Goal: Task Accomplishment & Management: Use online tool/utility

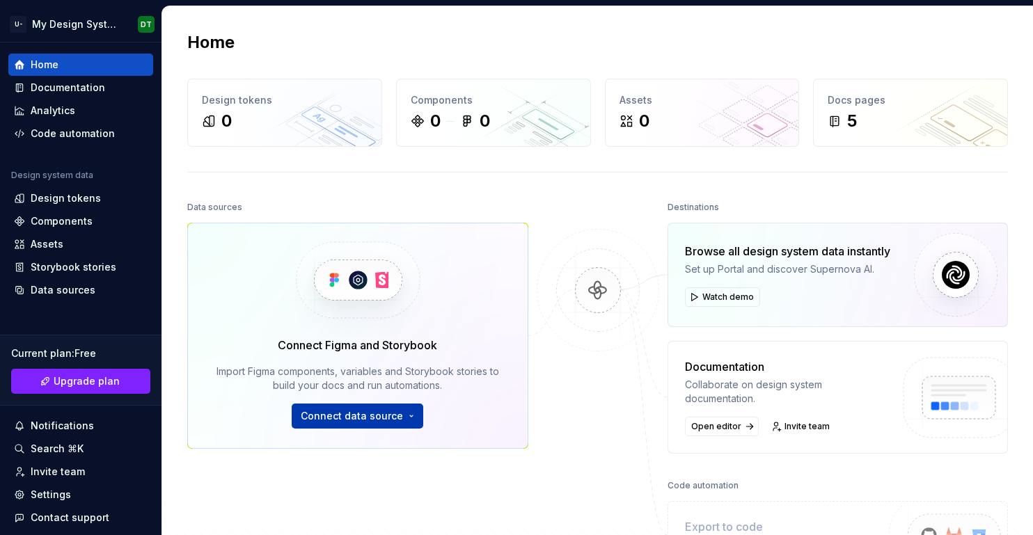
click at [328, 413] on span "Connect data source" at bounding box center [352, 416] width 102 height 14
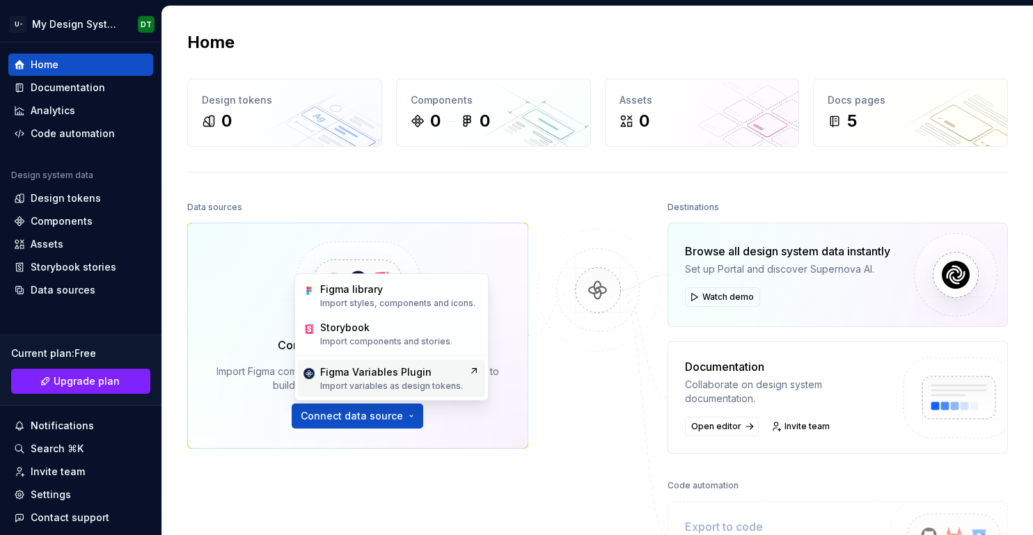
click at [381, 375] on div "Figma Variables Plugin" at bounding box center [375, 372] width 111 height 14
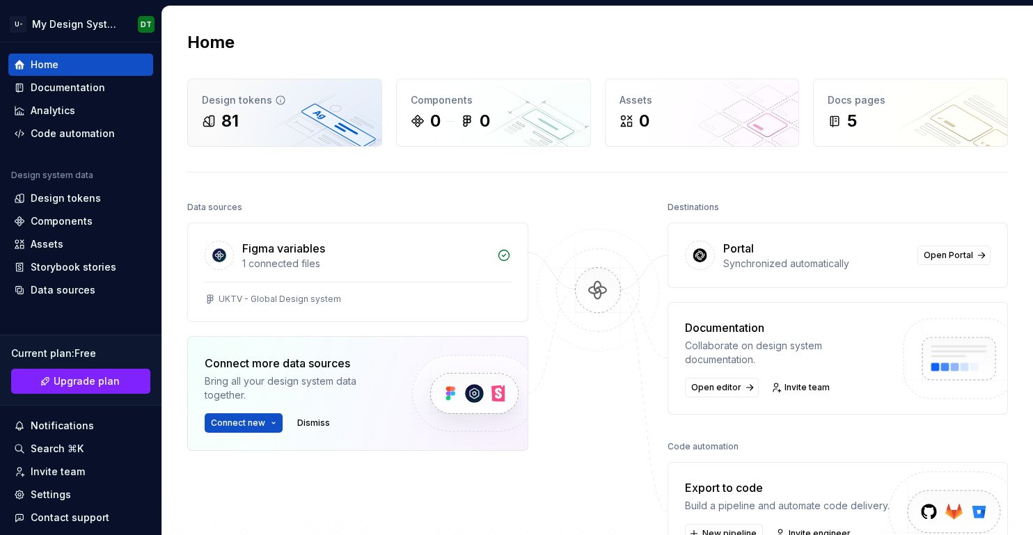
click at [237, 105] on div "Design tokens" at bounding box center [285, 100] width 166 height 14
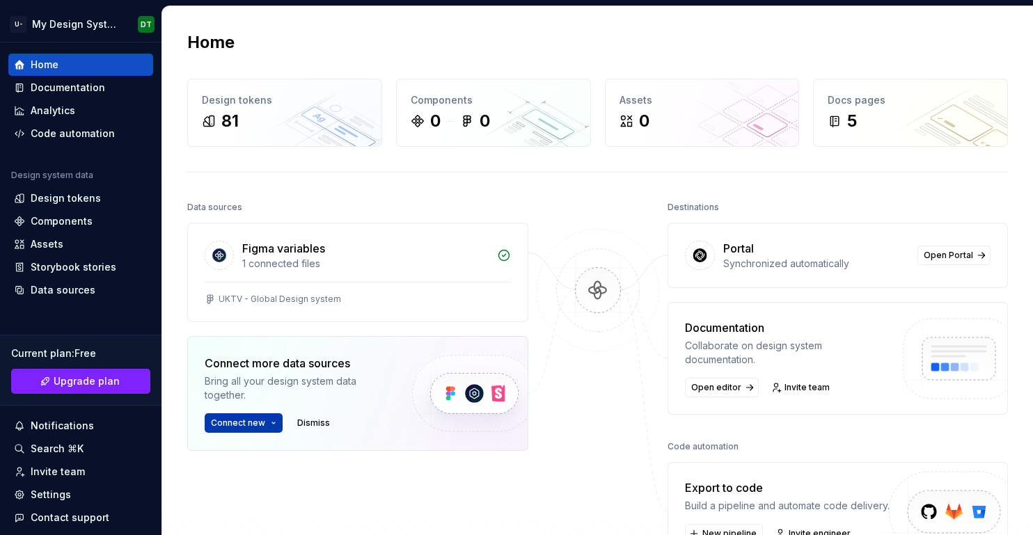
click at [267, 420] on button "Connect new" at bounding box center [244, 422] width 78 height 19
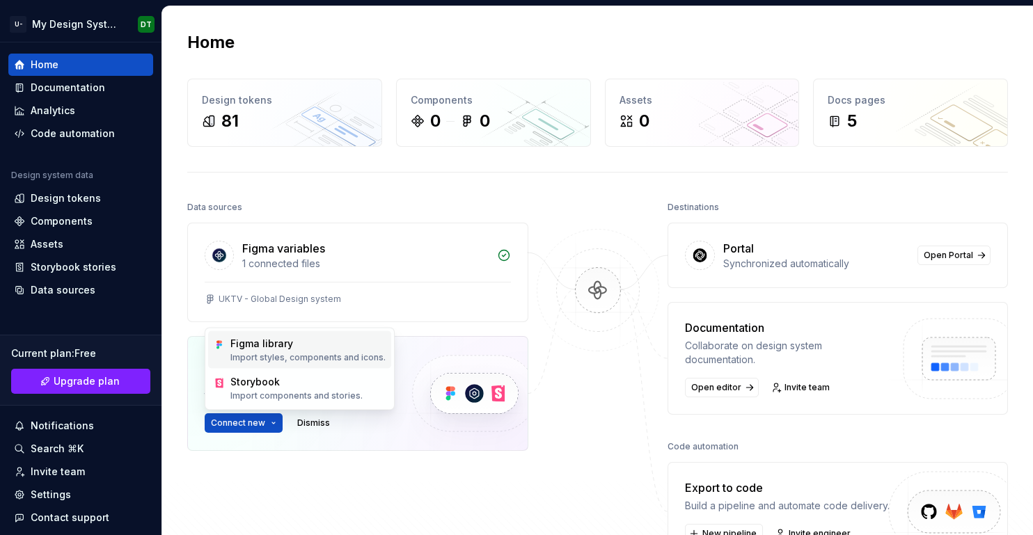
click at [296, 348] on div "Figma library" at bounding box center [307, 344] width 155 height 14
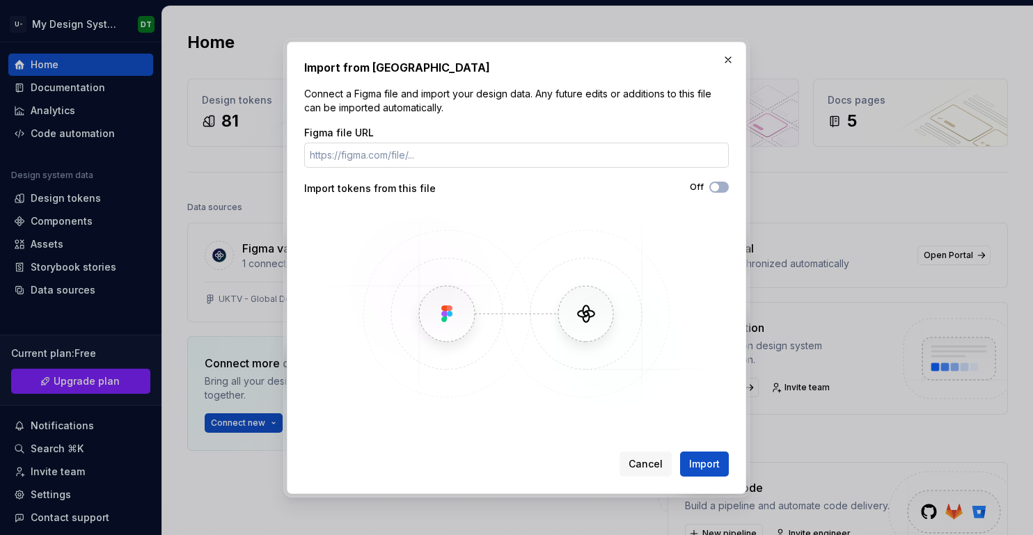
click at [481, 156] on input "Figma file URL" at bounding box center [516, 155] width 425 height 25
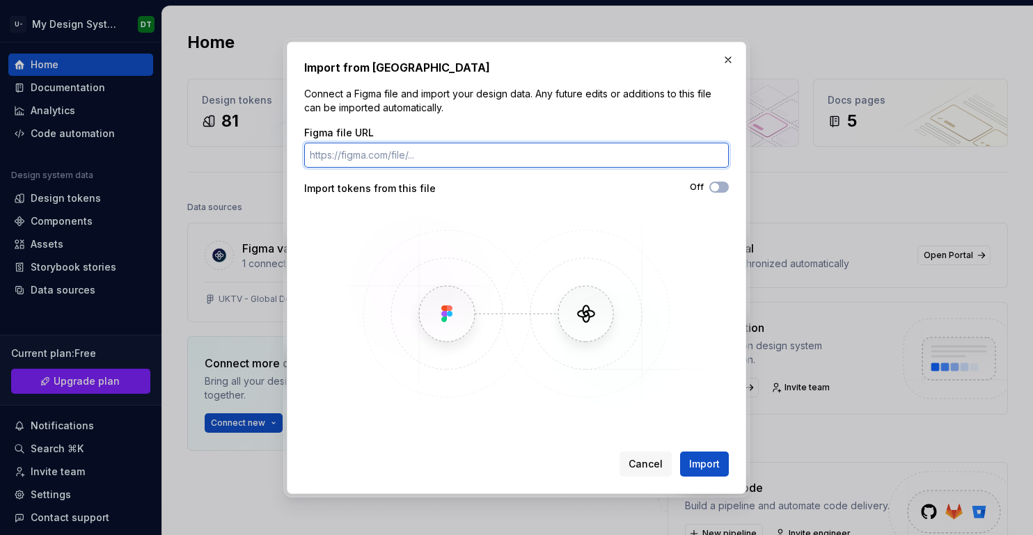
click at [460, 155] on input "Figma file URL" at bounding box center [516, 155] width 425 height 25
paste input "[URL][DOMAIN_NAME]"
type input "[URL][DOMAIN_NAME]"
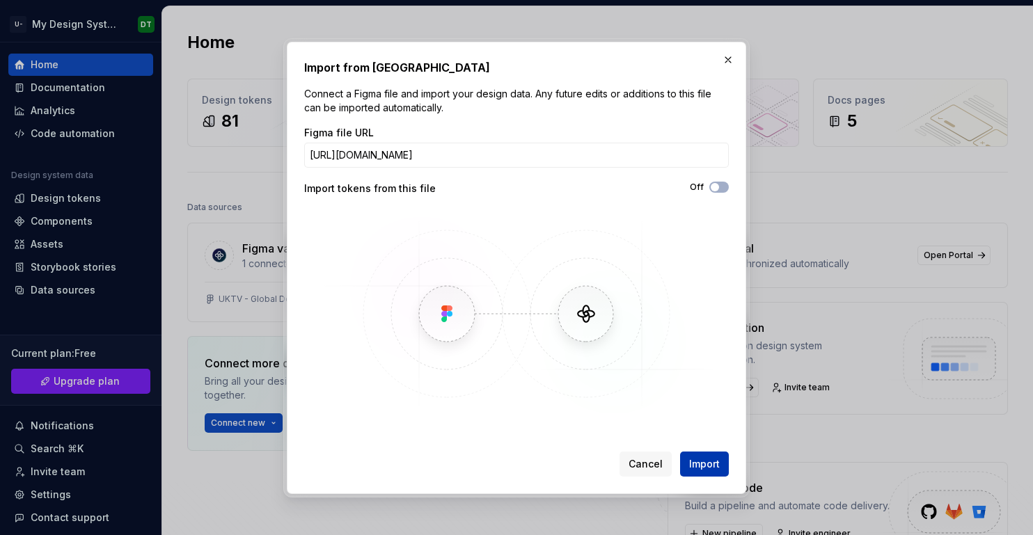
click at [707, 459] on span "Import" at bounding box center [704, 464] width 31 height 14
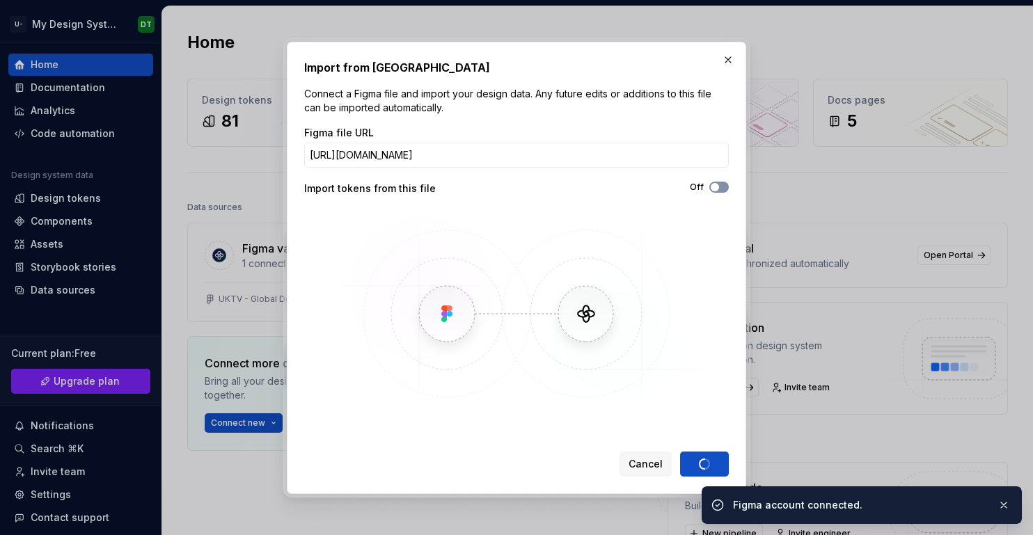
click at [718, 185] on span "button" at bounding box center [715, 187] width 8 height 8
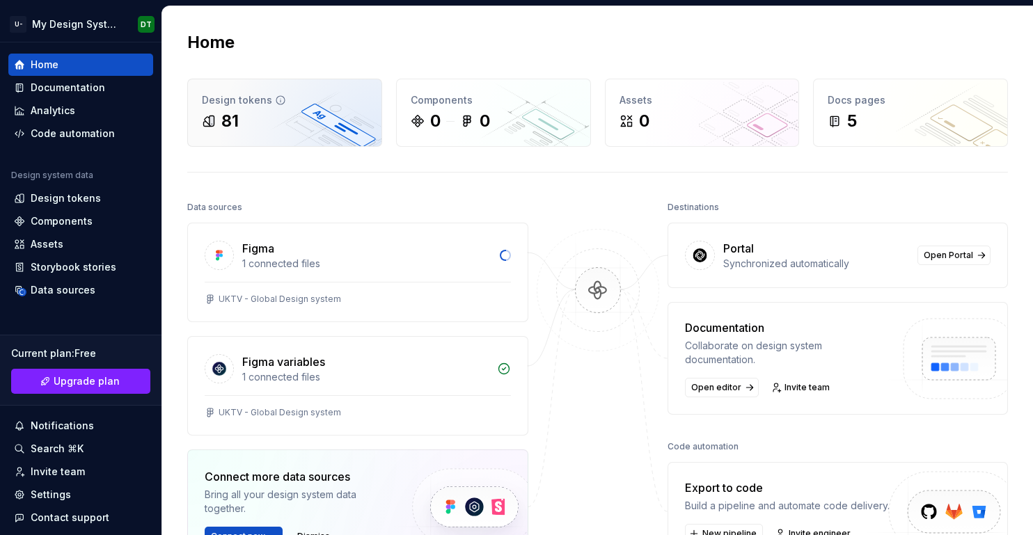
click at [320, 122] on div "81" at bounding box center [285, 121] width 166 height 22
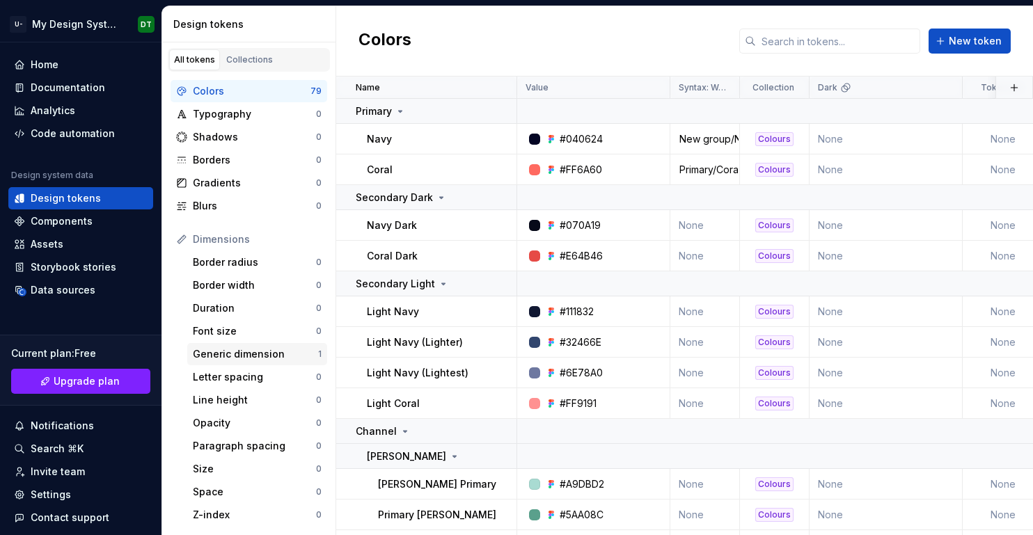
click at [260, 352] on div "Generic dimension" at bounding box center [255, 354] width 125 height 14
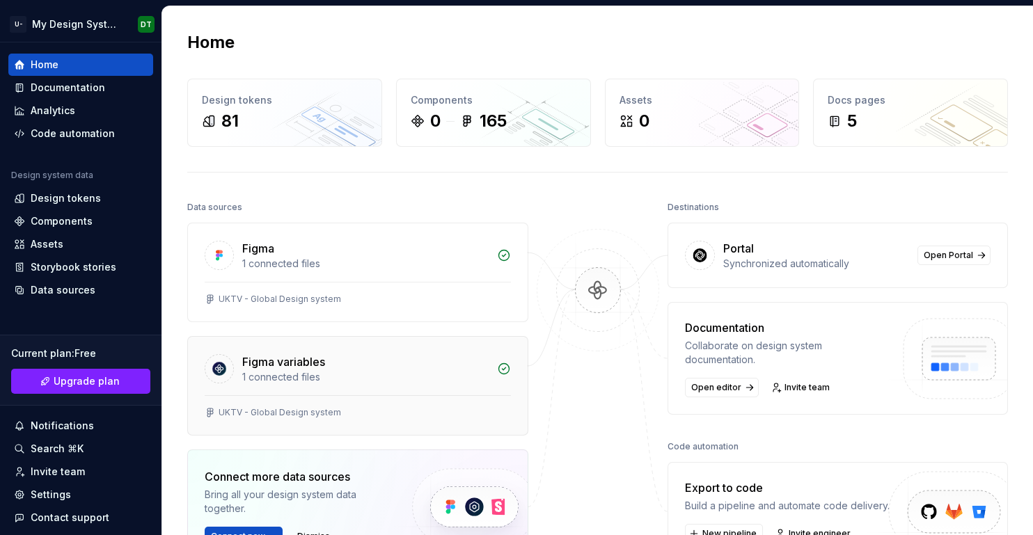
click at [339, 372] on div "1 connected files" at bounding box center [365, 377] width 246 height 14
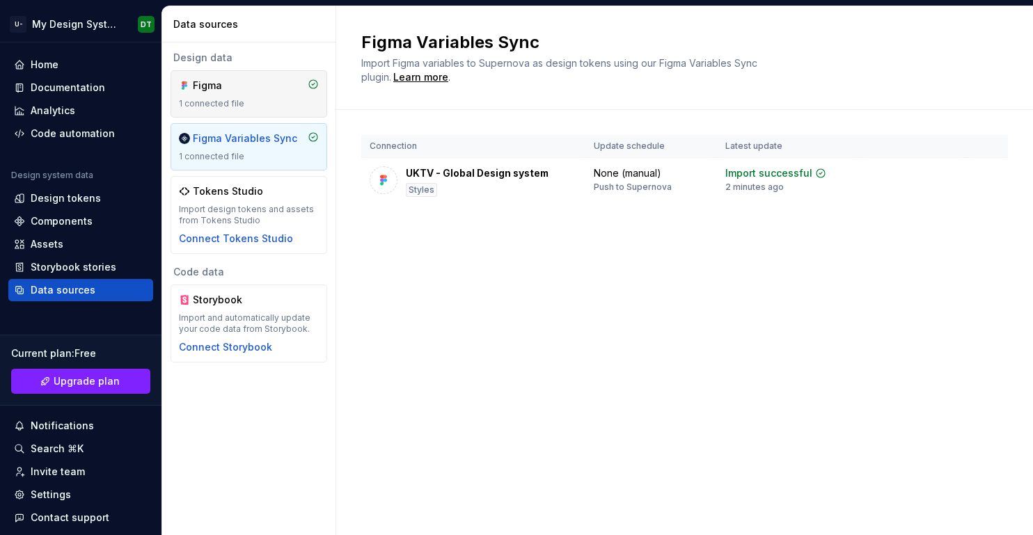
click at [219, 94] on div "Figma 1 connected file" at bounding box center [249, 94] width 140 height 31
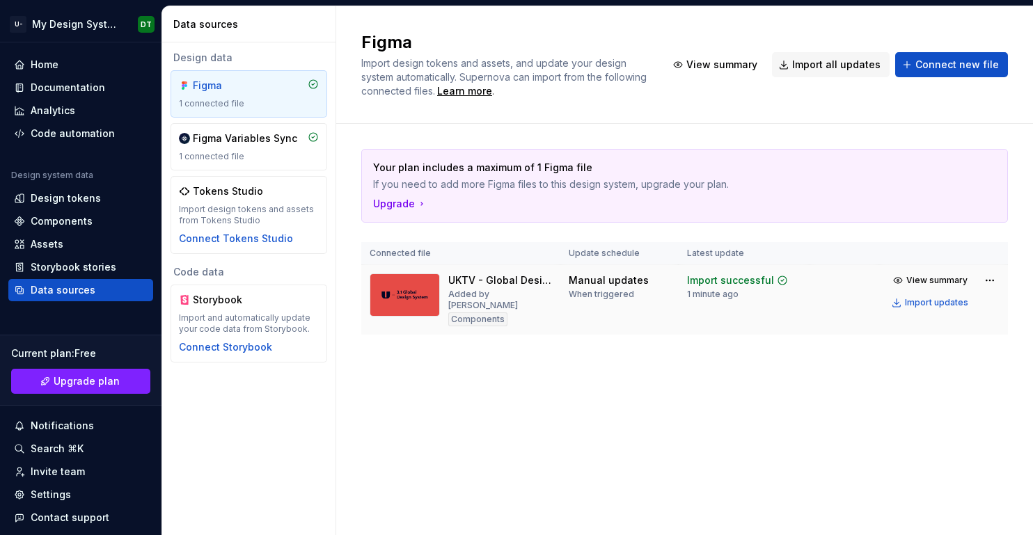
click at [461, 312] on div "Components" at bounding box center [477, 319] width 59 height 14
click at [417, 281] on img at bounding box center [405, 295] width 70 height 43
click at [59, 215] on div "Components" at bounding box center [62, 221] width 62 height 14
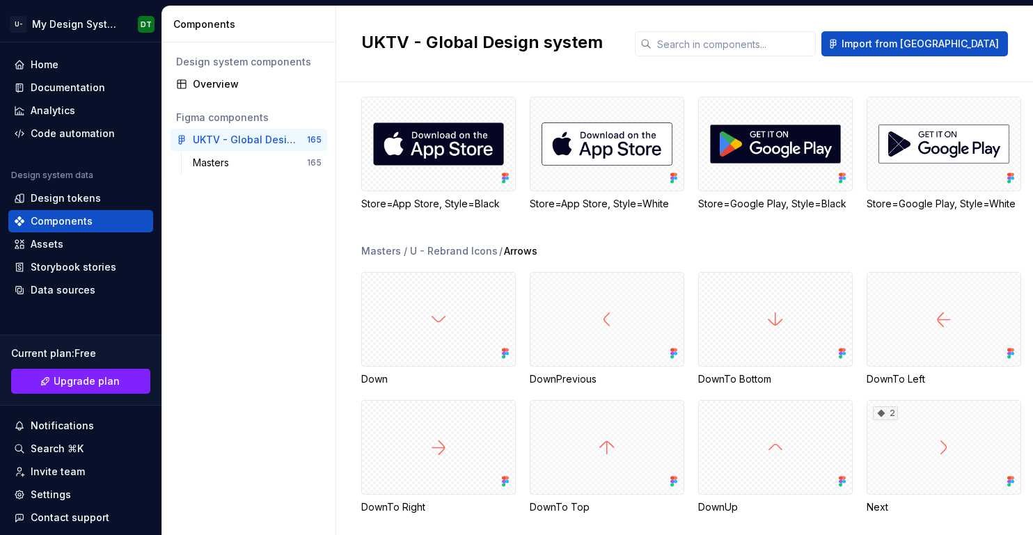
scroll to position [218, 0]
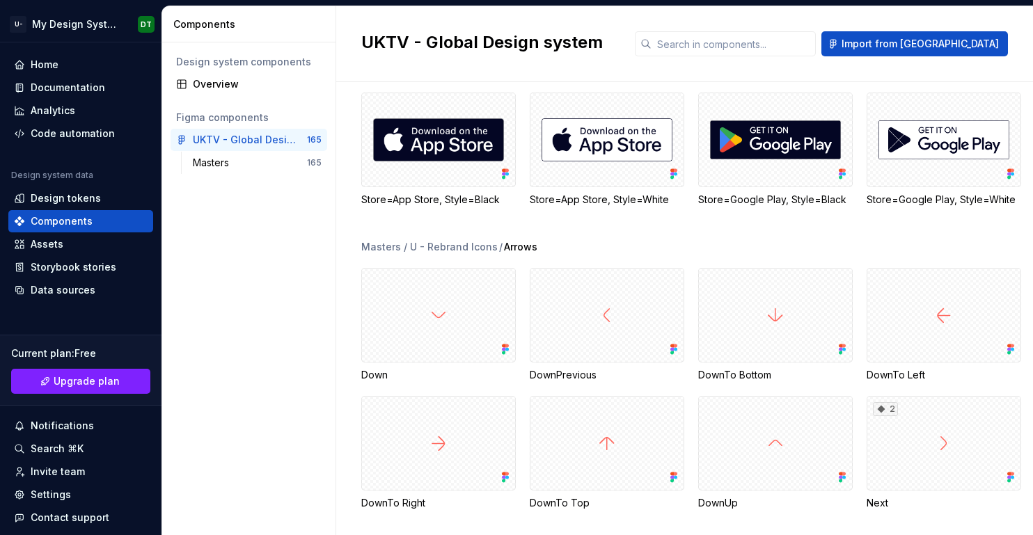
click at [450, 244] on div "Masters / U - Rebrand Icons" at bounding box center [429, 247] width 136 height 14
click at [525, 239] on div "Masters / App Store Logos Store=App Store, Style=Black Store=App Store, Style=W…" at bounding box center [697, 152] width 672 height 175
click at [518, 244] on span "Arrows" at bounding box center [520, 247] width 33 height 14
click at [448, 246] on div "Masters / U - Rebrand Icons" at bounding box center [429, 247] width 136 height 14
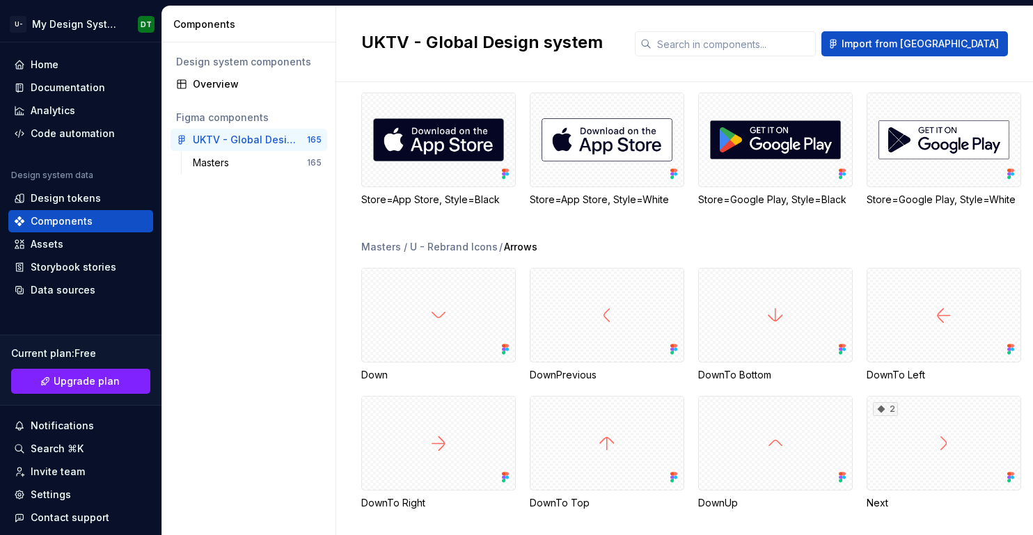
click at [571, 232] on div "Masters / App Store Logos Store=App Store, Style=Black Store=App Store, Style=W…" at bounding box center [697, 152] width 672 height 175
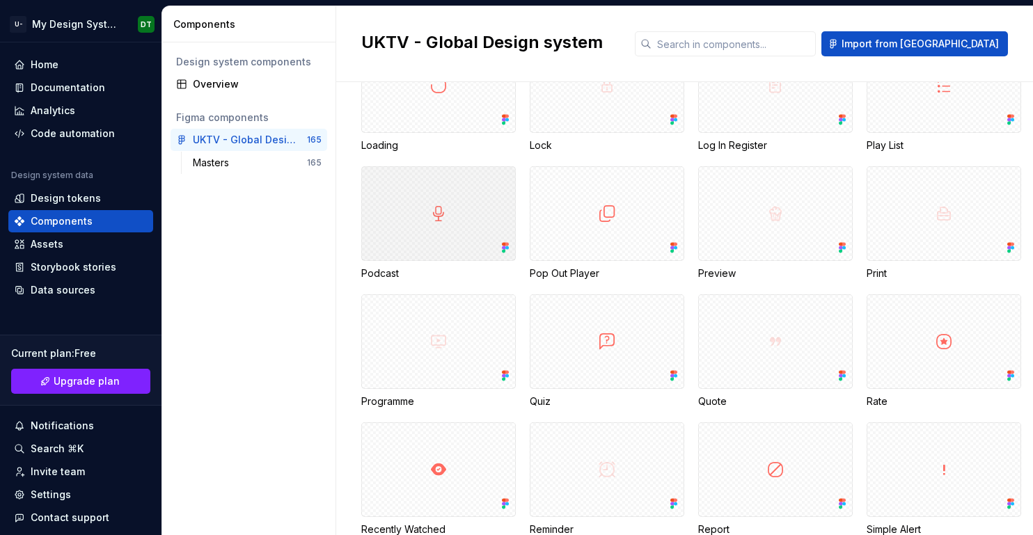
scroll to position [2736, 0]
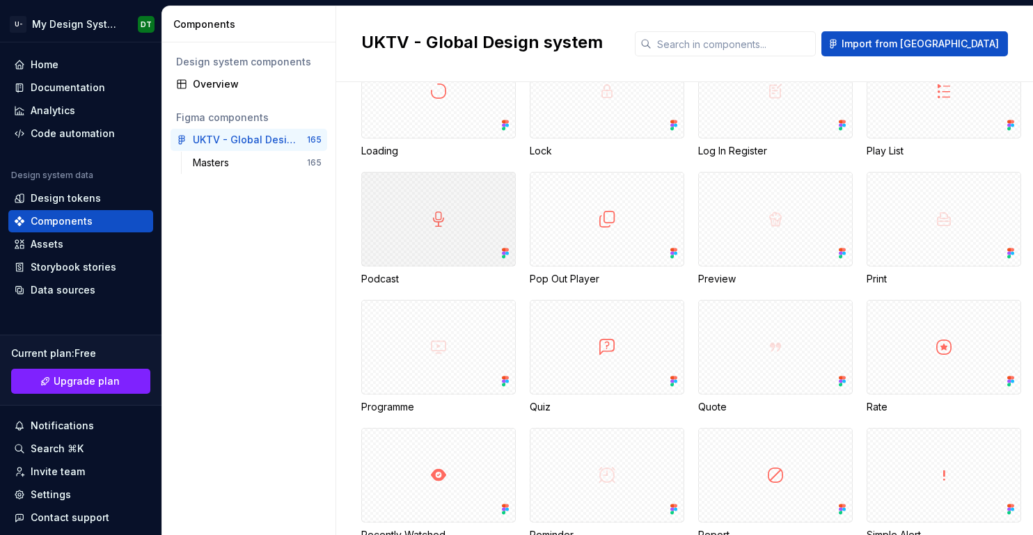
click at [466, 199] on div at bounding box center [438, 219] width 154 height 95
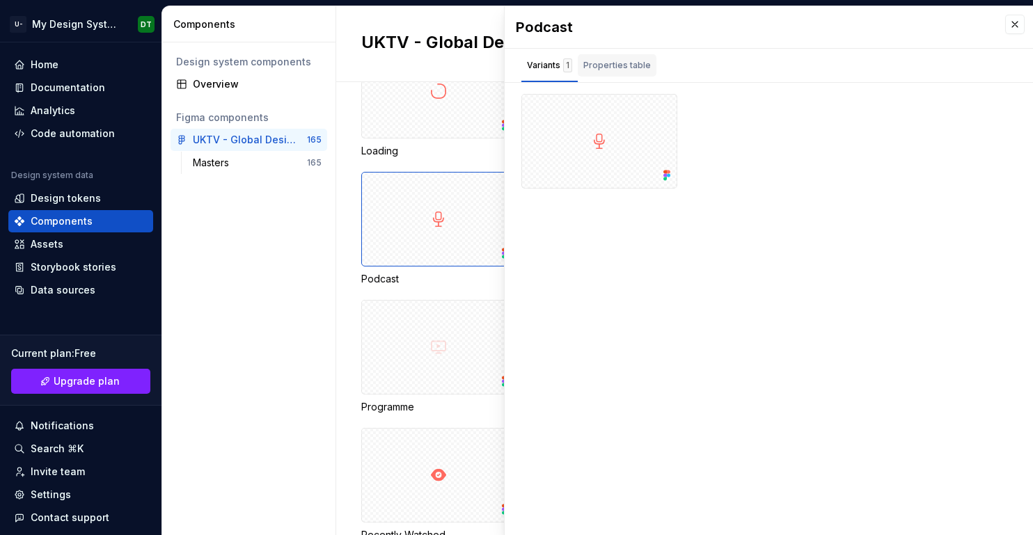
click at [614, 63] on div "Properties table" at bounding box center [617, 65] width 68 height 14
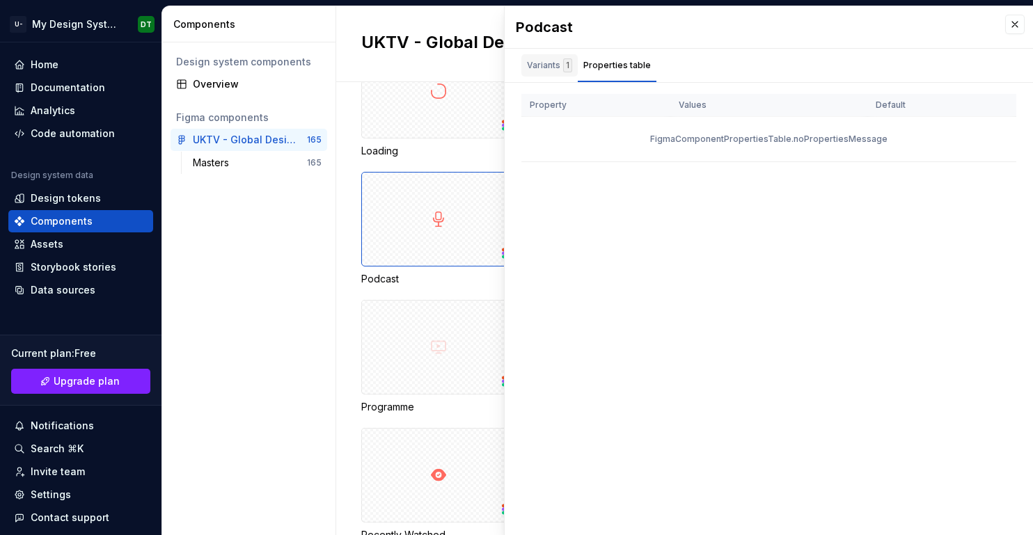
click at [540, 65] on div "Variants 1" at bounding box center [549, 65] width 45 height 14
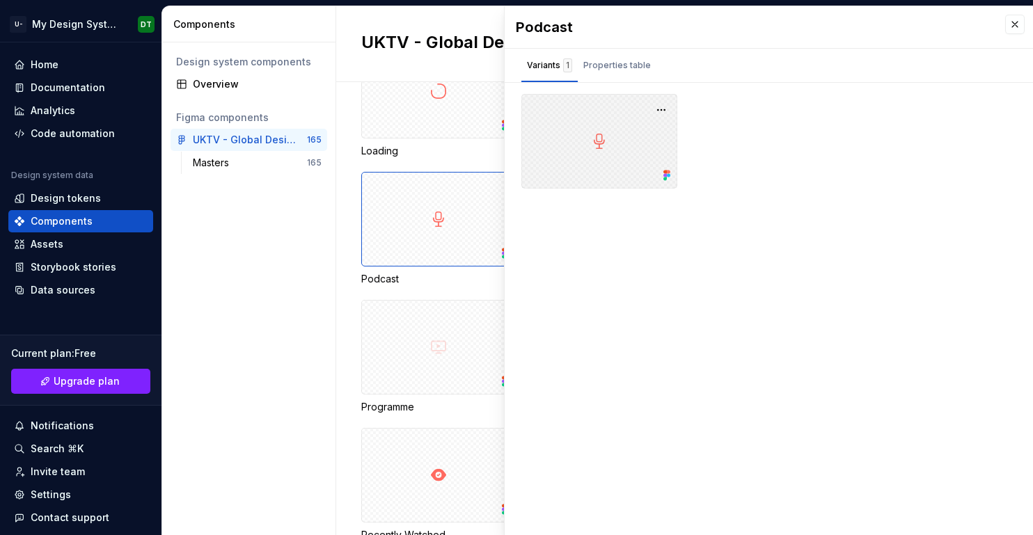
click at [592, 151] on div at bounding box center [599, 141] width 156 height 95
click at [610, 135] on div at bounding box center [599, 141] width 156 height 95
click at [660, 107] on button "button" at bounding box center [660, 109] width 19 height 19
click at [635, 139] on div "Open in [GEOGRAPHIC_DATA]" at bounding box center [616, 151] width 90 height 42
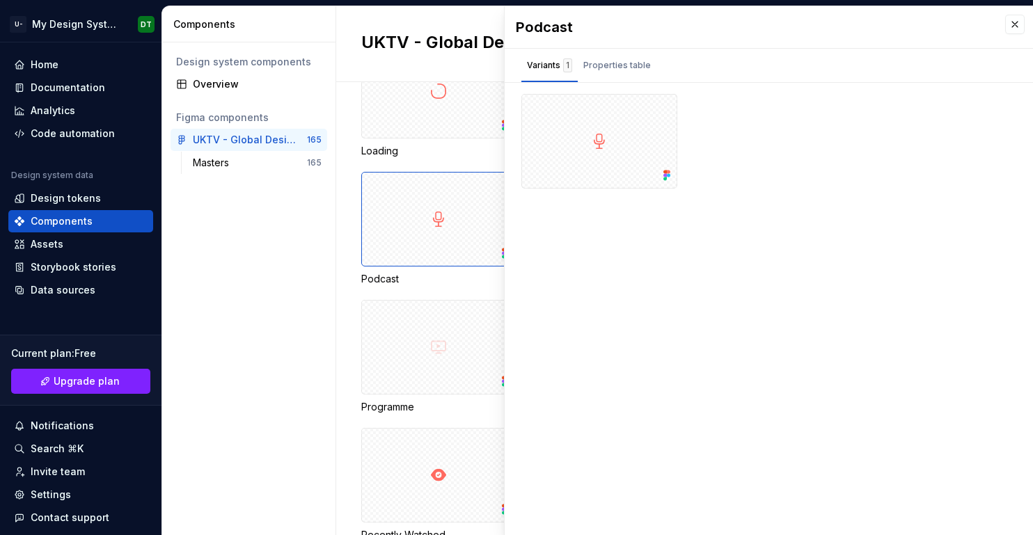
click at [342, 171] on div "Masters / U - Rebrand Icons / Minor Article Back Space Calendar Chromecast Chro…" at bounding box center [684, 308] width 697 height 453
click at [294, 209] on div "Design system components Overview Figma components UKTV - Global Design system …" at bounding box center [248, 288] width 173 height 493
click at [1015, 18] on button "button" at bounding box center [1014, 24] width 19 height 19
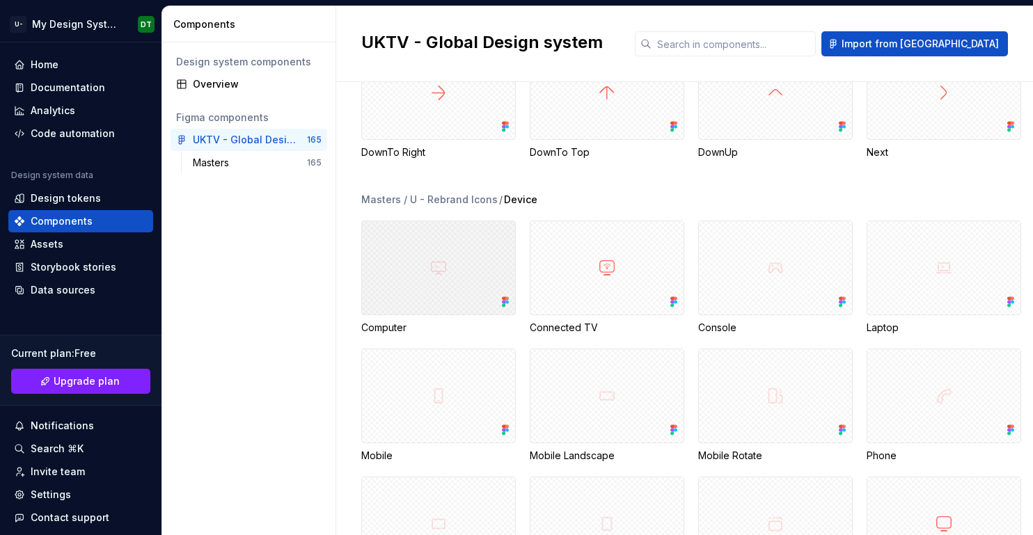
scroll to position [518, 0]
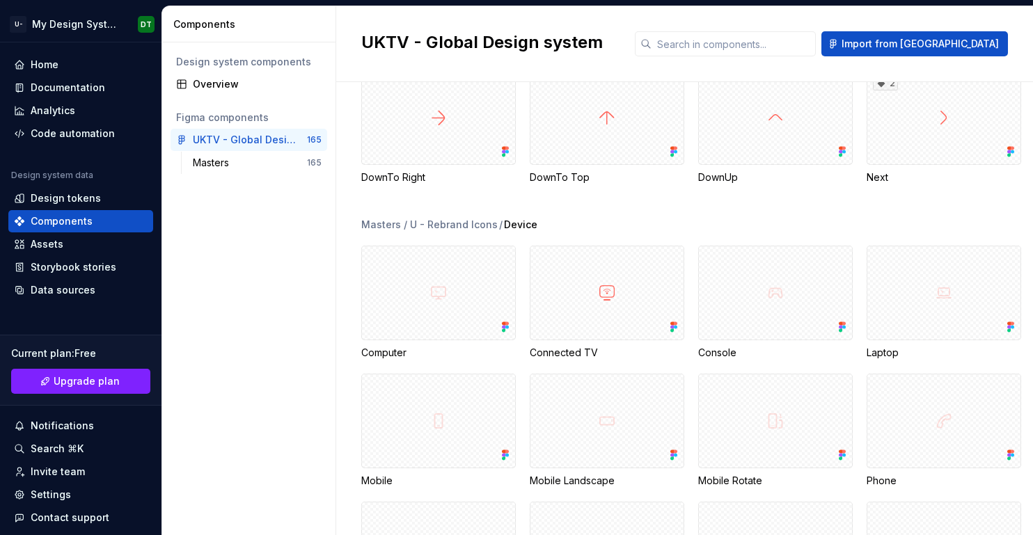
click at [448, 225] on div "Masters / U - Rebrand Icons" at bounding box center [429, 225] width 136 height 14
click at [509, 226] on span "Device" at bounding box center [520, 225] width 33 height 14
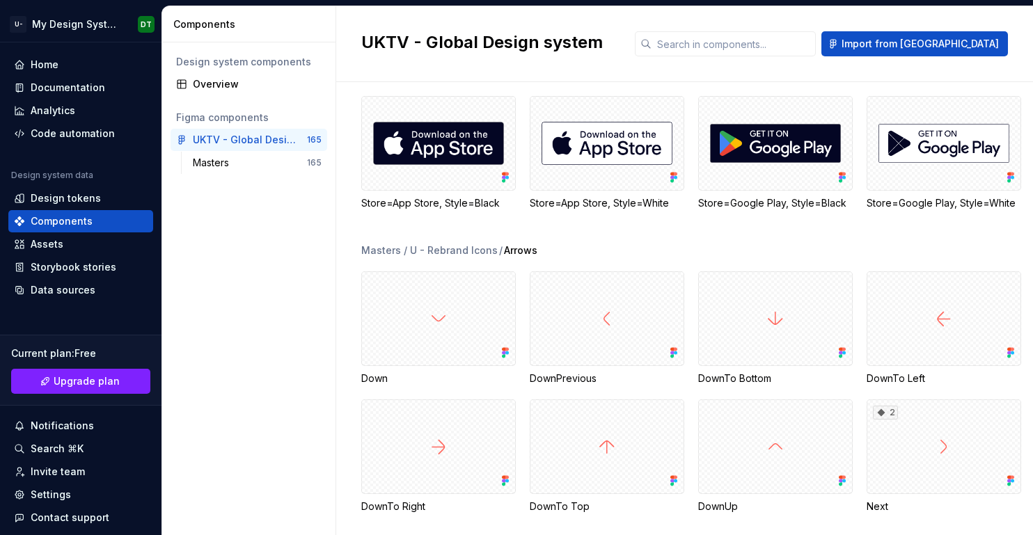
scroll to position [179, 0]
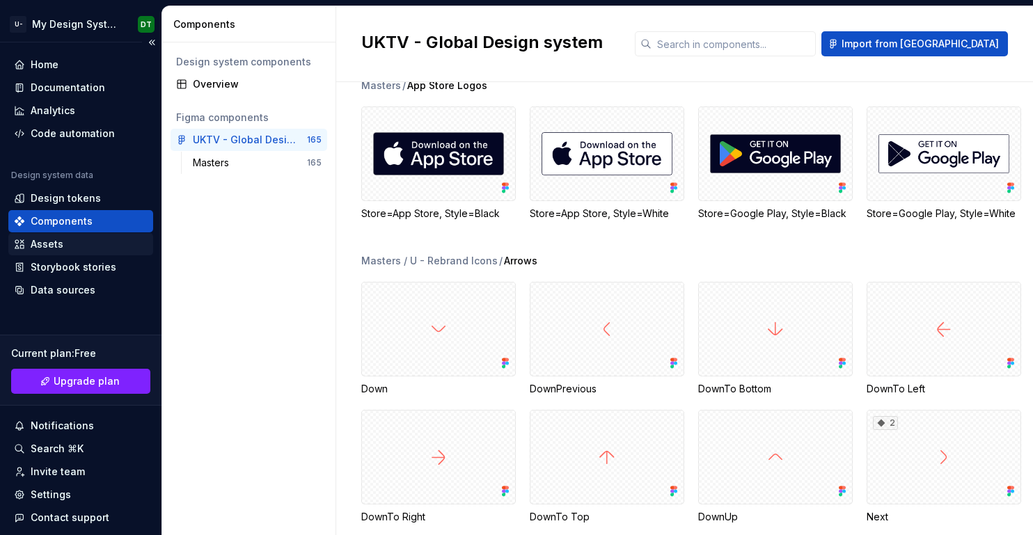
click at [60, 243] on div "Assets" at bounding box center [47, 244] width 33 height 14
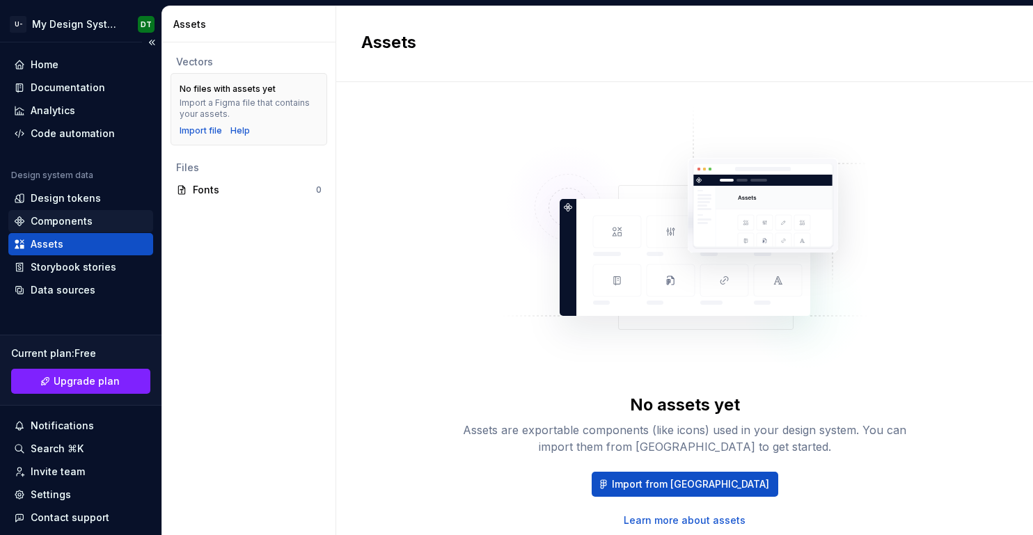
click at [77, 219] on div "Components" at bounding box center [62, 221] width 62 height 14
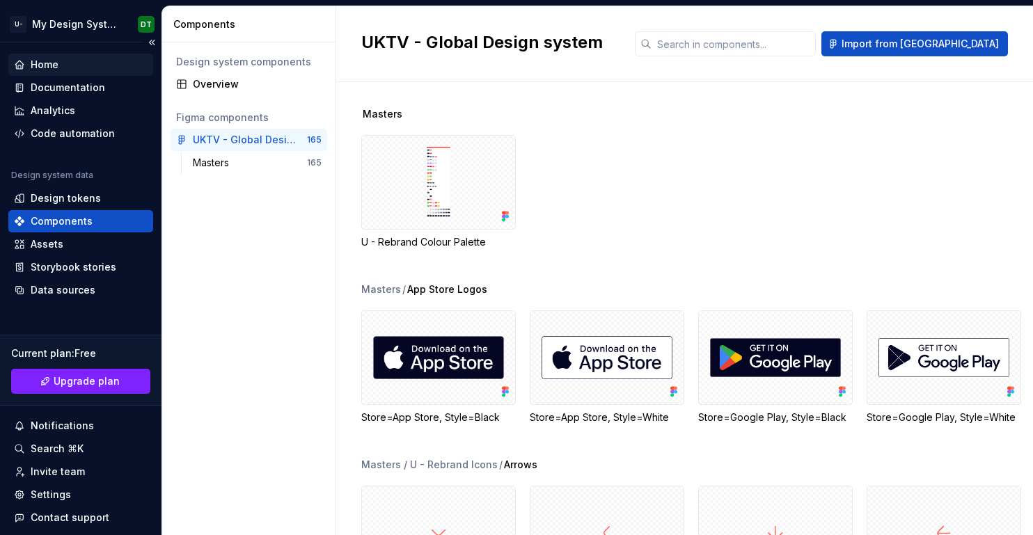
click at [55, 65] on div "Home" at bounding box center [45, 65] width 28 height 14
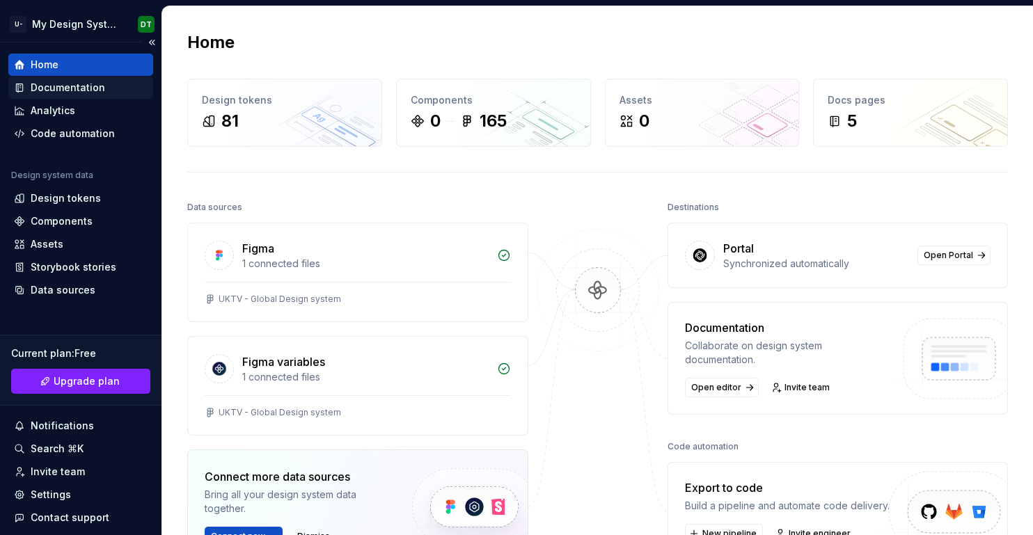
click at [65, 87] on div "Documentation" at bounding box center [68, 88] width 74 height 14
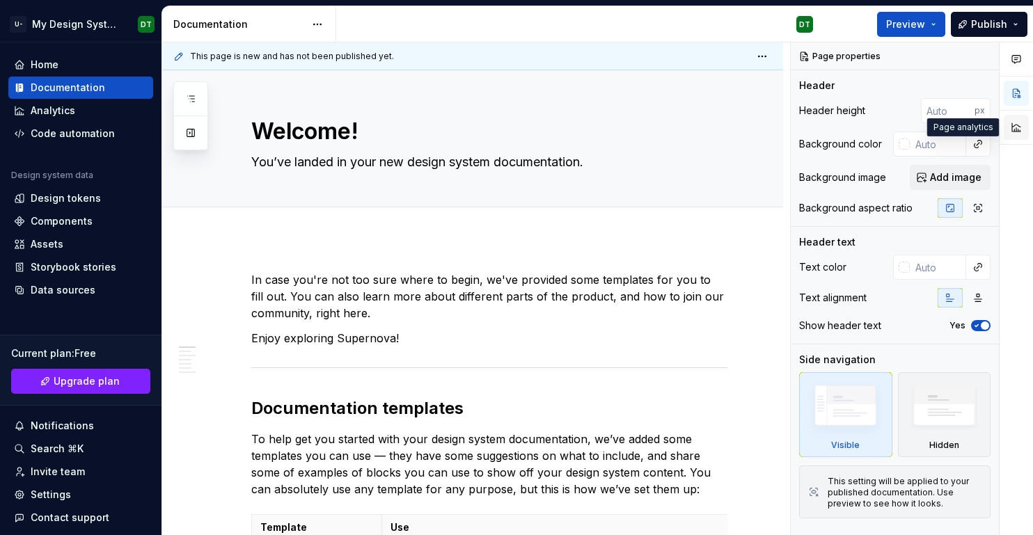
click at [1015, 126] on button "button" at bounding box center [1016, 127] width 25 height 25
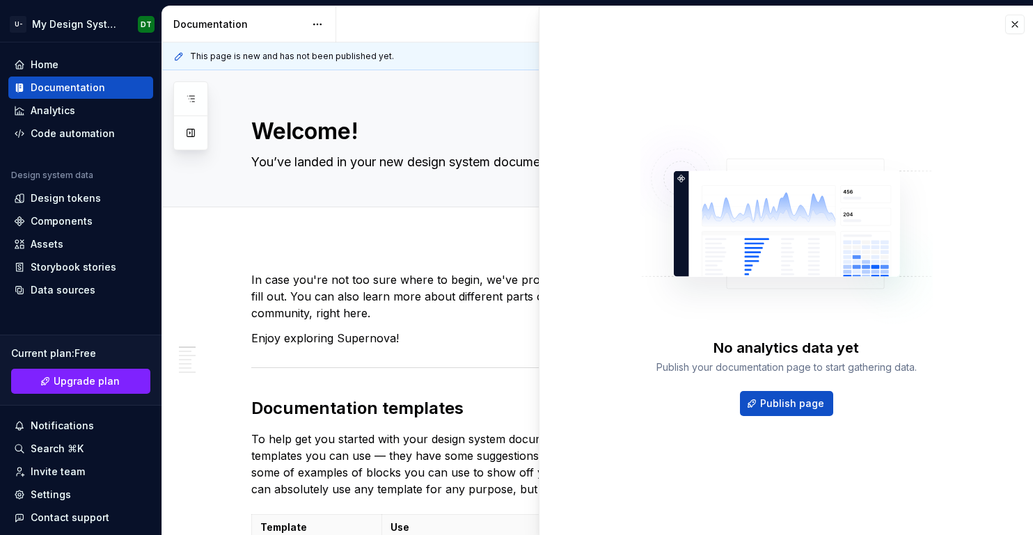
click at [376, 244] on div "This page is new and has not been published yet. Welcome! You’ve landed in your…" at bounding box center [476, 288] width 628 height 493
click at [1019, 25] on button "button" at bounding box center [1014, 24] width 19 height 19
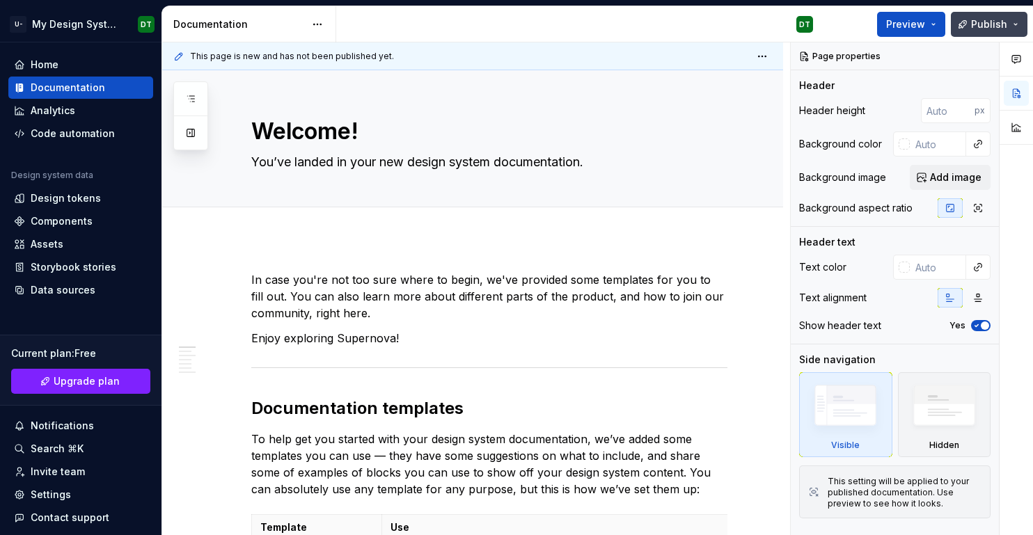
click at [1016, 25] on button "Publish" at bounding box center [989, 24] width 77 height 25
click at [647, 109] on div "Welcome! You’ve landed in your new design system documentation." at bounding box center [489, 138] width 476 height 136
click at [108, 381] on span "Upgrade plan" at bounding box center [87, 381] width 66 height 14
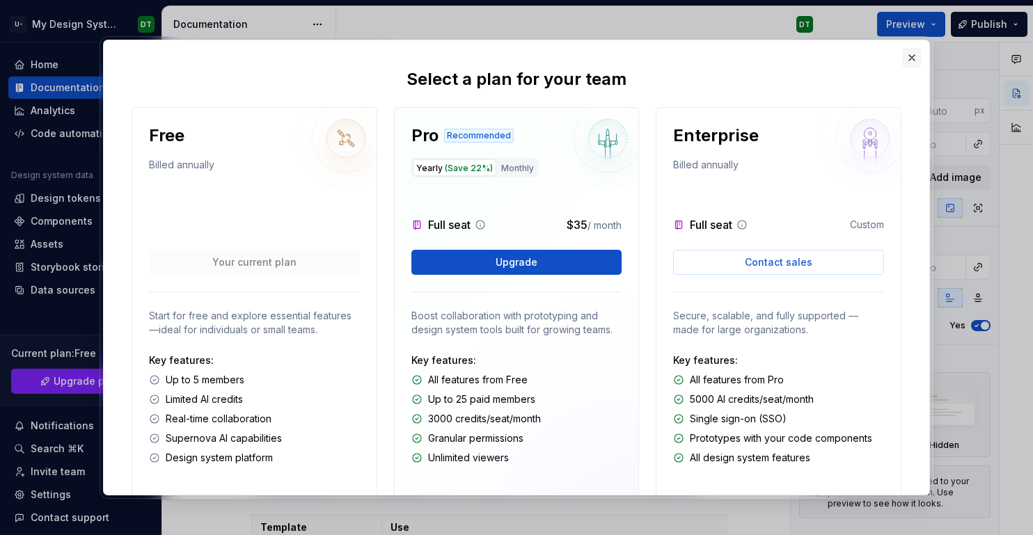
click at [910, 57] on button "button" at bounding box center [911, 57] width 19 height 19
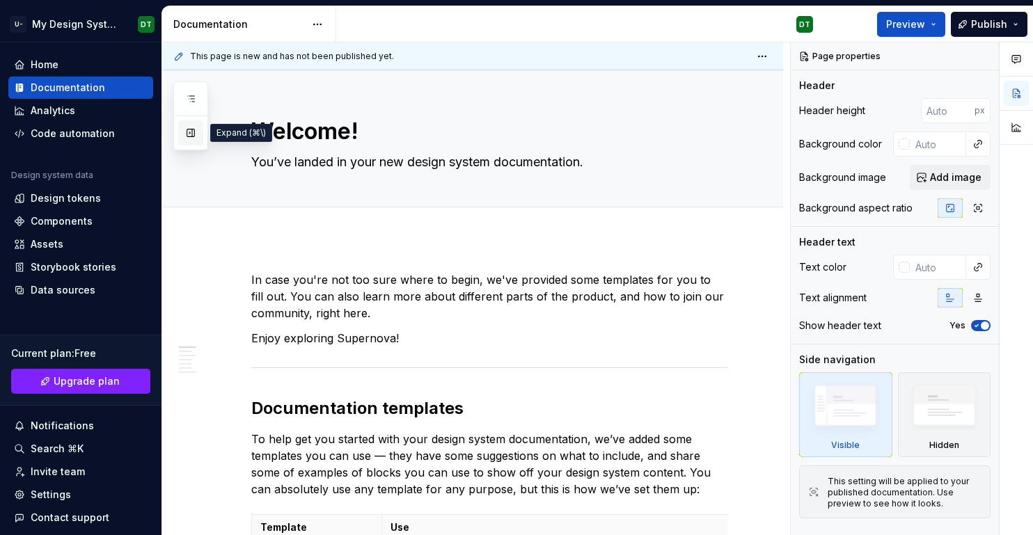
click at [189, 133] on button "button" at bounding box center [190, 132] width 25 height 25
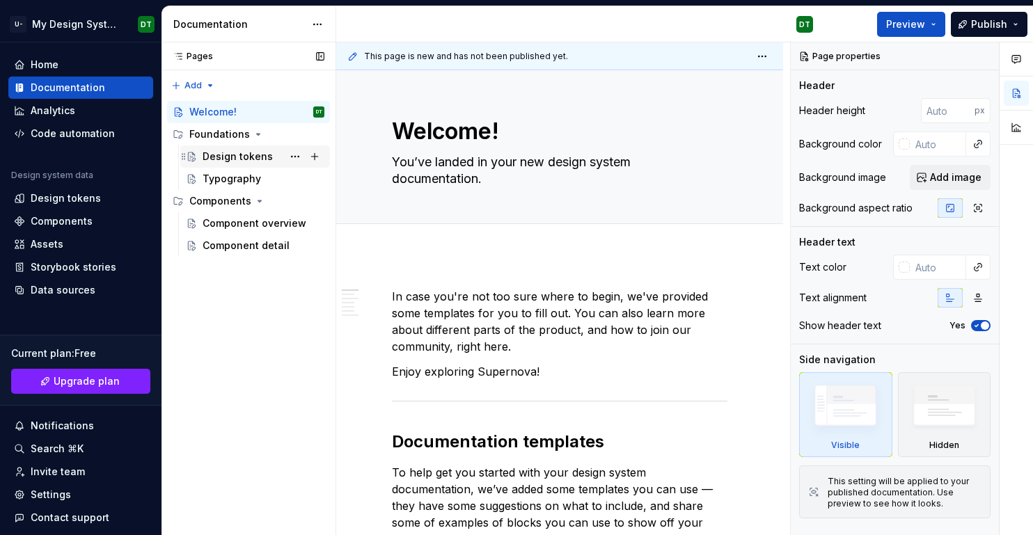
click at [241, 161] on div "Design tokens" at bounding box center [238, 157] width 70 height 14
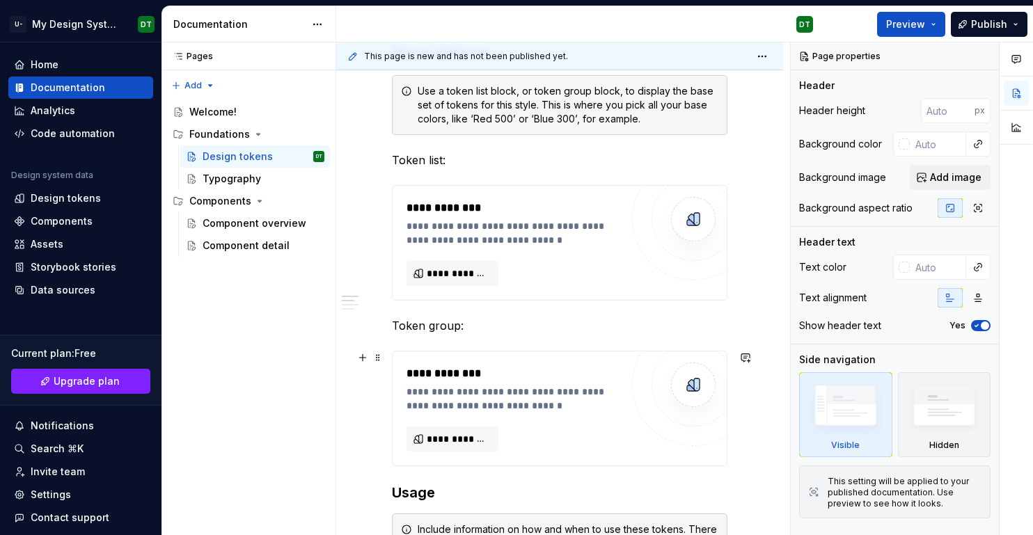
scroll to position [320, 0]
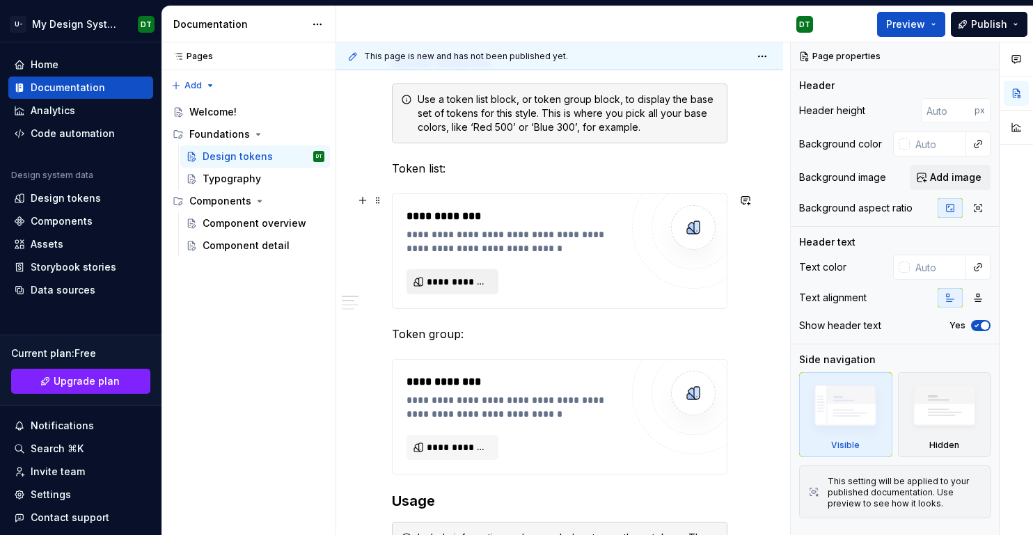
click at [459, 281] on span "**********" at bounding box center [458, 282] width 63 height 14
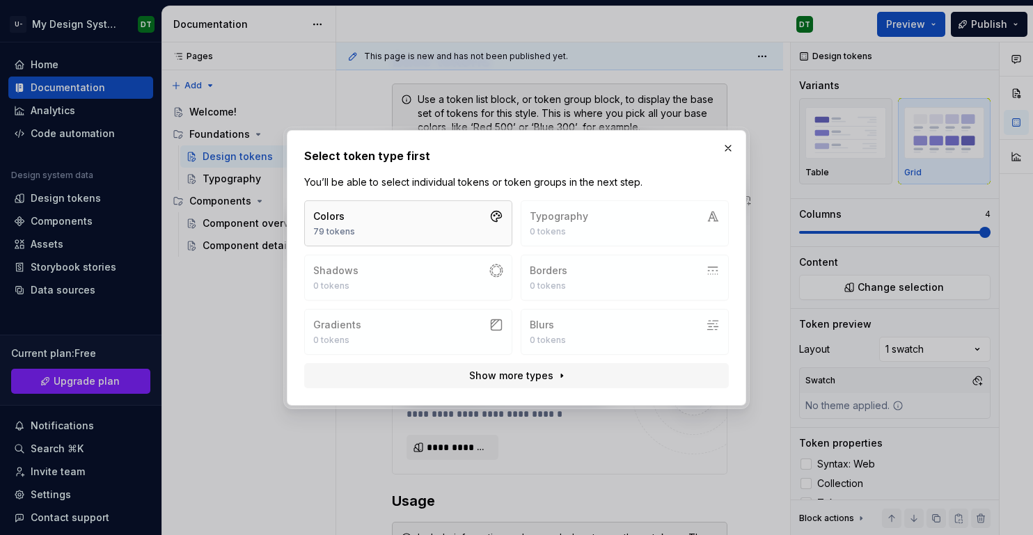
click at [460, 222] on button "Colors 79 tokens" at bounding box center [408, 223] width 208 height 46
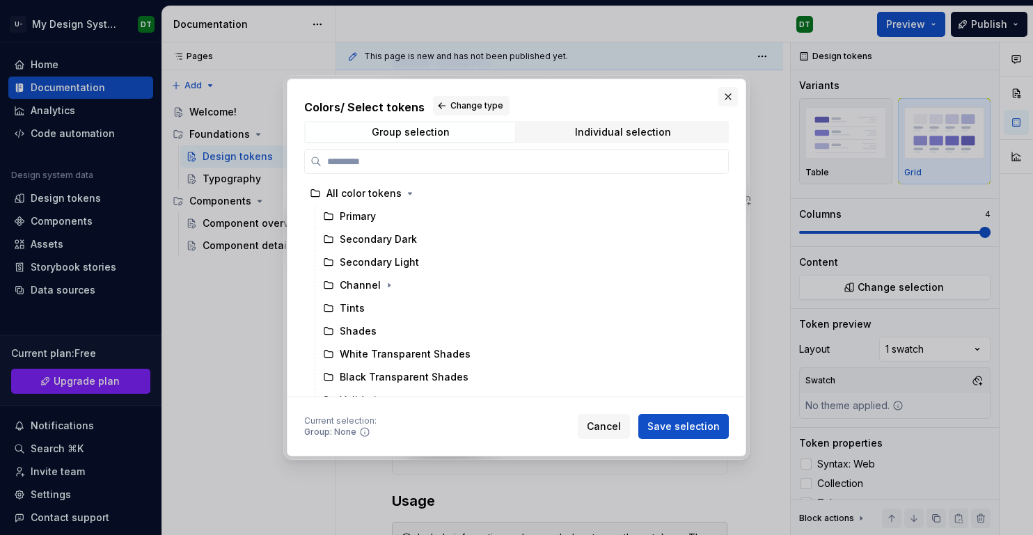
click at [736, 90] on button "button" at bounding box center [727, 96] width 19 height 19
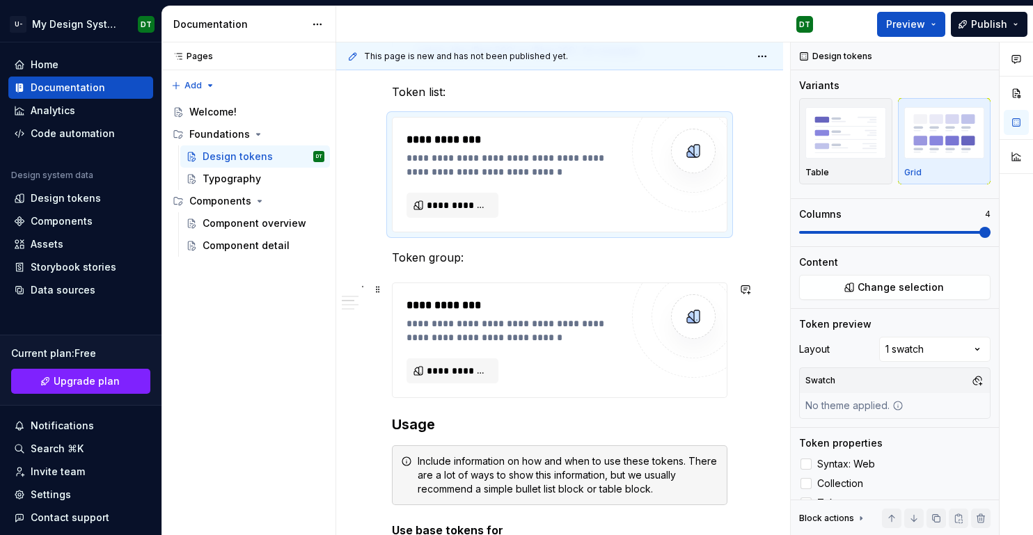
scroll to position [411, 0]
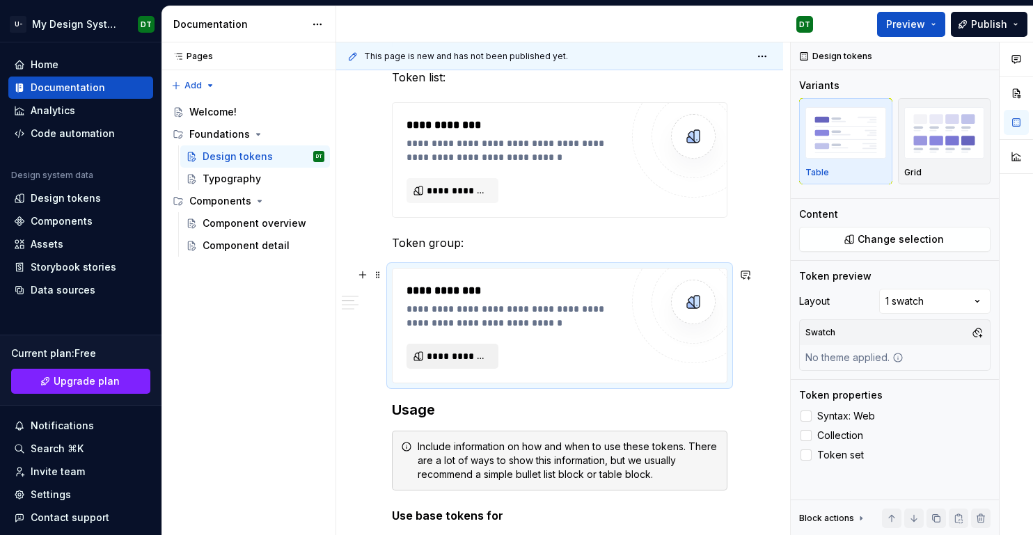
click at [467, 354] on span "**********" at bounding box center [458, 356] width 63 height 14
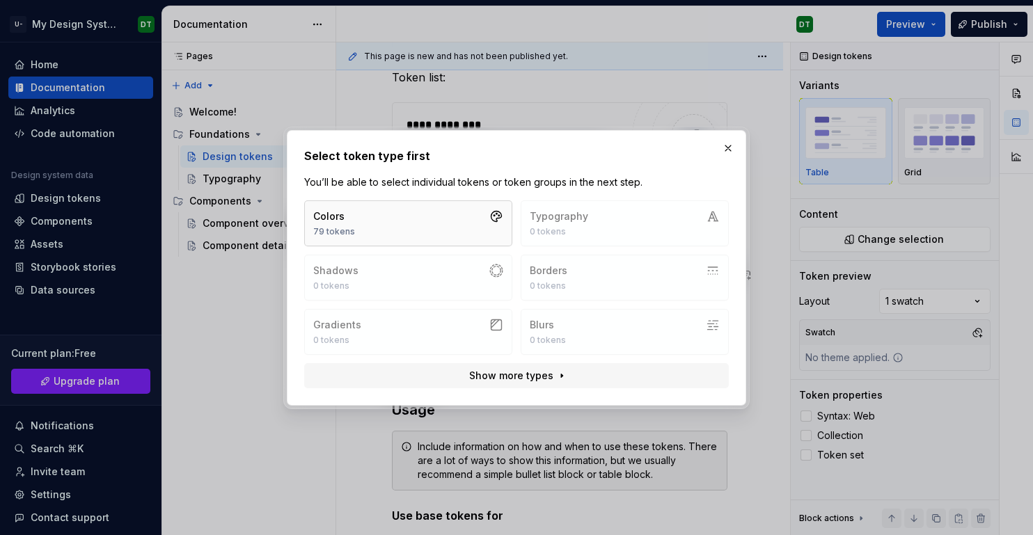
click at [457, 227] on button "Colors 79 tokens" at bounding box center [408, 223] width 208 height 46
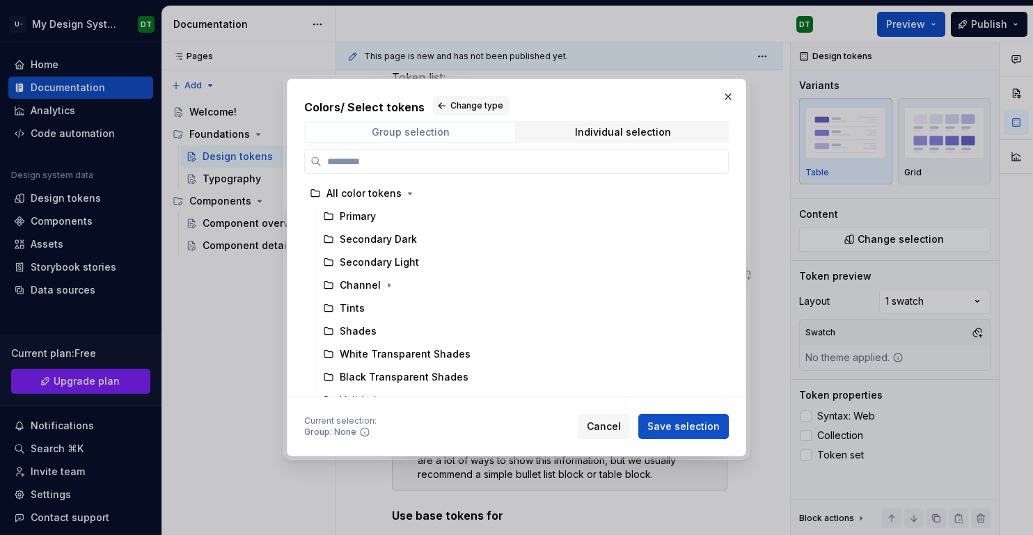
click at [441, 131] on div "Group selection" at bounding box center [411, 132] width 78 height 11
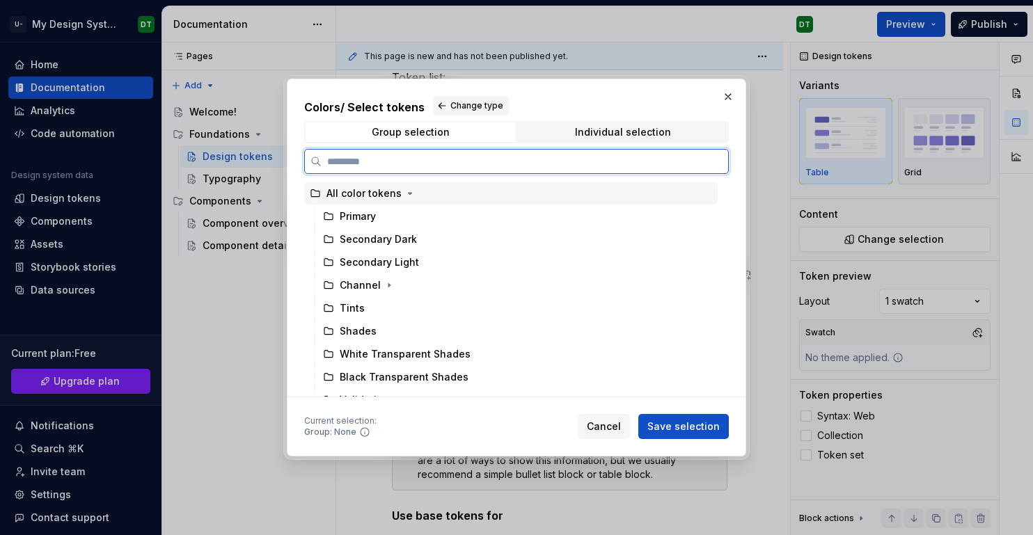
click at [354, 199] on div "All color tokens" at bounding box center [363, 194] width 75 height 14
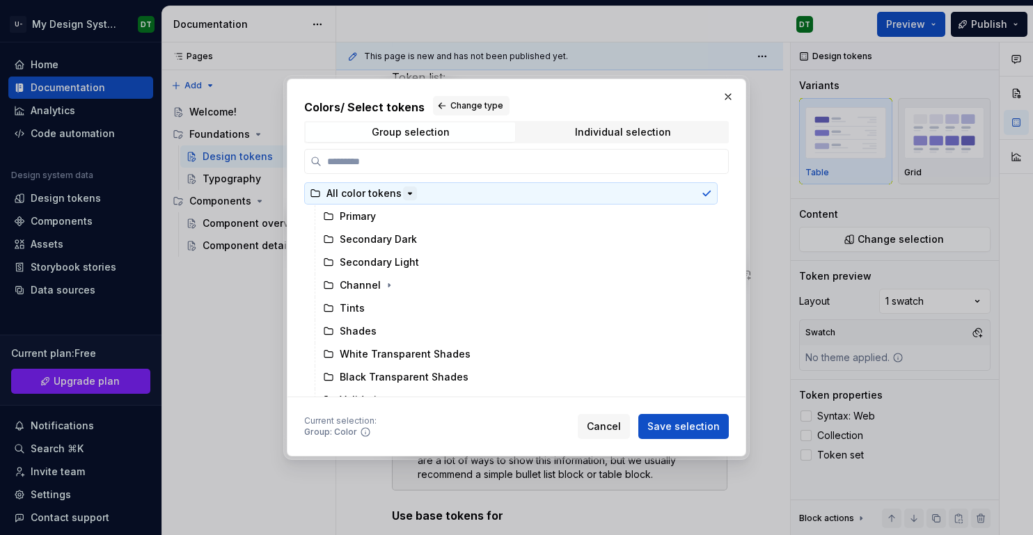
click at [404, 196] on icon "button" at bounding box center [409, 193] width 11 height 11
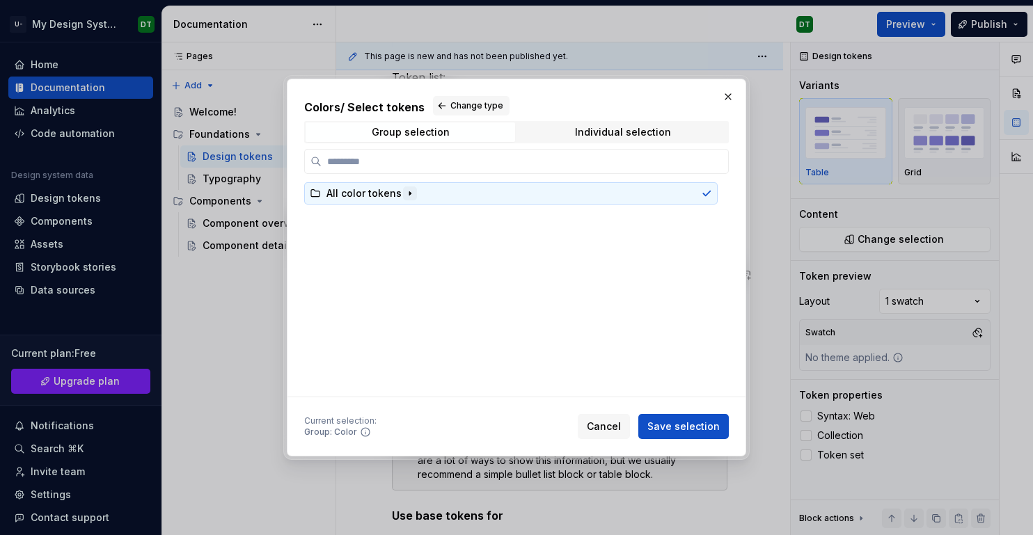
click at [404, 196] on icon "button" at bounding box center [409, 193] width 11 height 11
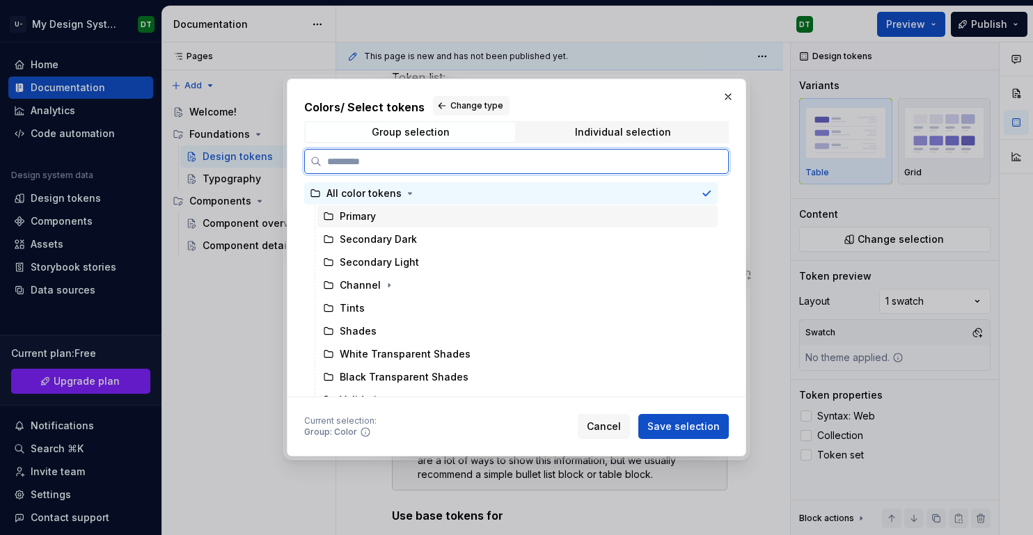
click at [377, 218] on div "Primary" at bounding box center [517, 216] width 400 height 22
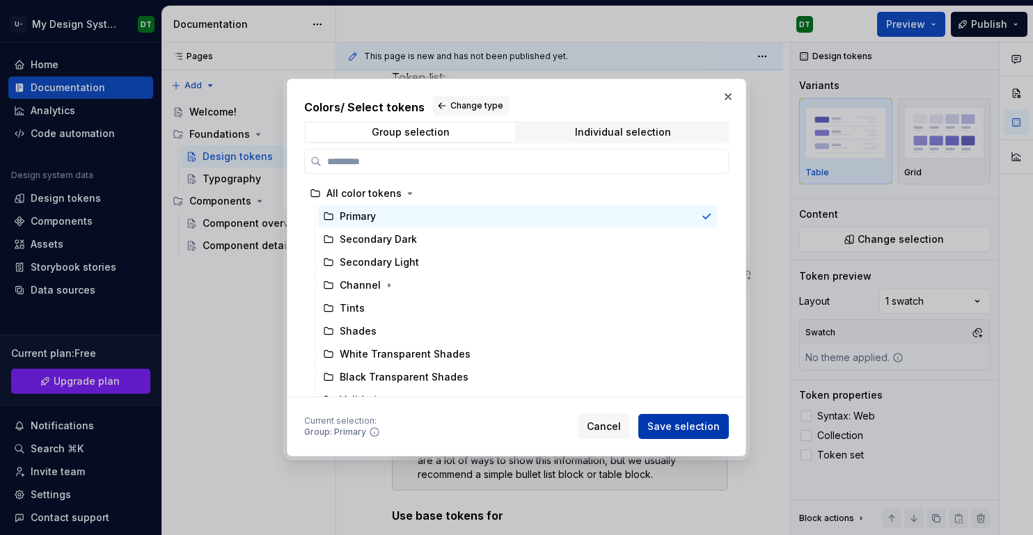
click at [667, 427] on span "Save selection" at bounding box center [683, 427] width 72 height 14
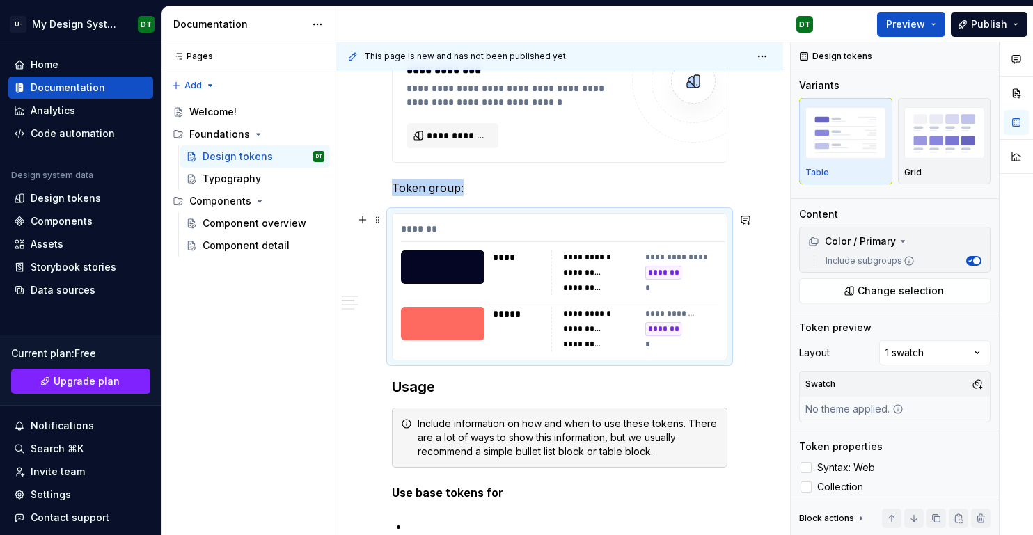
scroll to position [479, 0]
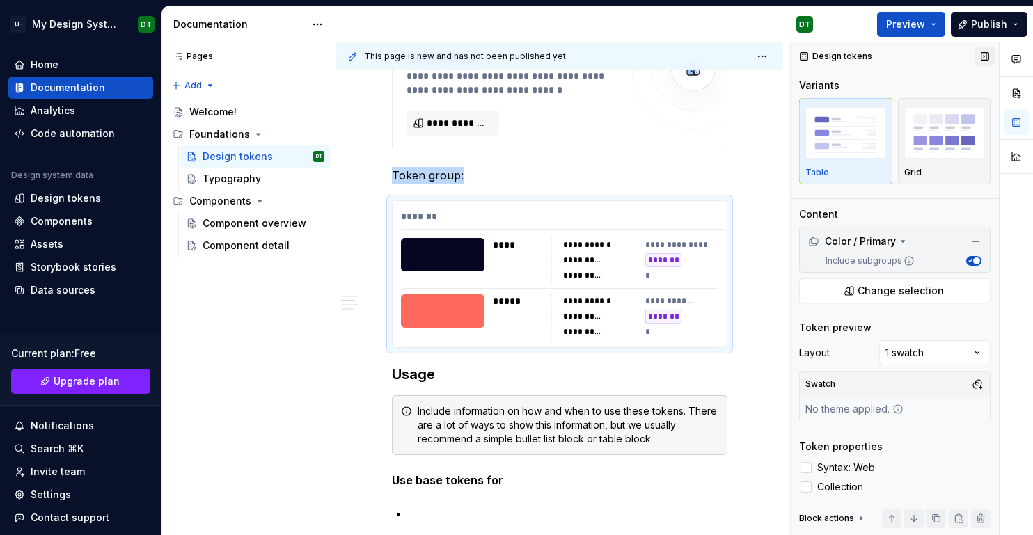
click at [987, 56] on button "button" at bounding box center [984, 56] width 19 height 19
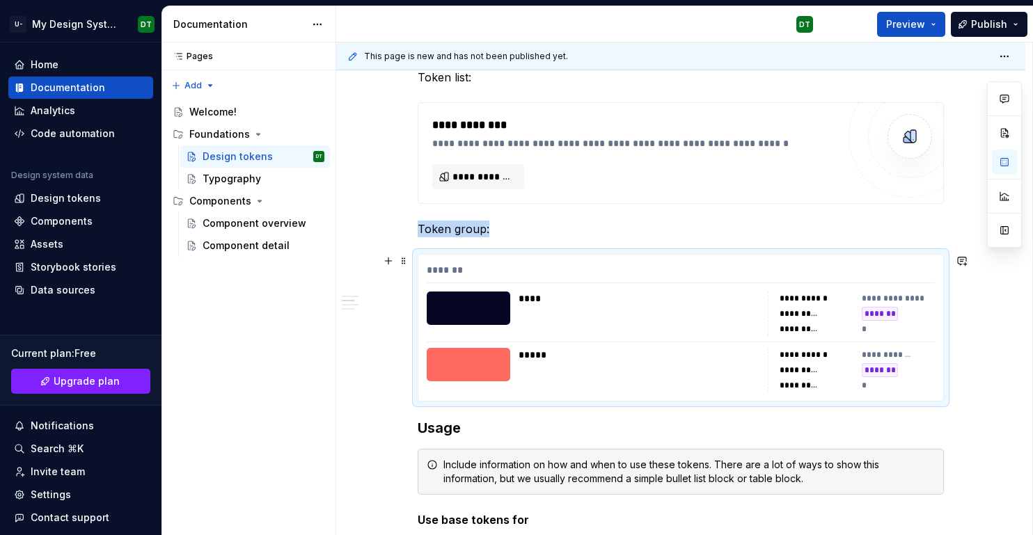
scroll to position [383, 0]
type textarea "*"
click at [523, 232] on p "Token group:" at bounding box center [681, 229] width 526 height 17
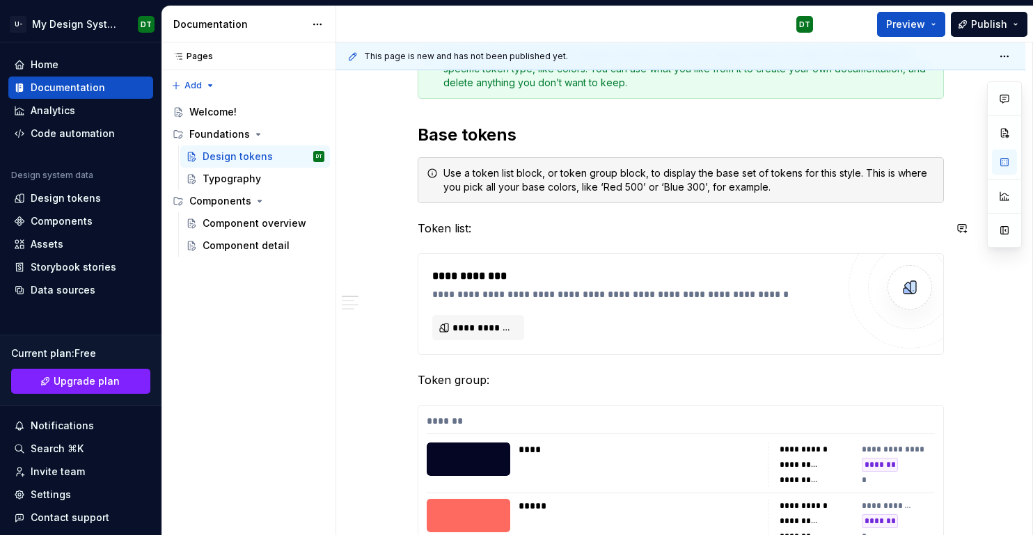
scroll to position [242, 0]
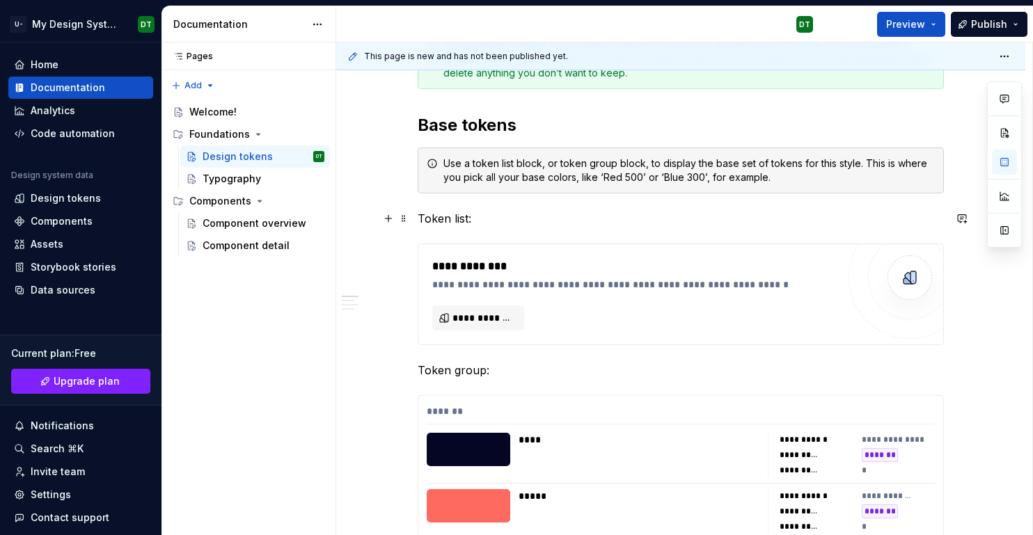
click at [515, 214] on p "Token list:" at bounding box center [681, 218] width 526 height 17
click at [512, 370] on p "Token group:" at bounding box center [681, 370] width 526 height 17
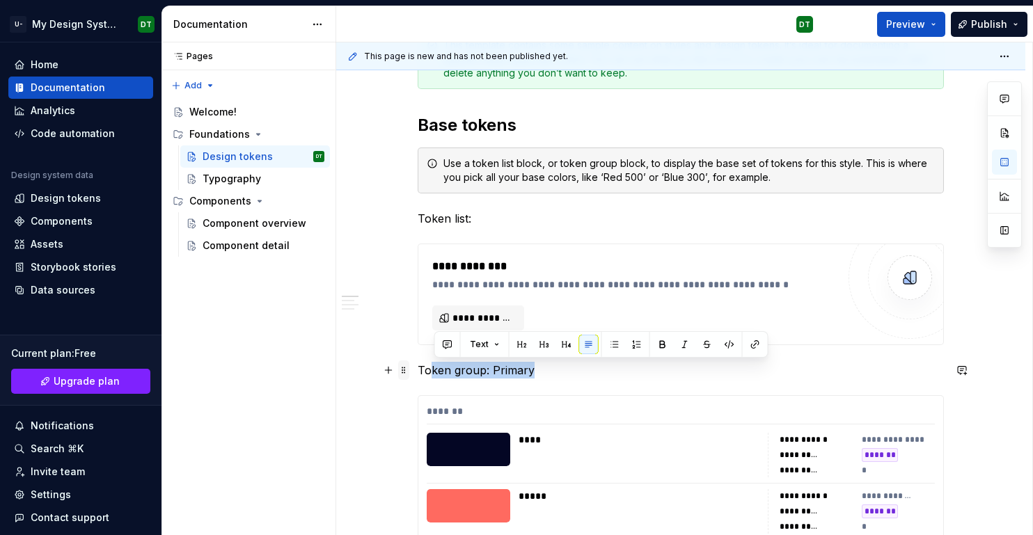
drag, startPoint x: 576, startPoint y: 371, endPoint x: 402, endPoint y: 371, distance: 174.7
click at [433, 377] on p "Token group: Primary" at bounding box center [681, 370] width 526 height 17
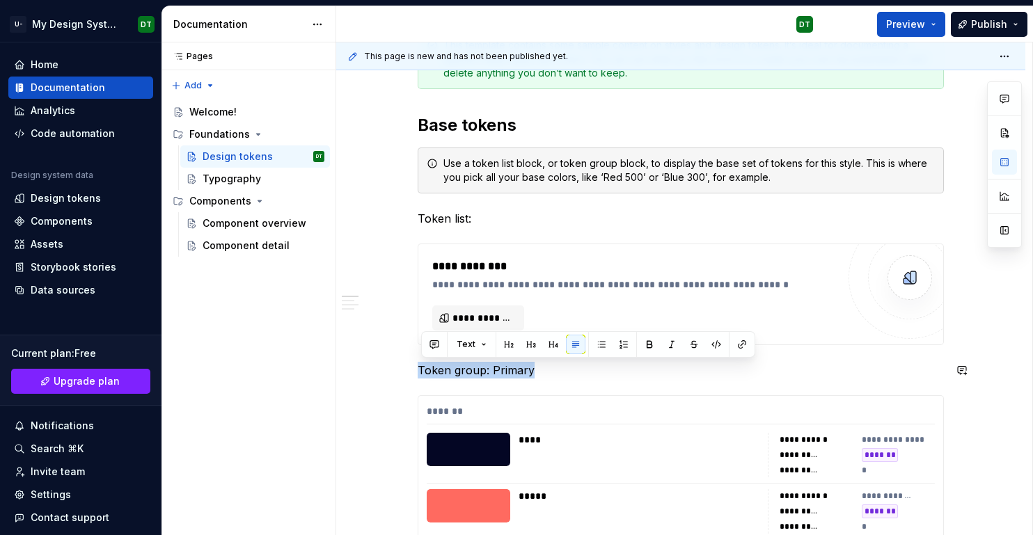
copy p "Token group: Primary"
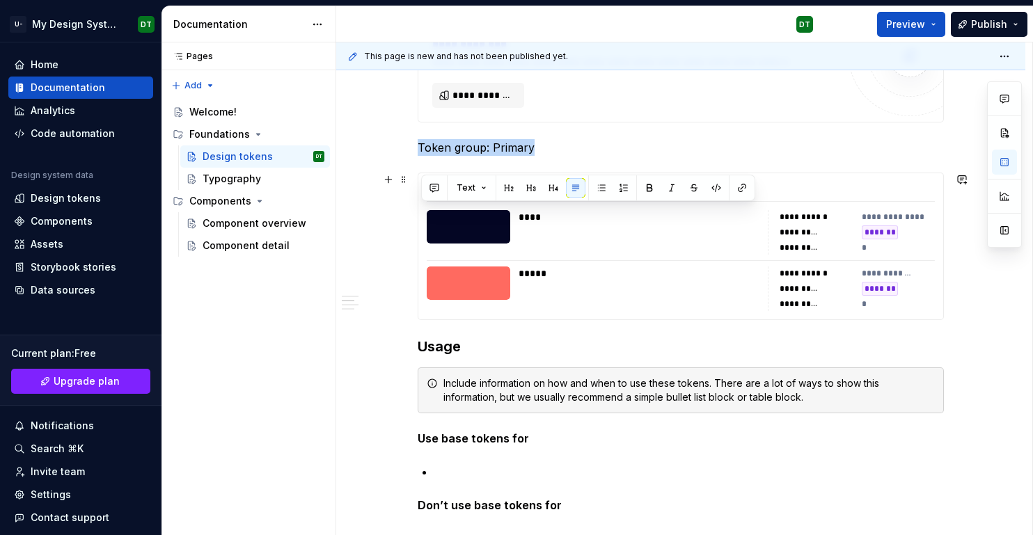
scroll to position [504, 0]
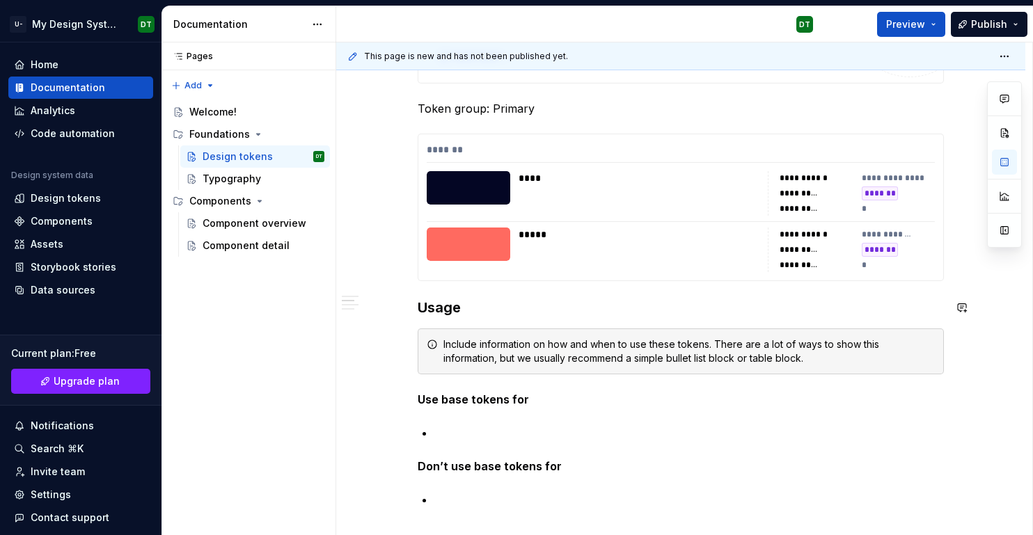
click at [473, 295] on div "**********" at bounding box center [681, 424] width 526 height 1312
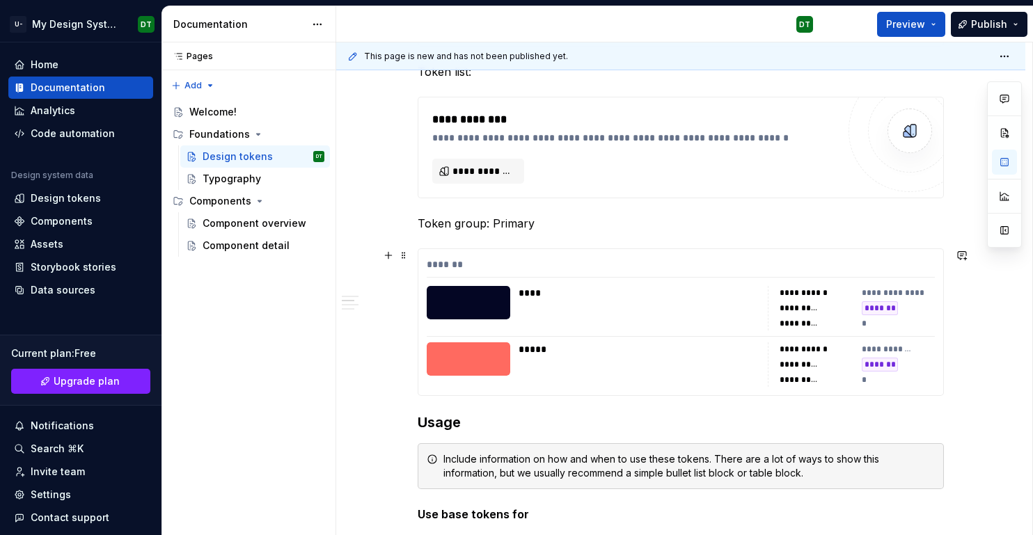
scroll to position [367, 0]
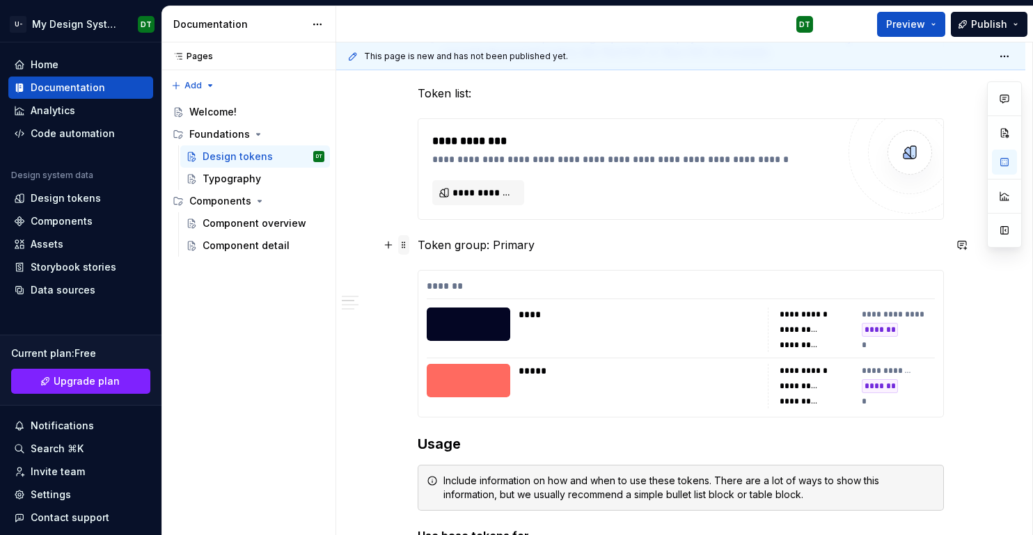
click at [409, 246] on span at bounding box center [403, 244] width 11 height 19
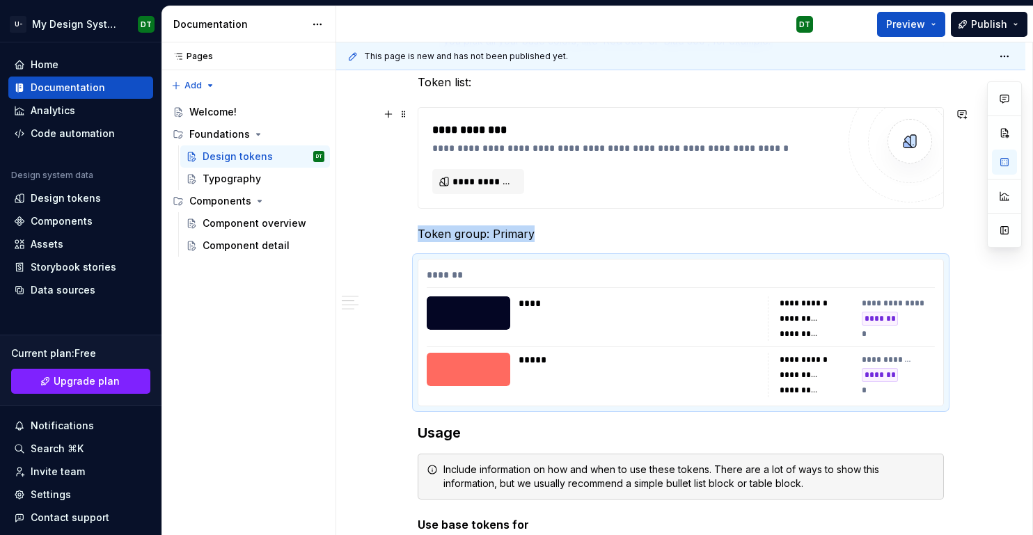
scroll to position [402, 0]
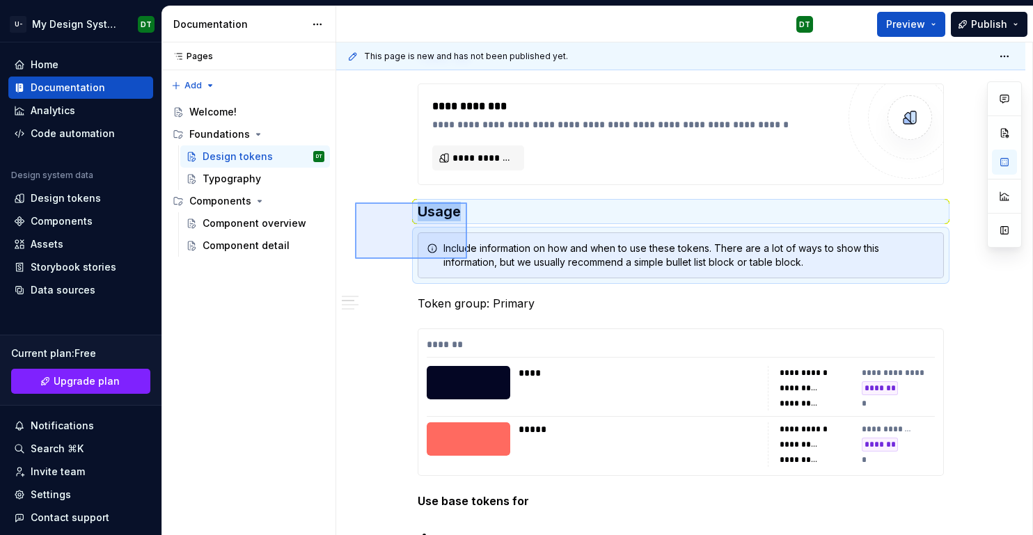
drag, startPoint x: 355, startPoint y: 203, endPoint x: 469, endPoint y: 260, distance: 127.6
click at [469, 260] on div "**********" at bounding box center [684, 288] width 696 height 493
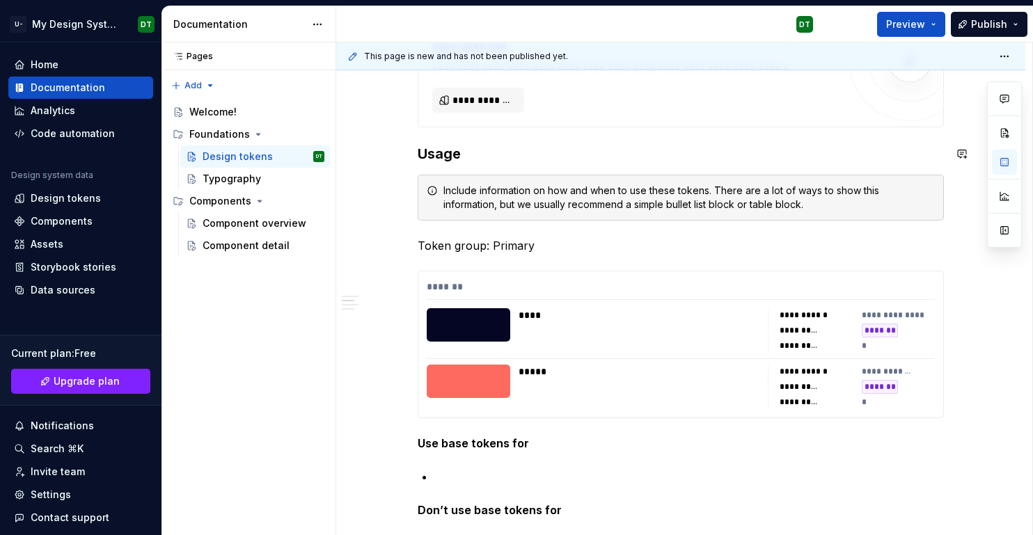
scroll to position [461, 0]
click at [518, 244] on p "Token group: Primary" at bounding box center [681, 245] width 526 height 17
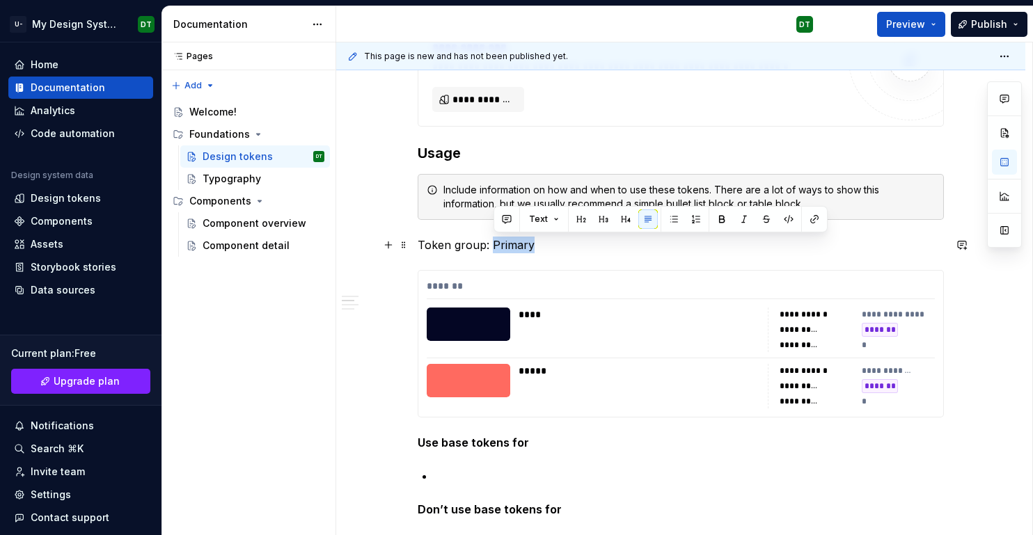
click at [518, 244] on p "Token group: Primary" at bounding box center [681, 245] width 526 height 17
click at [480, 221] on button "Text" at bounding box center [471, 218] width 42 height 19
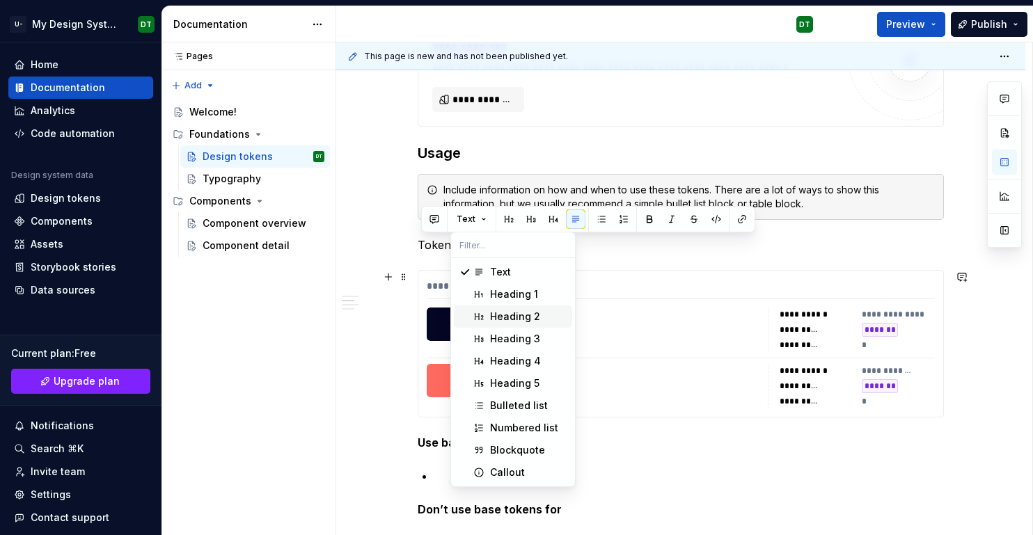
click at [500, 320] on div "Heading 2" at bounding box center [515, 317] width 50 height 14
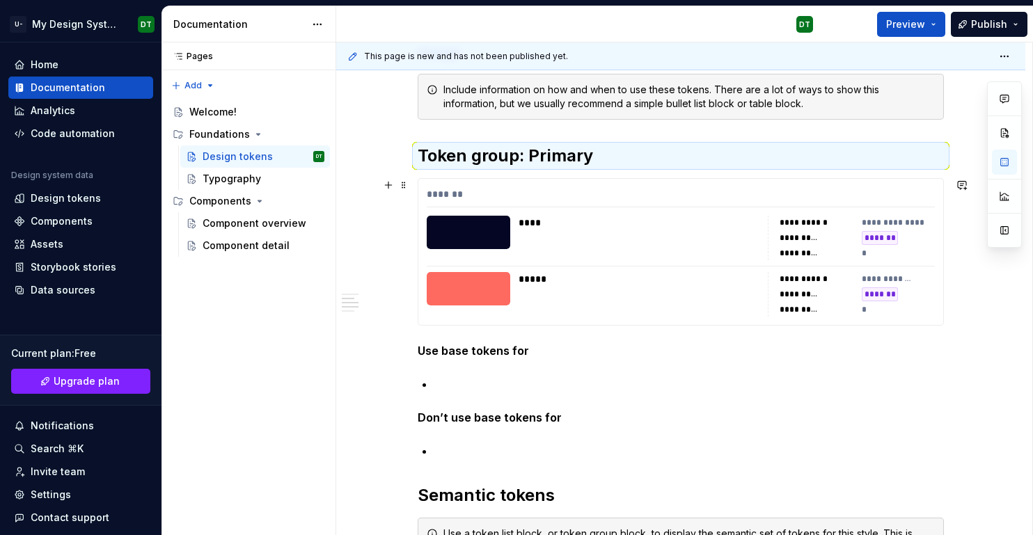
scroll to position [569, 0]
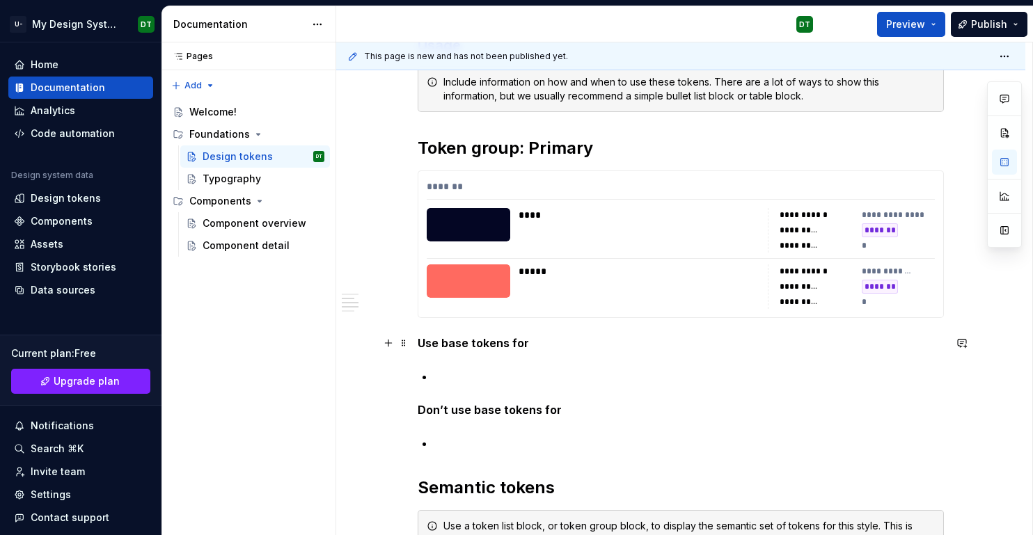
click at [457, 337] on strong "Use base tokens for" at bounding box center [473, 343] width 111 height 14
click at [427, 328] on div "**********" at bounding box center [681, 363] width 526 height 1320
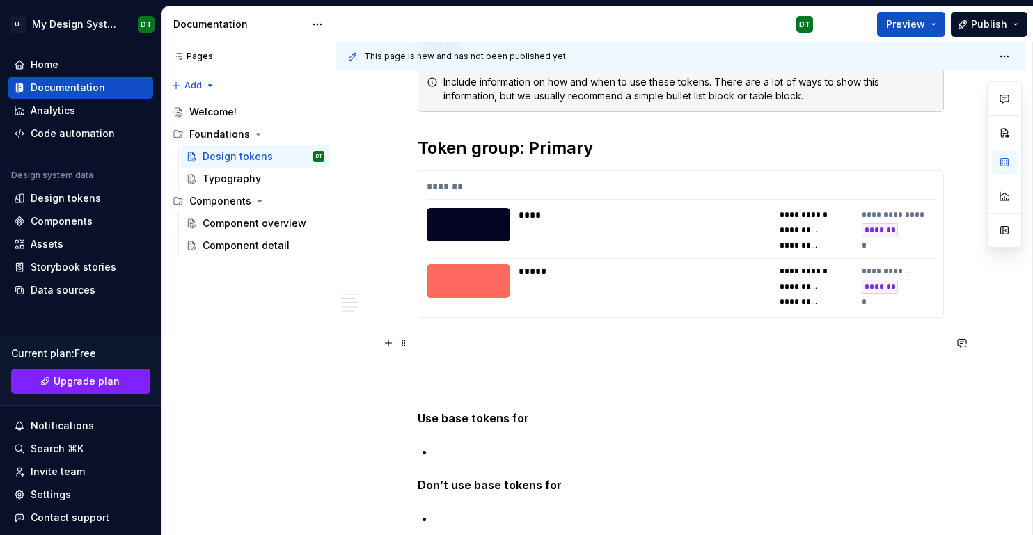
click at [441, 349] on p at bounding box center [681, 343] width 526 height 17
click at [409, 346] on span at bounding box center [403, 342] width 11 height 19
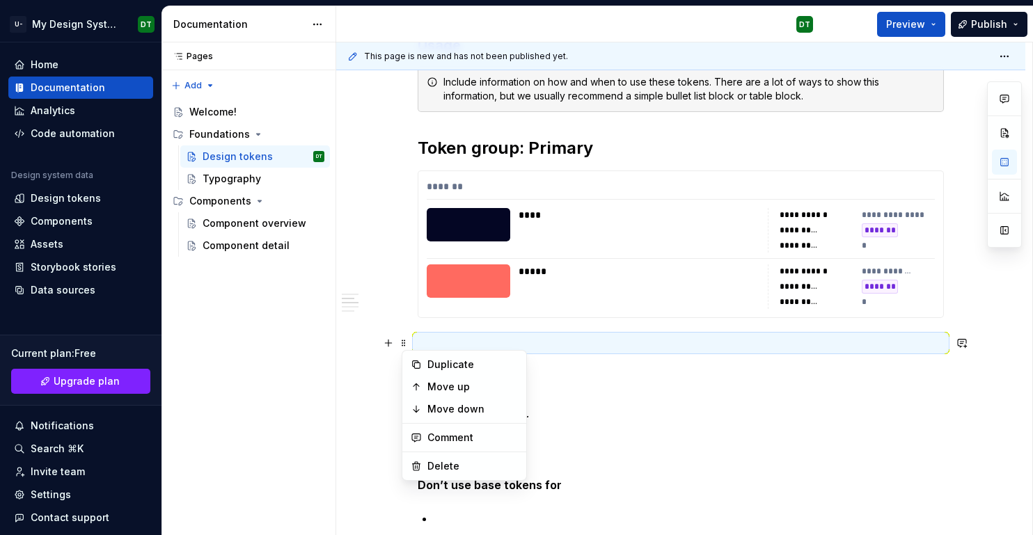
click at [444, 331] on div "**********" at bounding box center [681, 400] width 526 height 1395
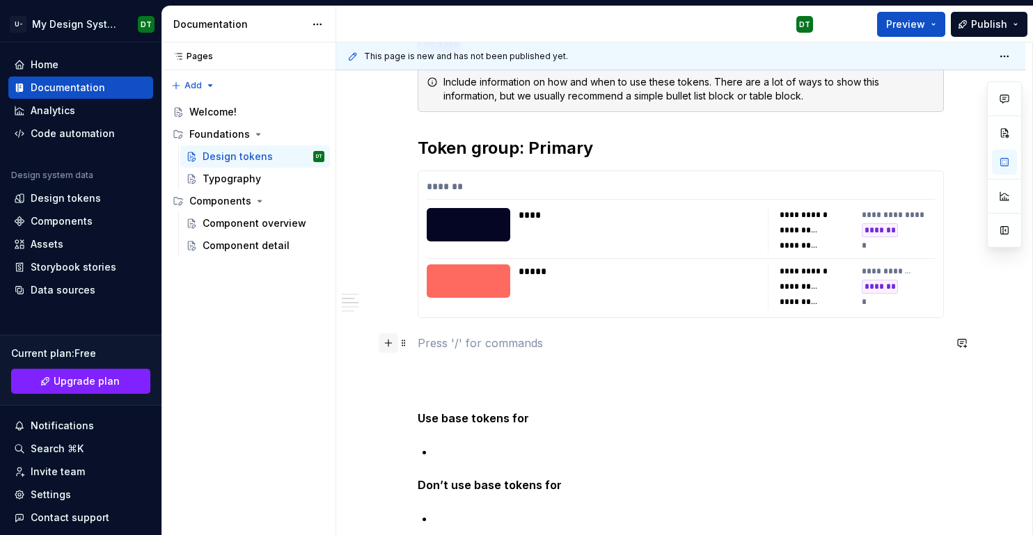
click at [388, 342] on button "button" at bounding box center [388, 342] width 19 height 19
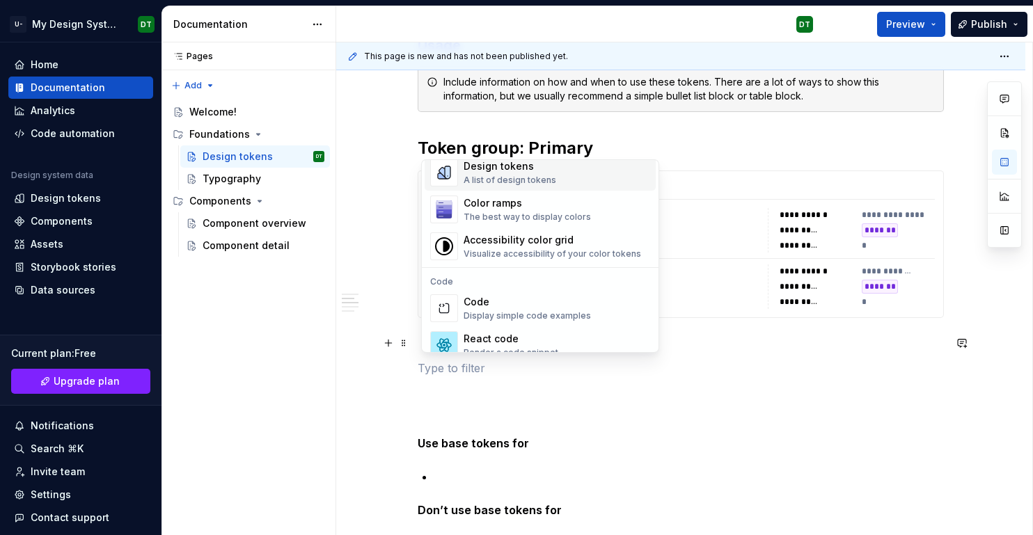
scroll to position [1042, 0]
click at [521, 175] on div "A list of design tokens" at bounding box center [509, 176] width 93 height 11
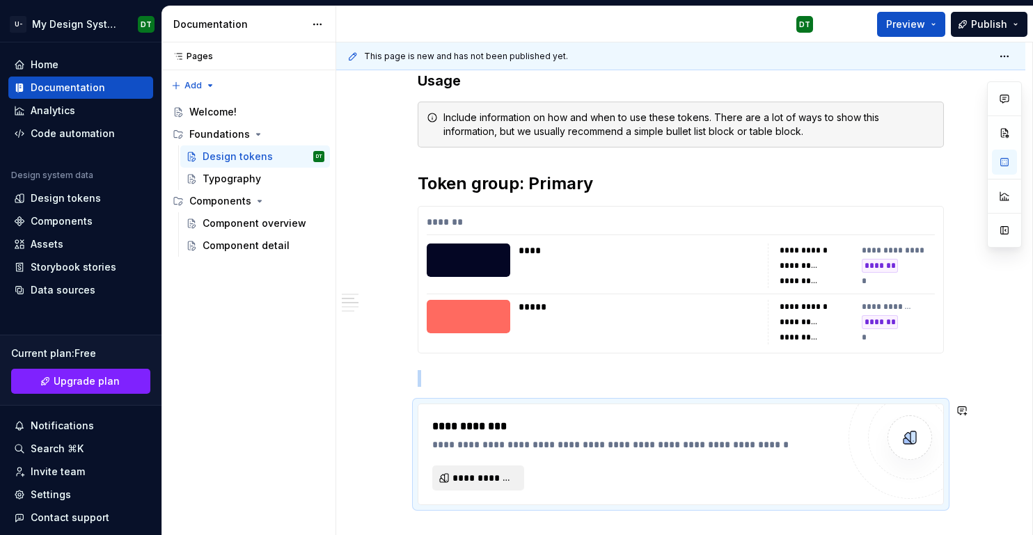
scroll to position [530, 0]
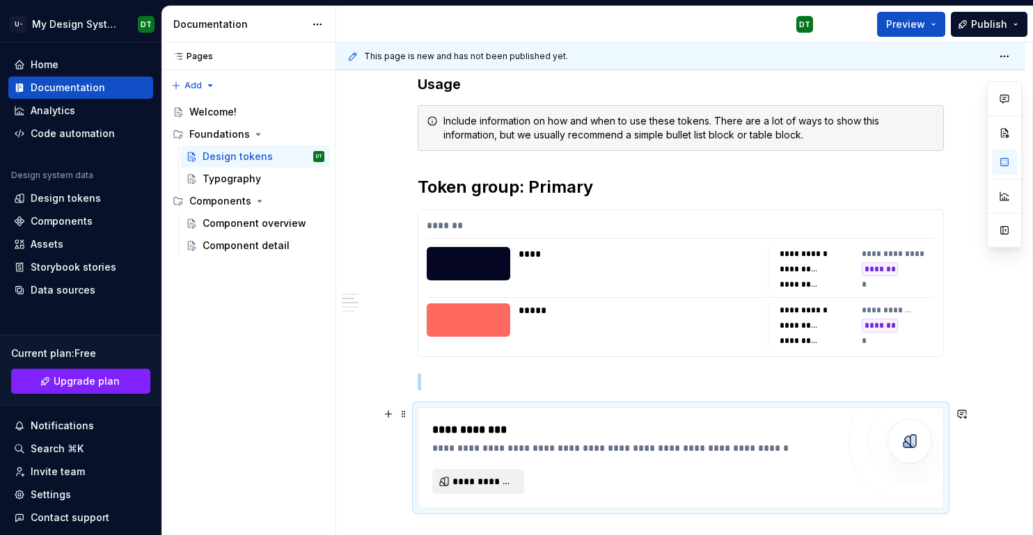
click at [490, 480] on span "**********" at bounding box center [483, 482] width 63 height 14
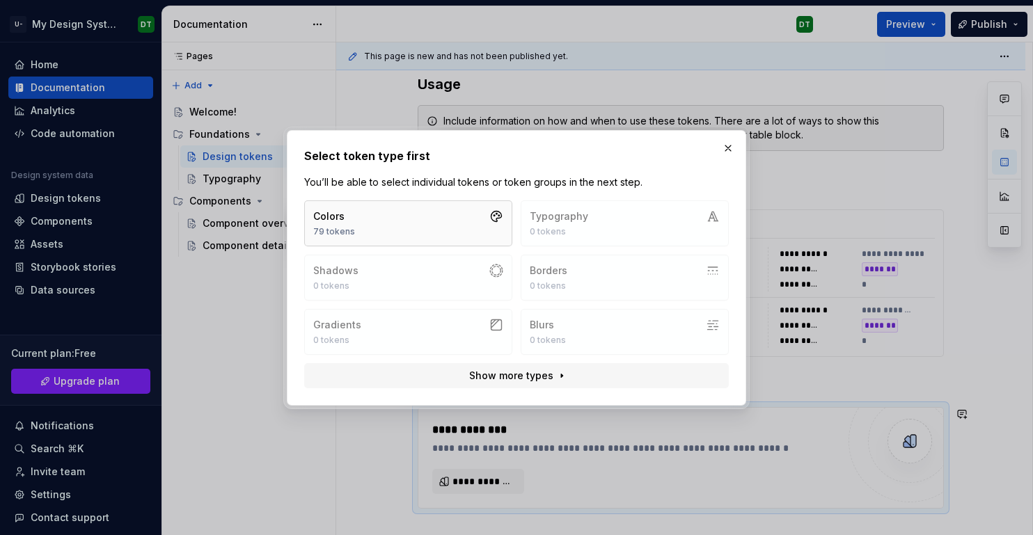
click at [459, 216] on button "Colors 79 tokens" at bounding box center [408, 223] width 208 height 46
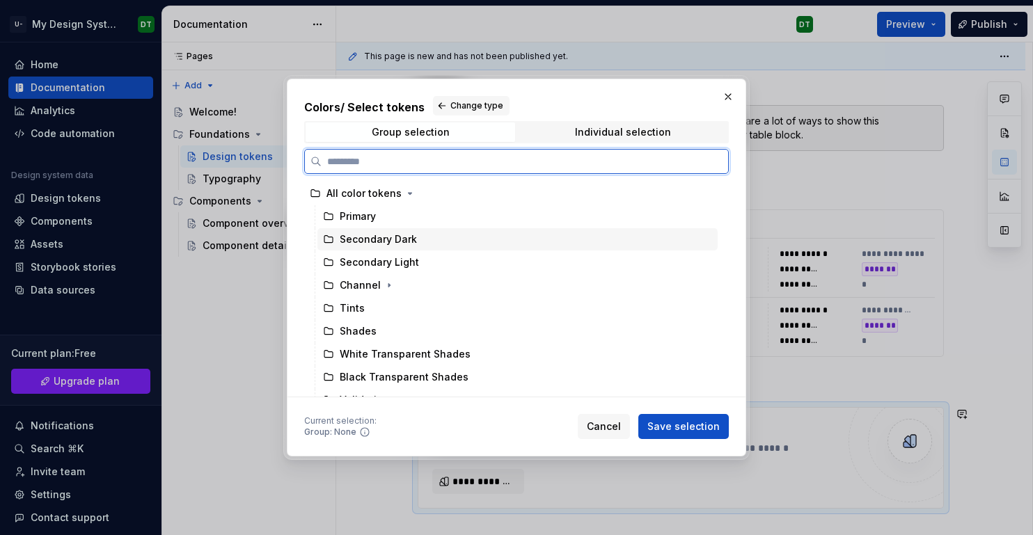
click at [389, 241] on div "Secondary Dark" at bounding box center [378, 239] width 77 height 14
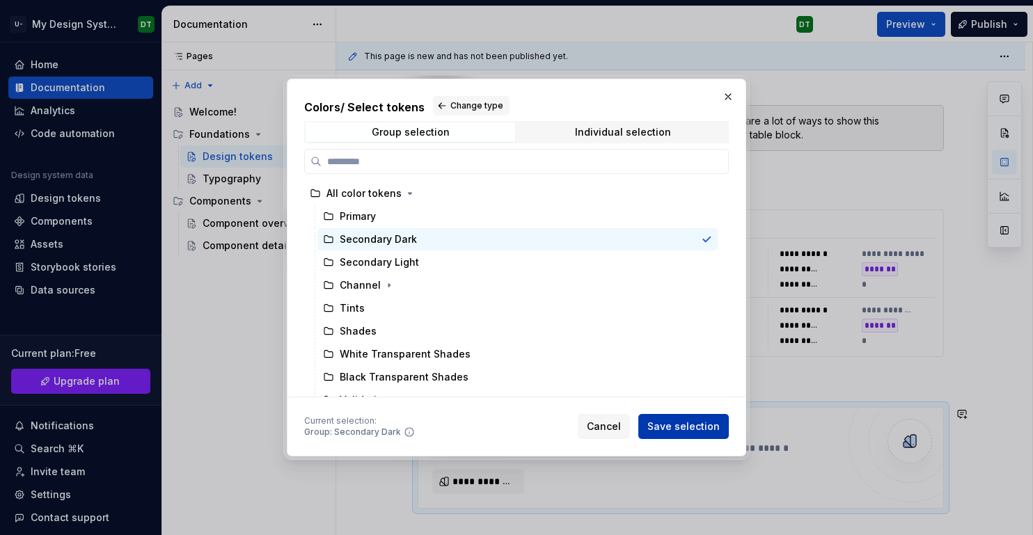
click at [679, 424] on span "Save selection" at bounding box center [683, 427] width 72 height 14
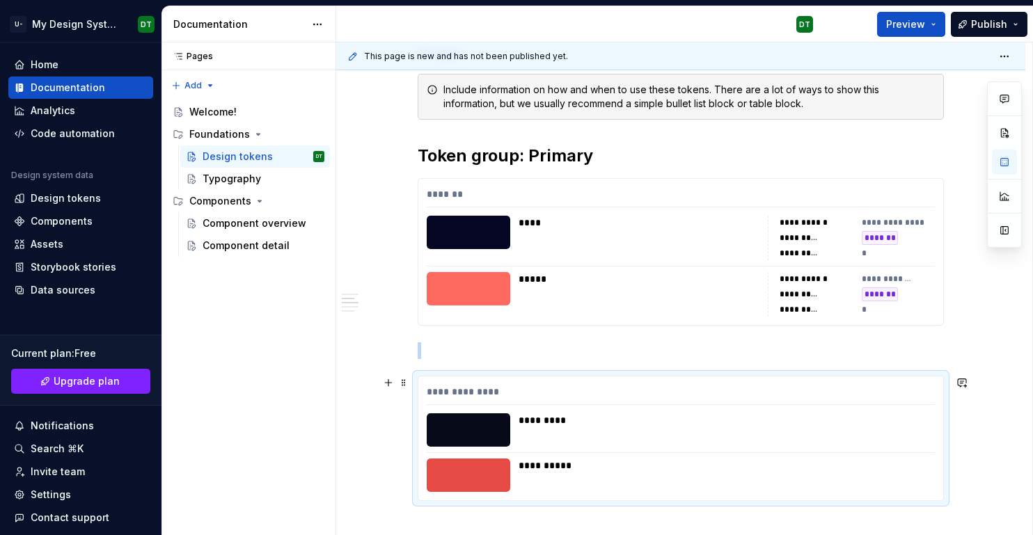
scroll to position [579, 0]
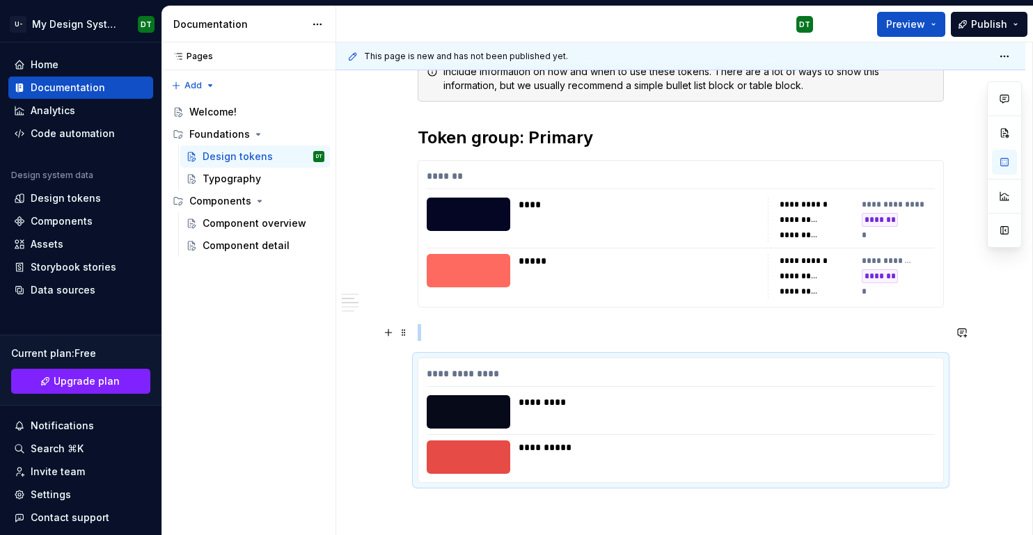
click at [561, 326] on p at bounding box center [681, 332] width 526 height 17
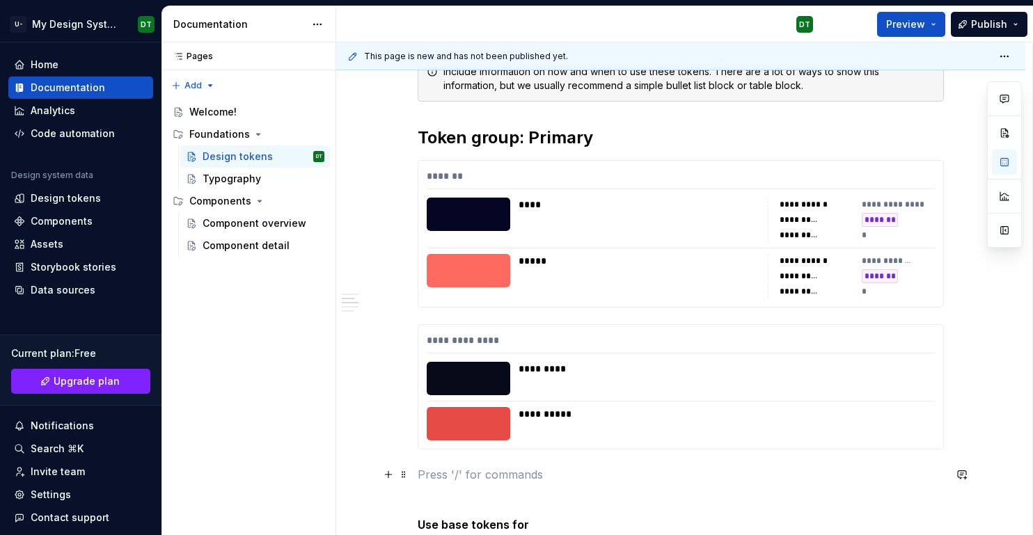
click at [524, 473] on p at bounding box center [681, 474] width 526 height 17
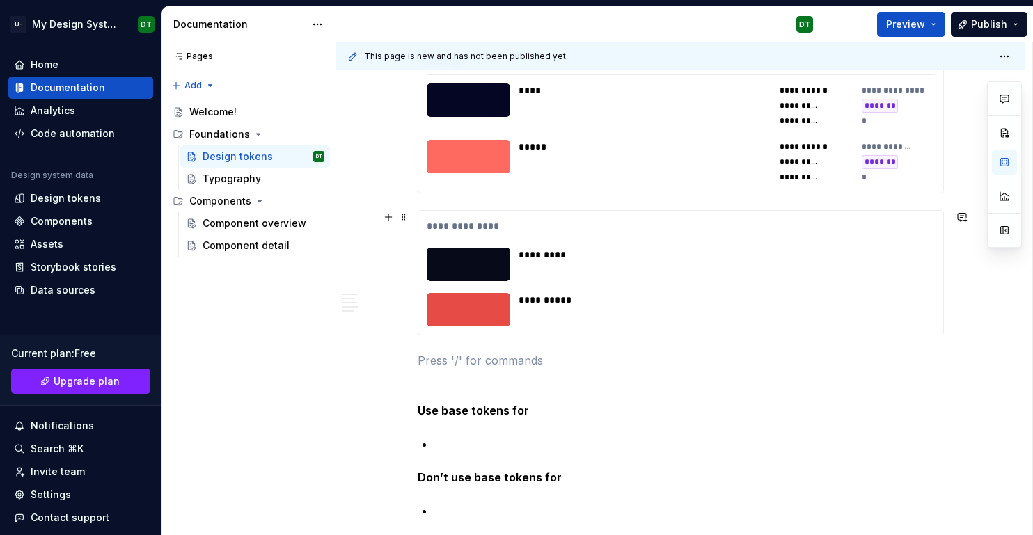
scroll to position [694, 0]
click at [391, 360] on button "button" at bounding box center [388, 359] width 19 height 19
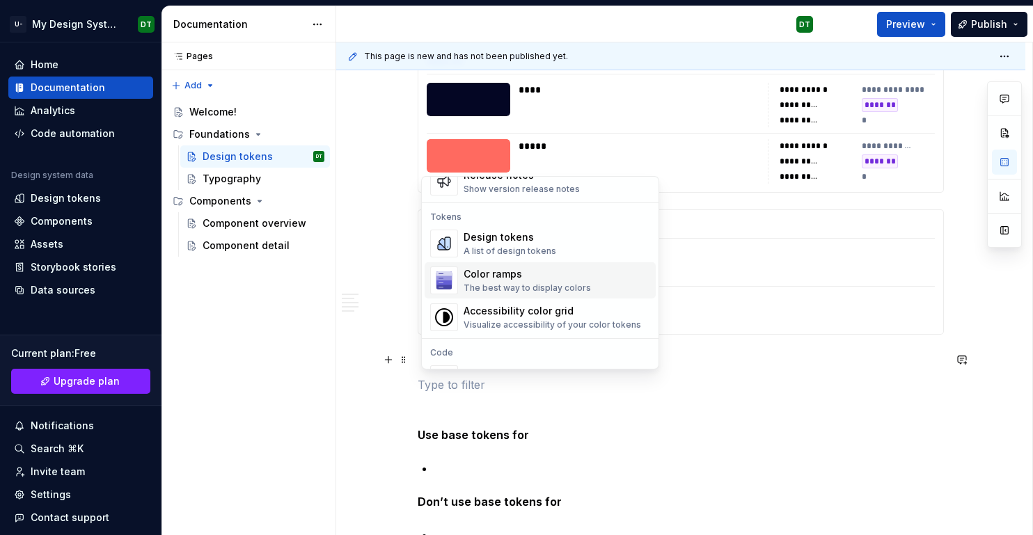
scroll to position [980, 0]
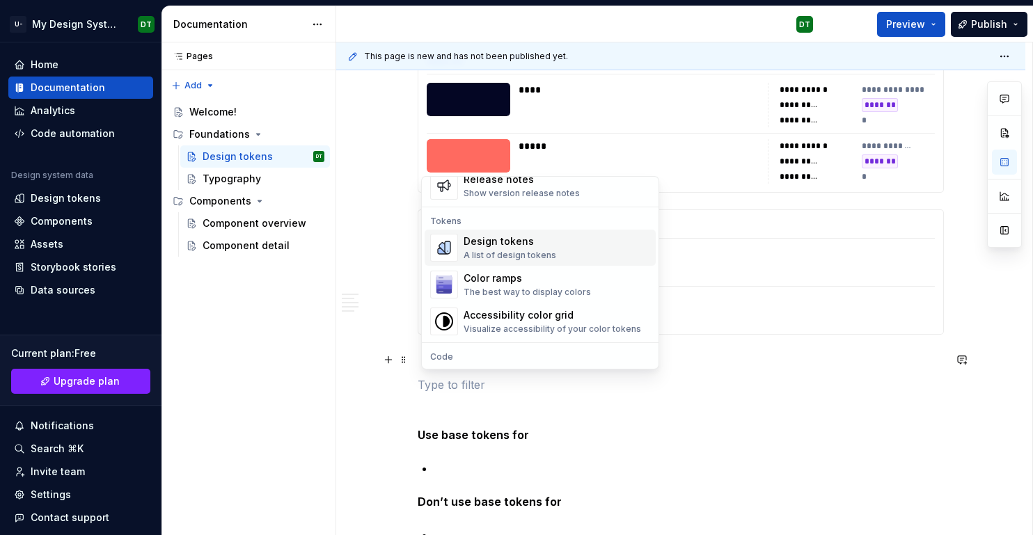
click at [487, 241] on div "Design tokens" at bounding box center [509, 242] width 93 height 14
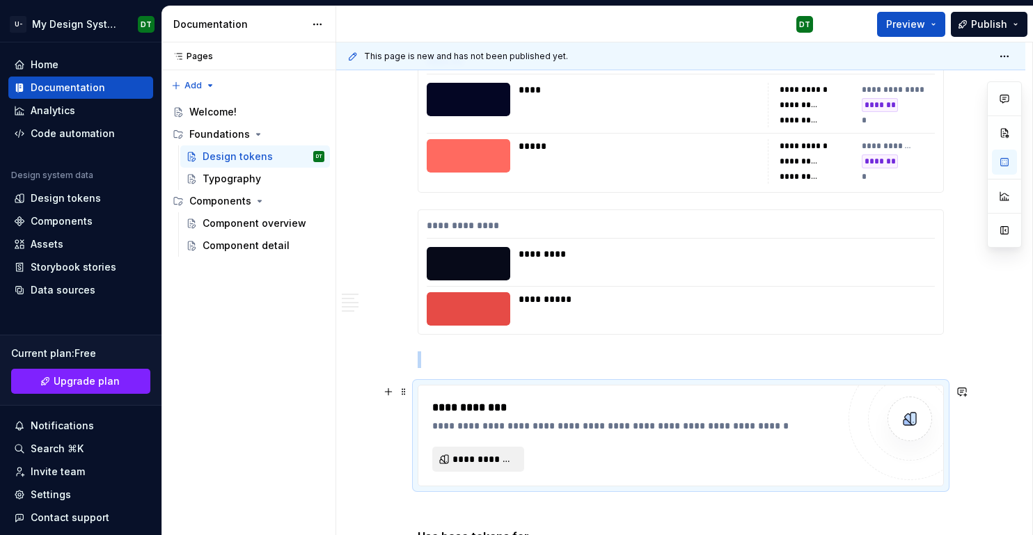
click at [466, 457] on span "**********" at bounding box center [483, 459] width 63 height 14
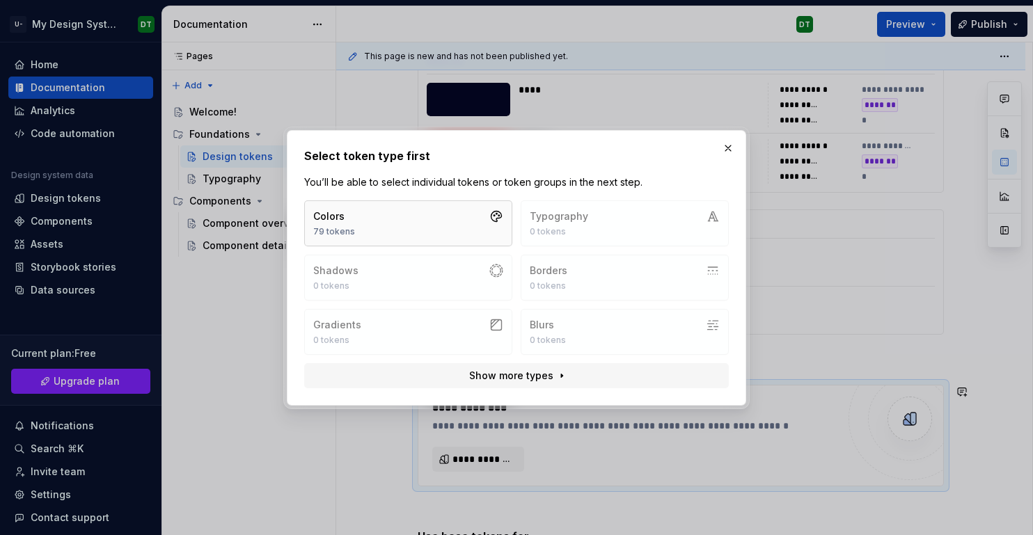
click at [468, 221] on button "Colors 79 tokens" at bounding box center [408, 223] width 208 height 46
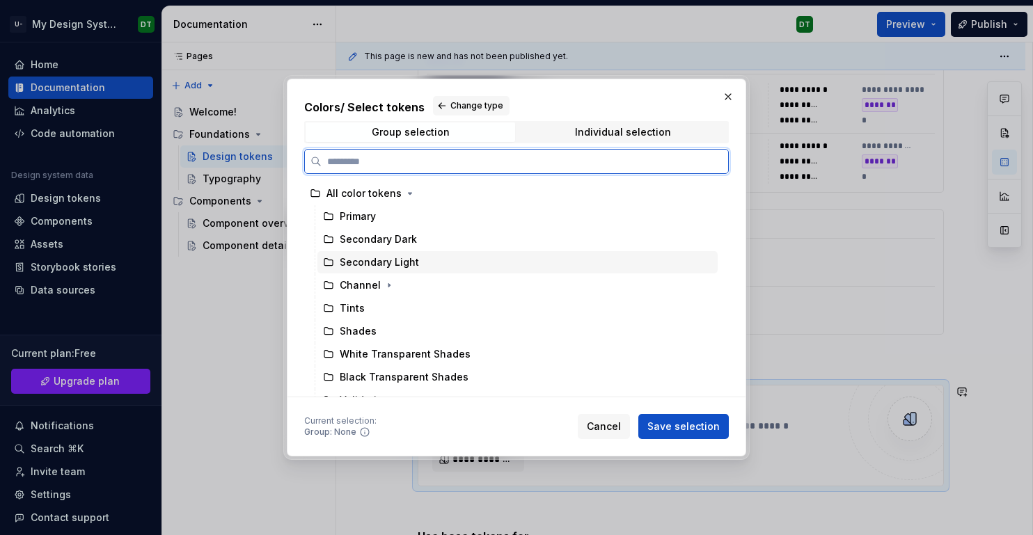
click at [391, 264] on div "Secondary Light" at bounding box center [379, 262] width 79 height 14
click at [373, 306] on div "Tints" at bounding box center [517, 308] width 400 height 22
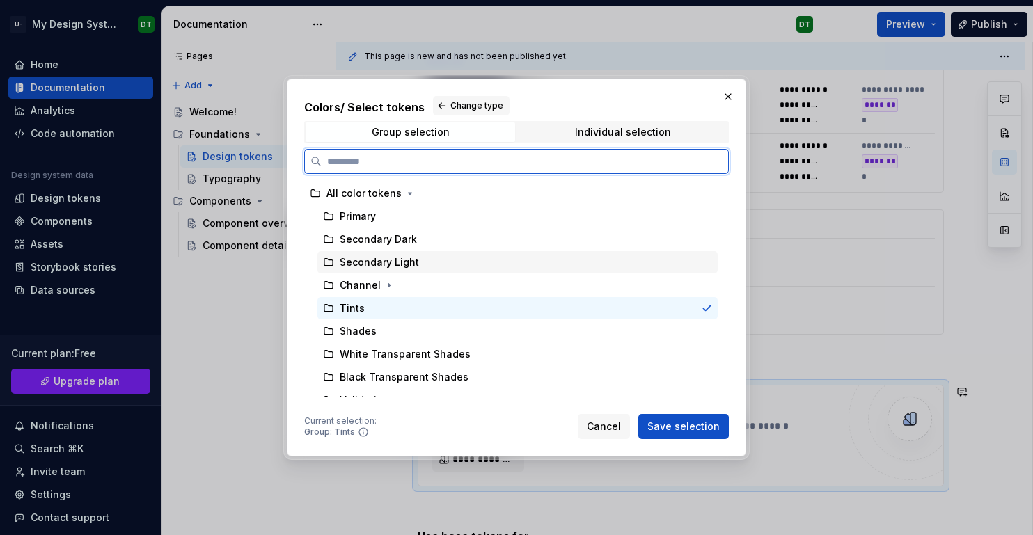
click at [394, 259] on div "Secondary Light" at bounding box center [379, 262] width 79 height 14
click at [395, 303] on div "Tints" at bounding box center [517, 308] width 400 height 22
click at [406, 262] on div "Secondary Light" at bounding box center [379, 262] width 79 height 14
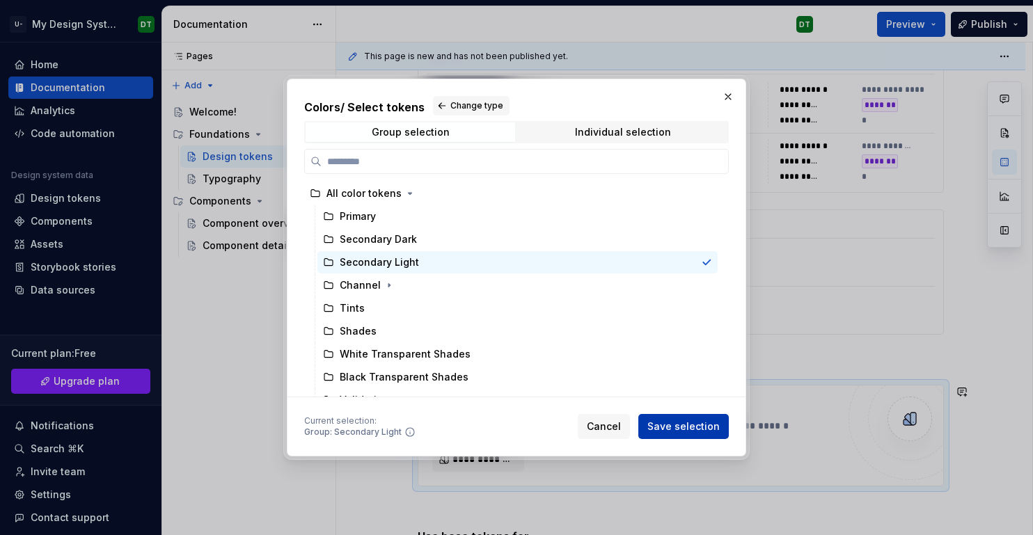
click at [674, 422] on span "Save selection" at bounding box center [683, 427] width 72 height 14
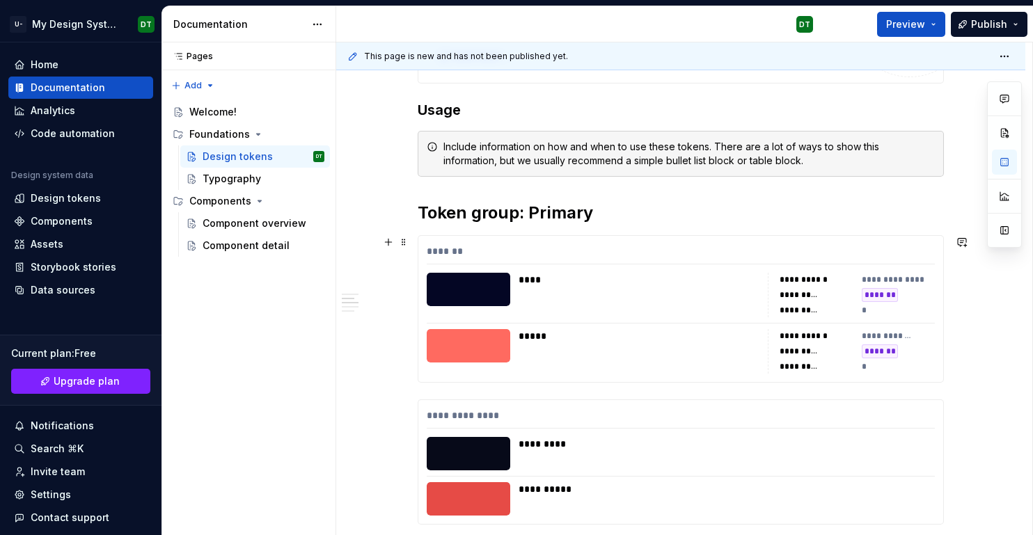
scroll to position [480, 0]
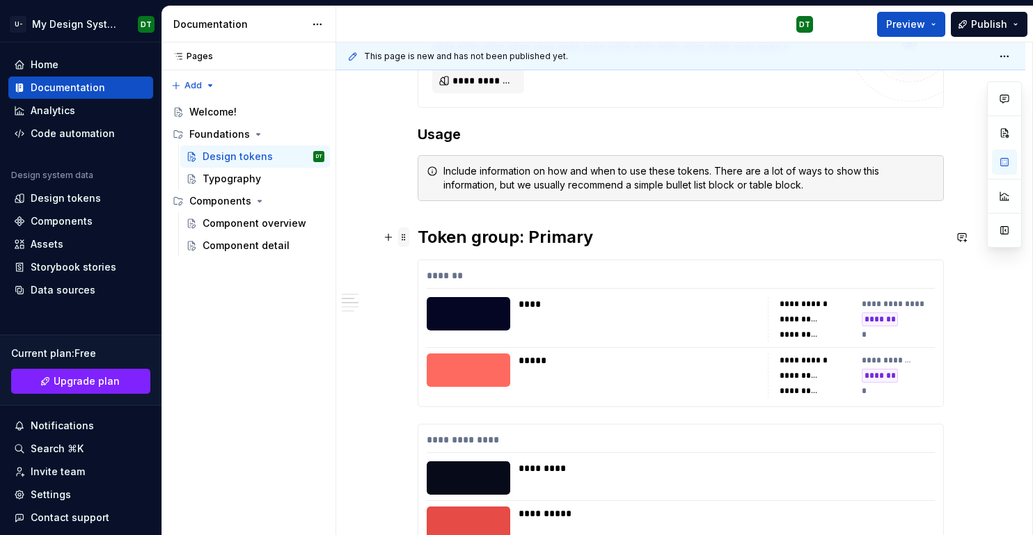
click at [407, 235] on span at bounding box center [403, 237] width 11 height 19
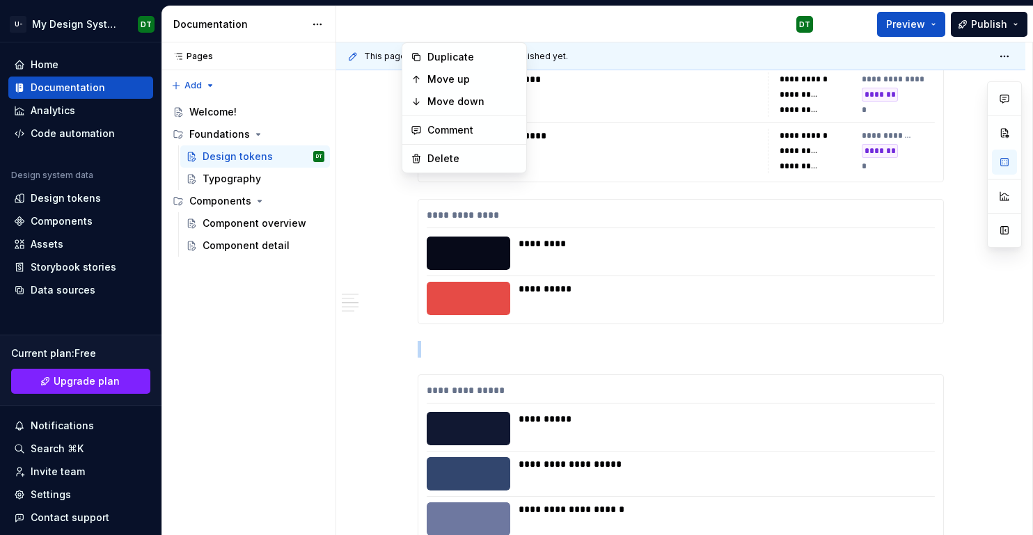
scroll to position [706, 0]
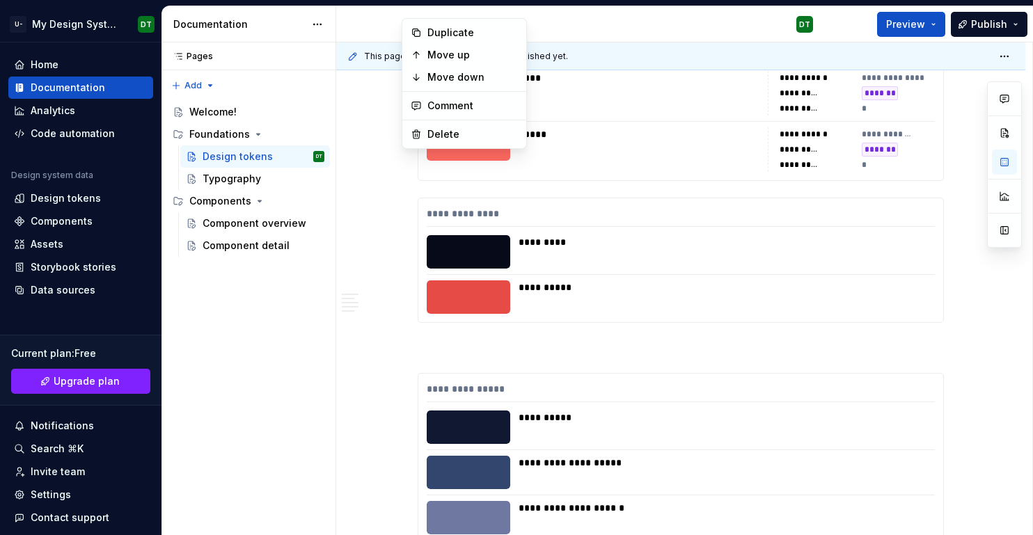
click at [463, 355] on p at bounding box center [681, 348] width 526 height 17
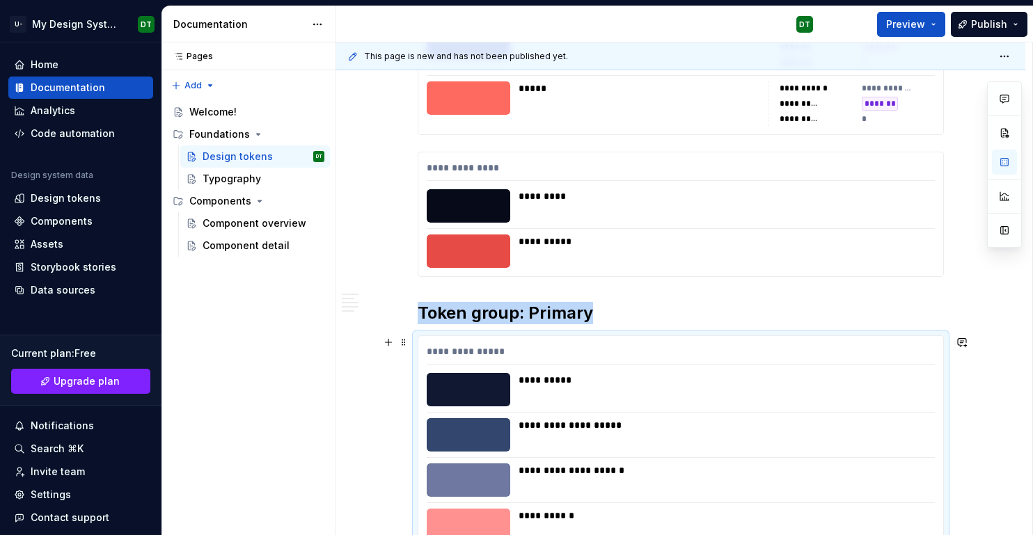
scroll to position [754, 0]
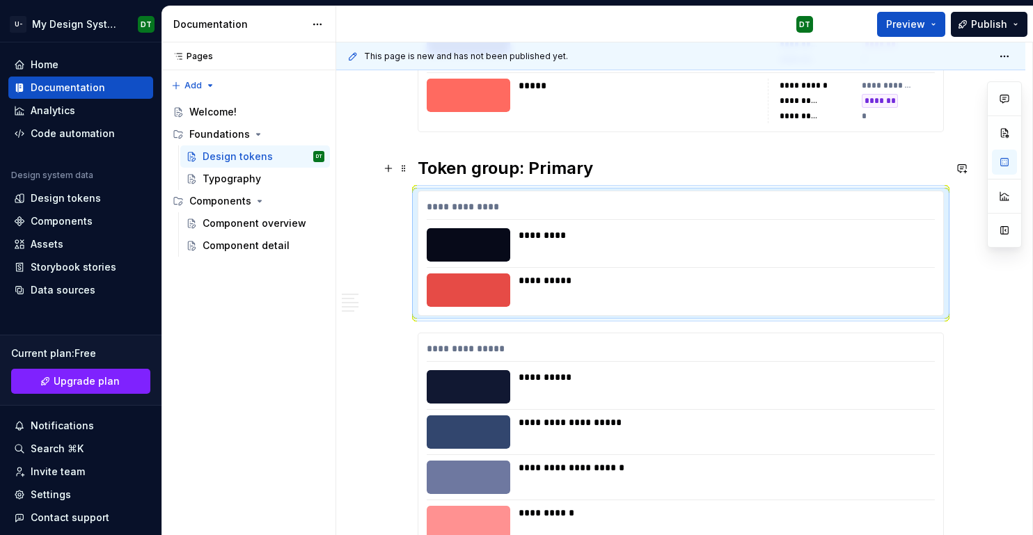
click at [541, 170] on h2 "Token group: Primary" at bounding box center [681, 168] width 526 height 22
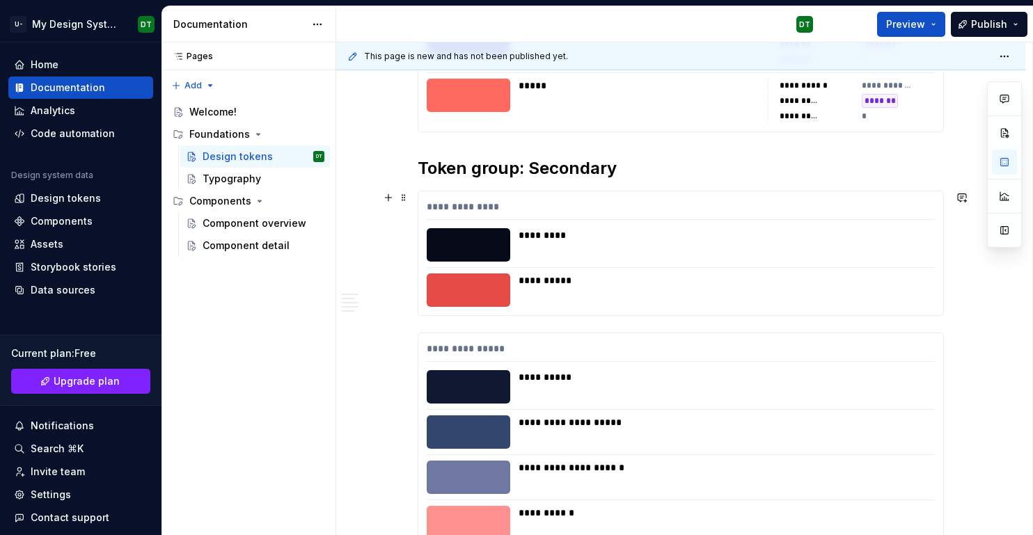
click at [402, 266] on div "**********" at bounding box center [680, 470] width 689 height 1972
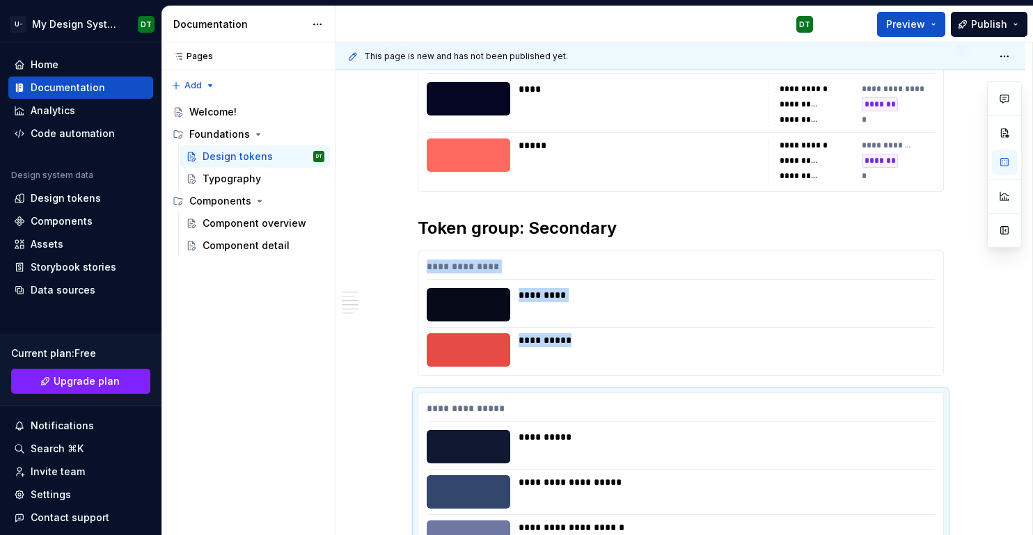
scroll to position [674, 0]
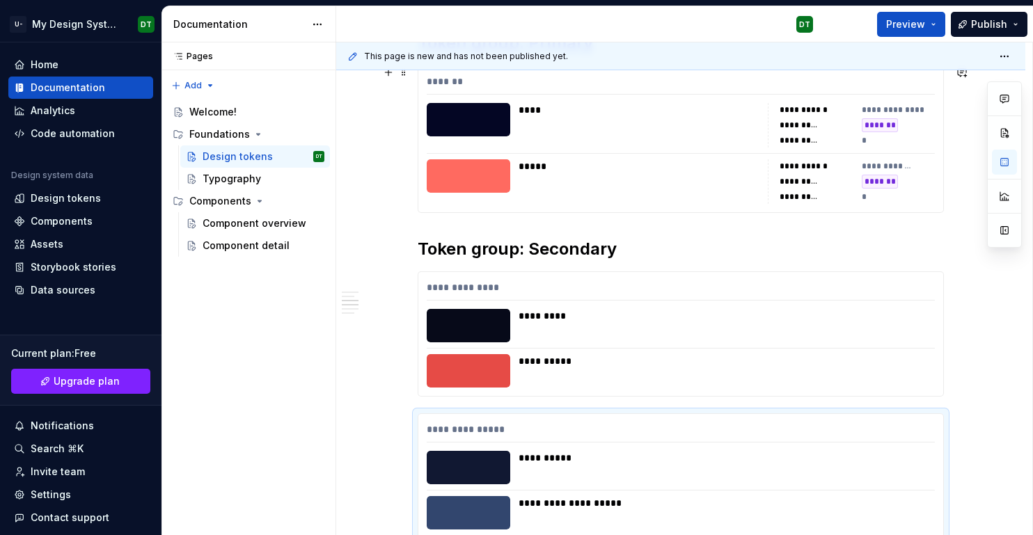
click at [695, 166] on div "*****" at bounding box center [638, 166] width 241 height 14
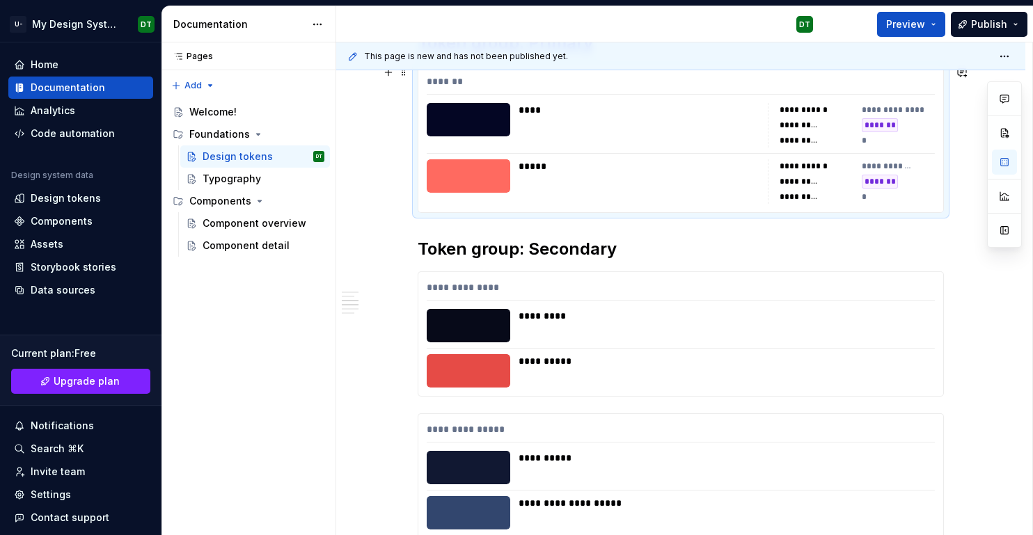
click at [801, 120] on div "**********" at bounding box center [799, 125] width 40 height 11
click at [822, 107] on div "**********" at bounding box center [804, 109] width 50 height 11
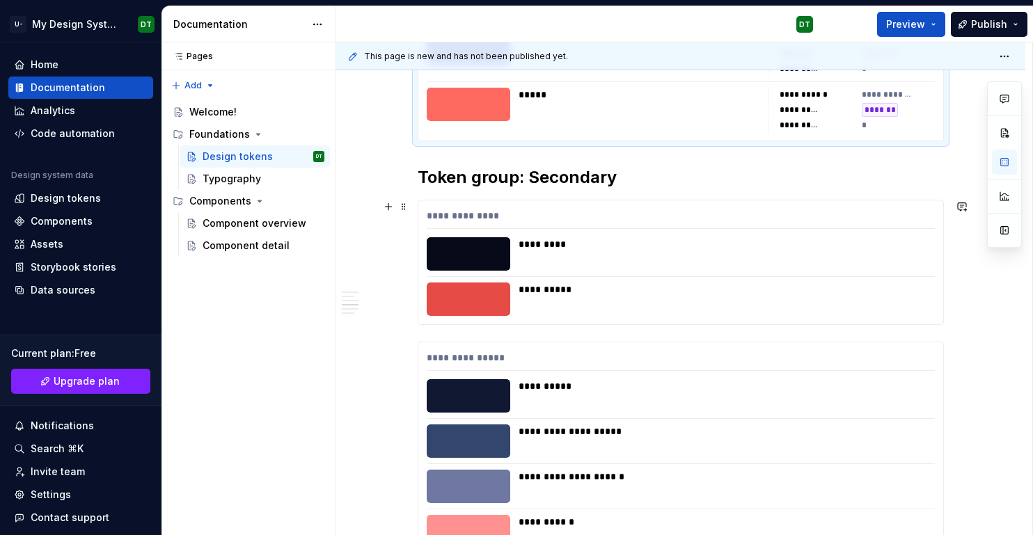
scroll to position [706, 0]
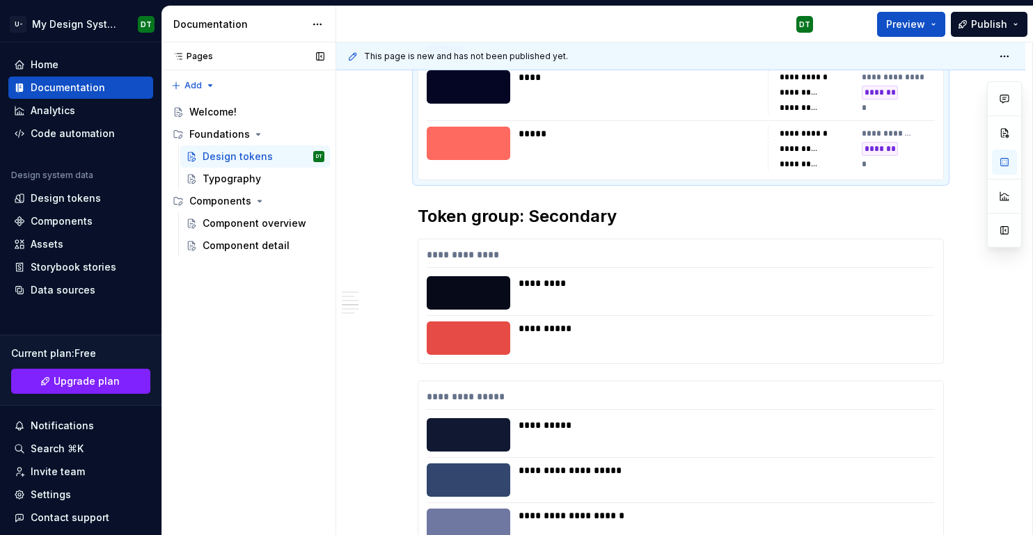
click at [246, 257] on div "Accessibility guide for tree Page tree. Navigate the tree with the arrow keys. …" at bounding box center [248, 177] width 174 height 164
click at [212, 113] on div "Welcome!" at bounding box center [212, 112] width 47 height 14
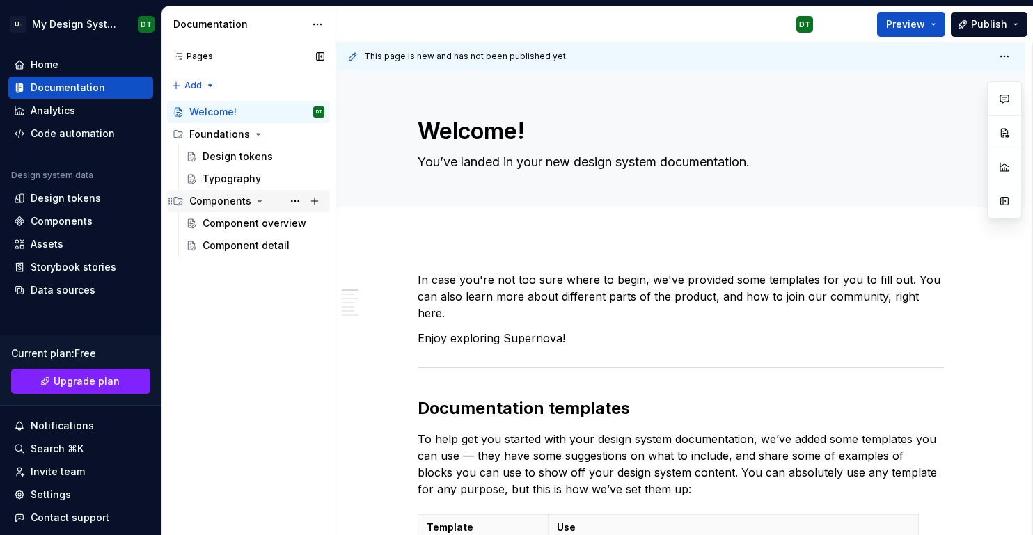
click at [231, 200] on div "Components" at bounding box center [220, 201] width 62 height 14
click at [245, 200] on div "Components" at bounding box center [220, 201] width 62 height 14
click at [293, 199] on button "Page tree" at bounding box center [294, 200] width 19 height 19
type textarea "*"
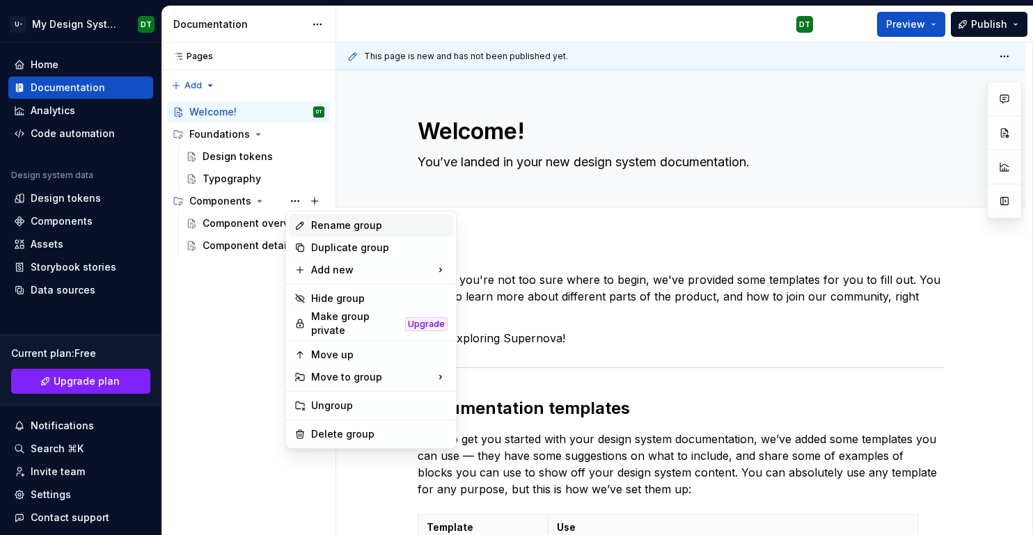
click at [337, 226] on div "Rename group" at bounding box center [379, 226] width 136 height 14
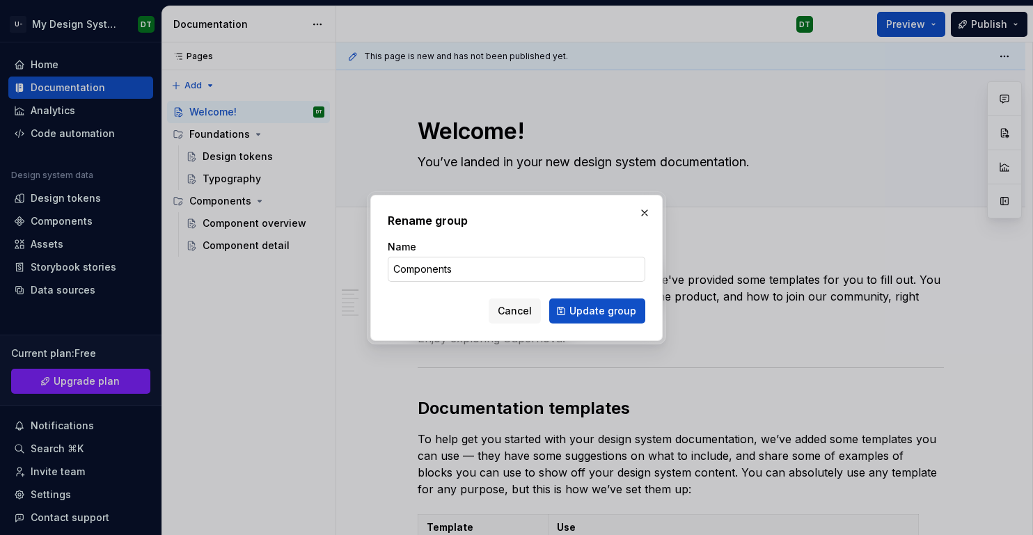
click at [460, 277] on input "Components" at bounding box center [516, 269] width 257 height 25
type input "Components - Web"
click at [577, 308] on span "Update group" at bounding box center [602, 311] width 67 height 14
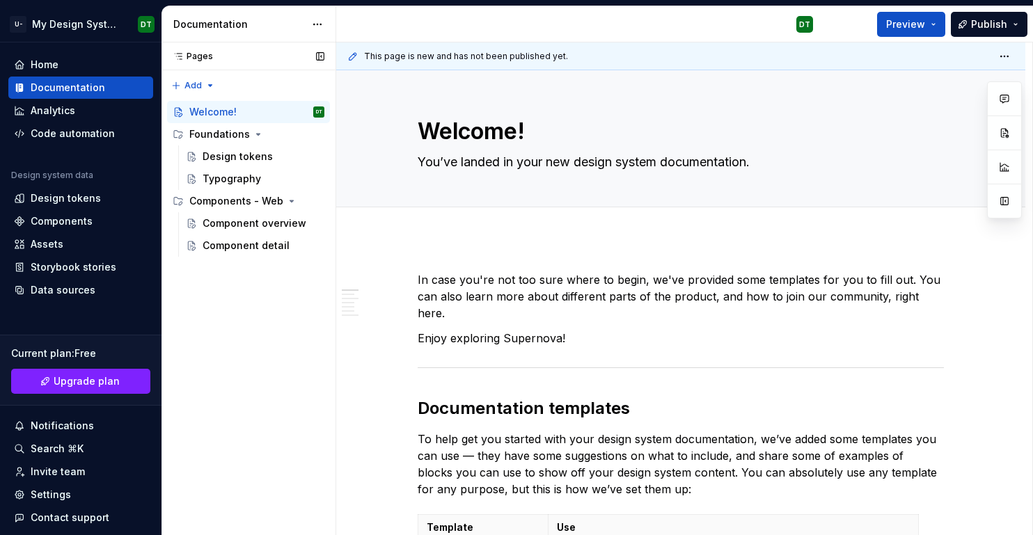
click at [244, 307] on div "Pages Pages Add Accessibility guide for tree Page tree. Navigate the tree with …" at bounding box center [248, 288] width 174 height 493
click at [243, 226] on div "Component overview" at bounding box center [243, 223] width 80 height 14
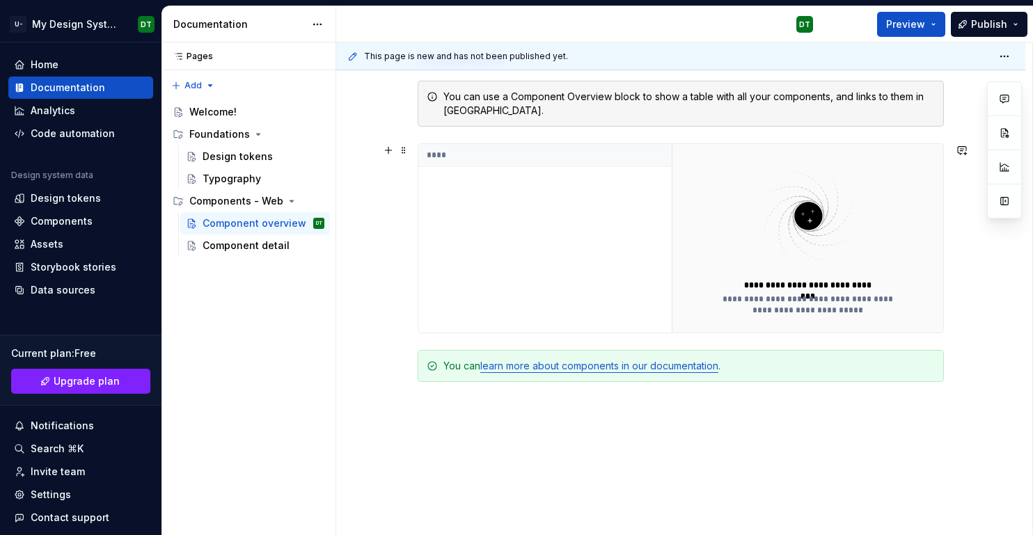
scroll to position [324, 0]
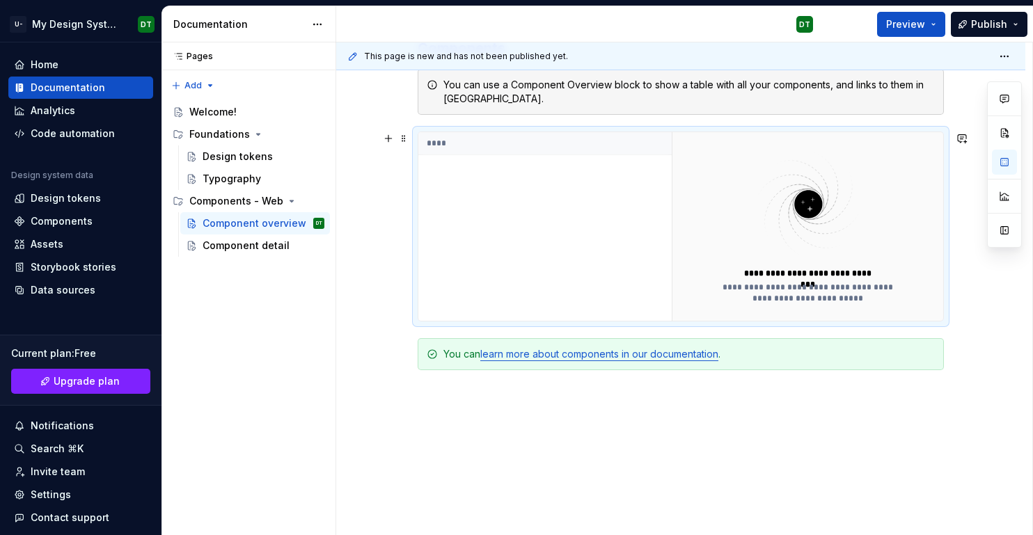
click at [566, 220] on div "****" at bounding box center [544, 226] width 253 height 189
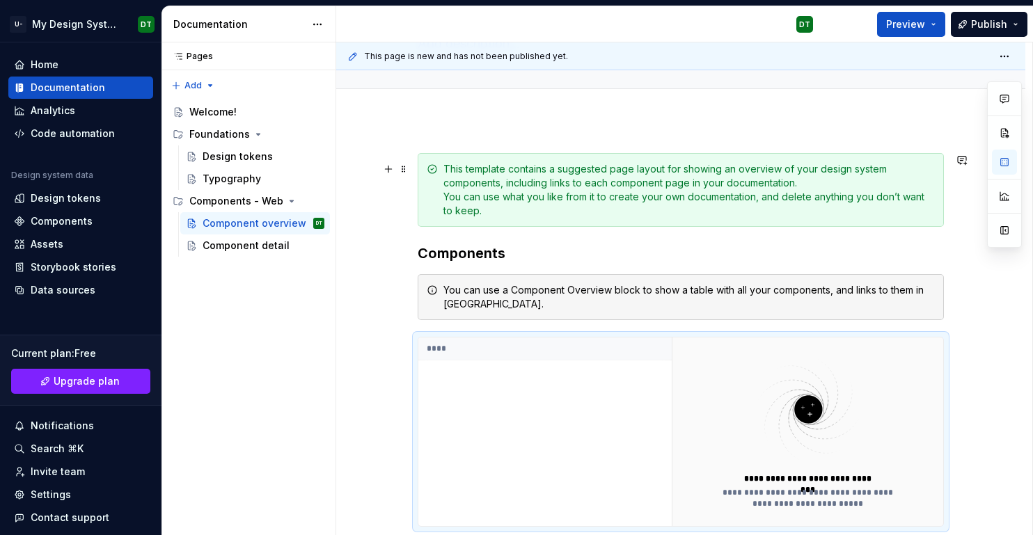
scroll to position [121, 0]
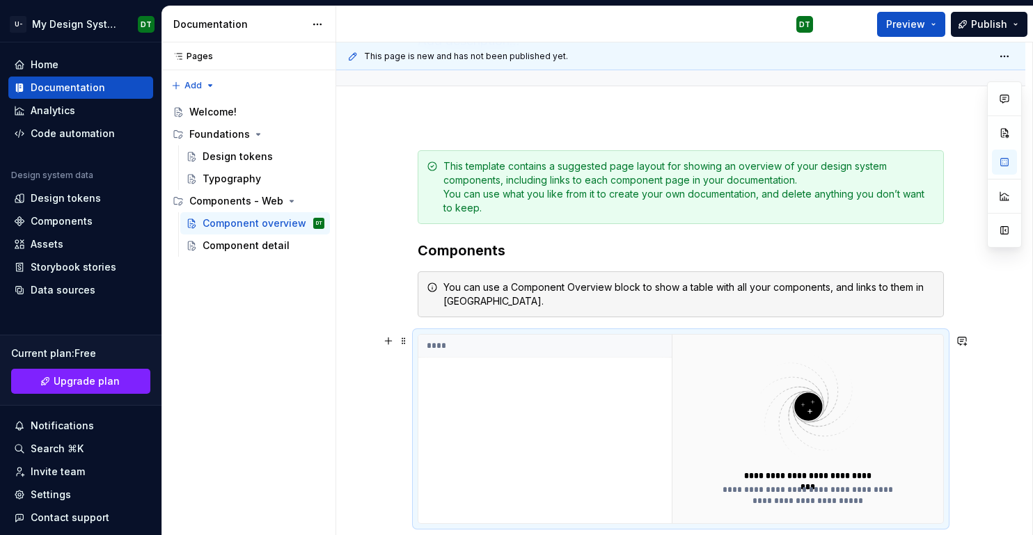
click at [486, 413] on div "****" at bounding box center [544, 429] width 253 height 189
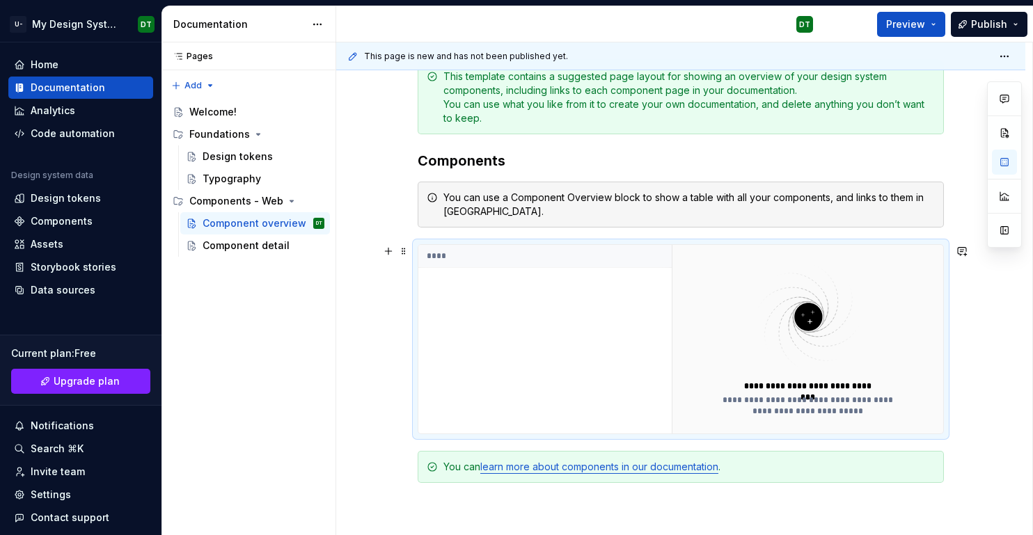
scroll to position [226, 0]
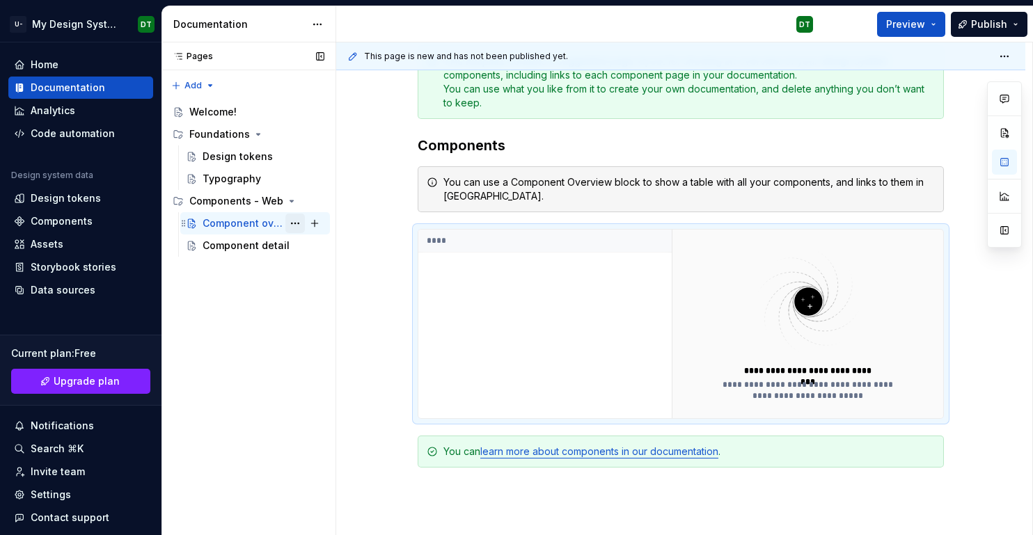
click at [296, 223] on button "Page tree" at bounding box center [294, 223] width 19 height 19
click at [250, 274] on div "Pages Pages Add Accessibility guide for tree Page tree. Navigate the tree with …" at bounding box center [248, 288] width 174 height 493
click at [314, 197] on button "Page tree" at bounding box center [314, 200] width 19 height 19
type textarea "*"
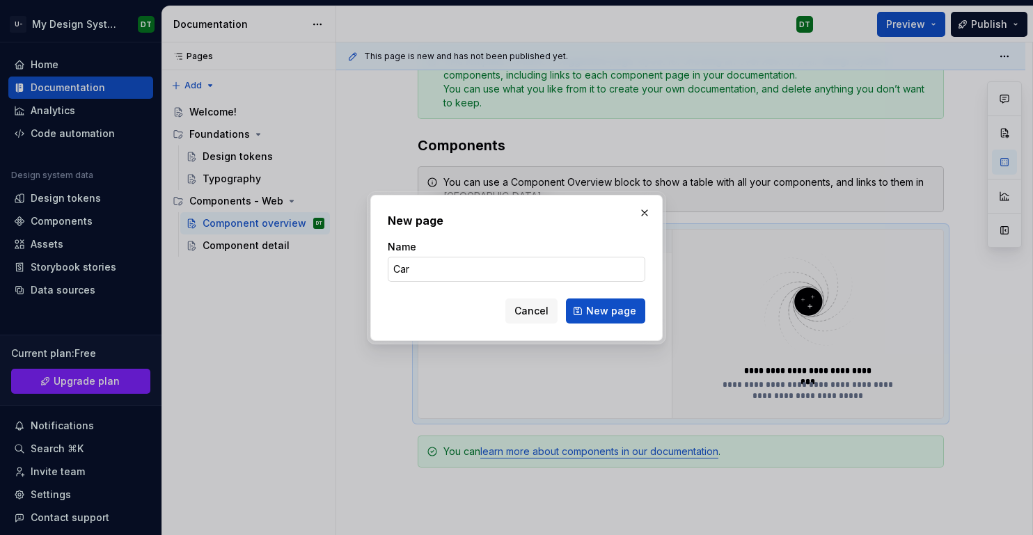
type input "Card"
click button "New page" at bounding box center [605, 311] width 79 height 25
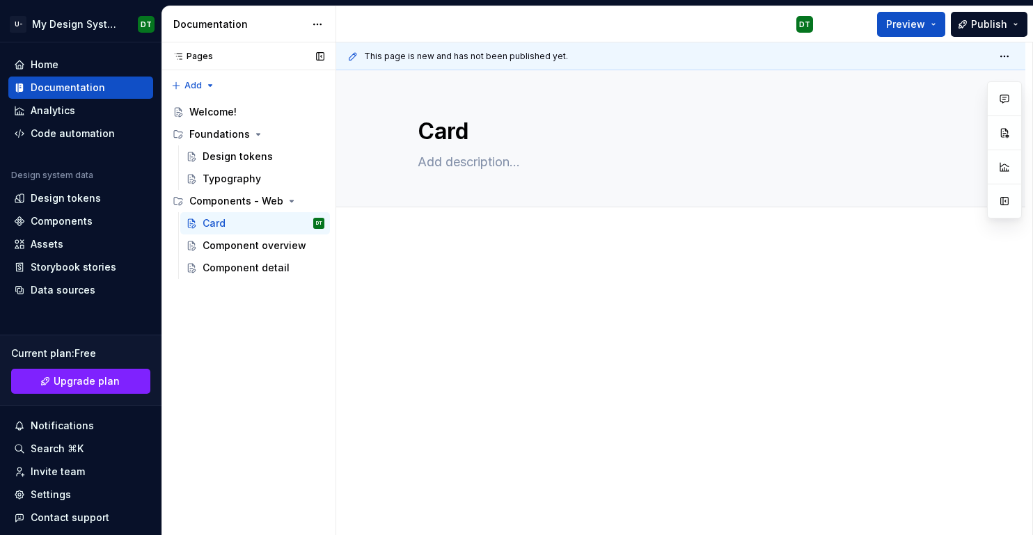
click at [239, 296] on div "Pages Pages Add Accessibility guide for tree Page tree. Navigate the tree with …" at bounding box center [248, 288] width 174 height 493
click at [514, 243] on div at bounding box center [680, 370] width 689 height 264
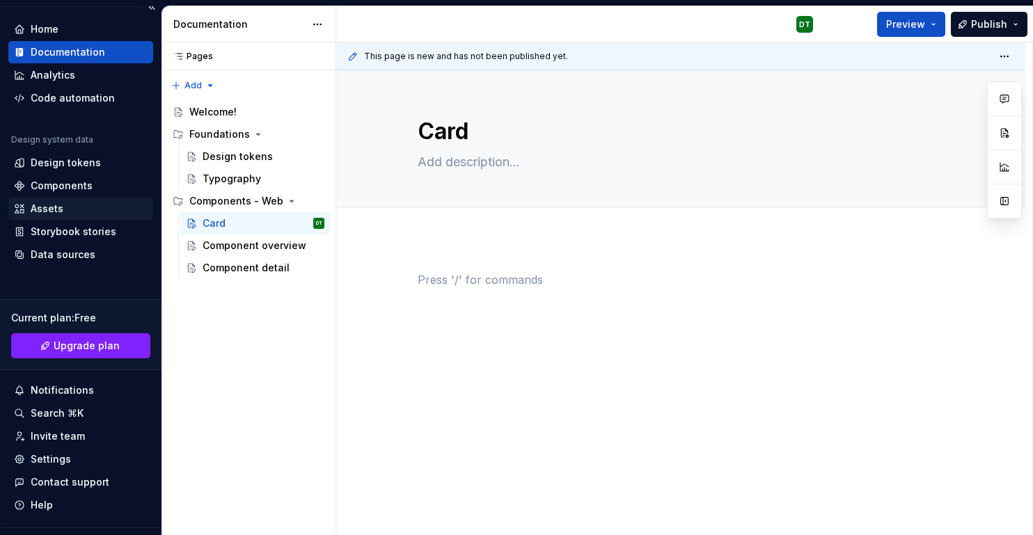
scroll to position [65, 0]
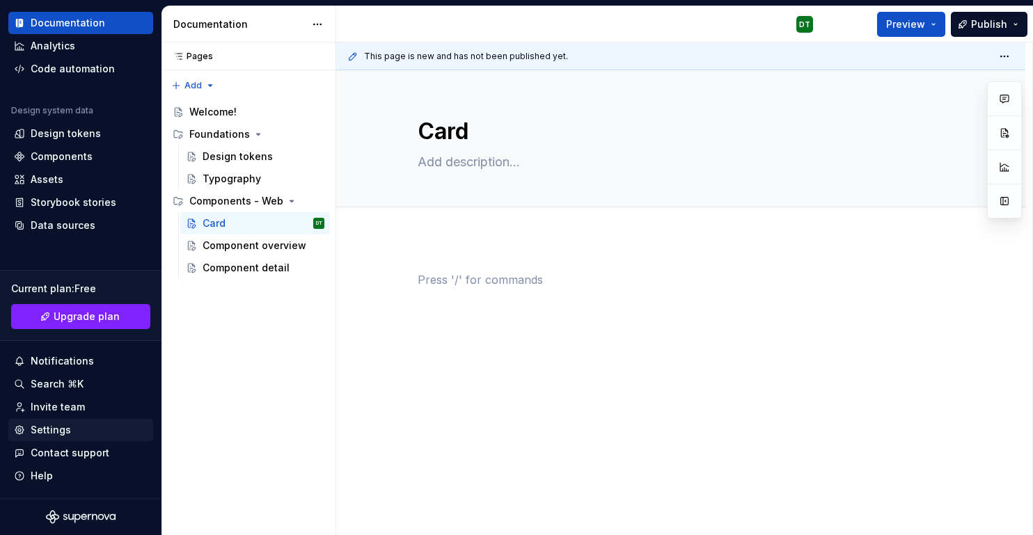
click at [63, 434] on div "Settings" at bounding box center [51, 430] width 40 height 14
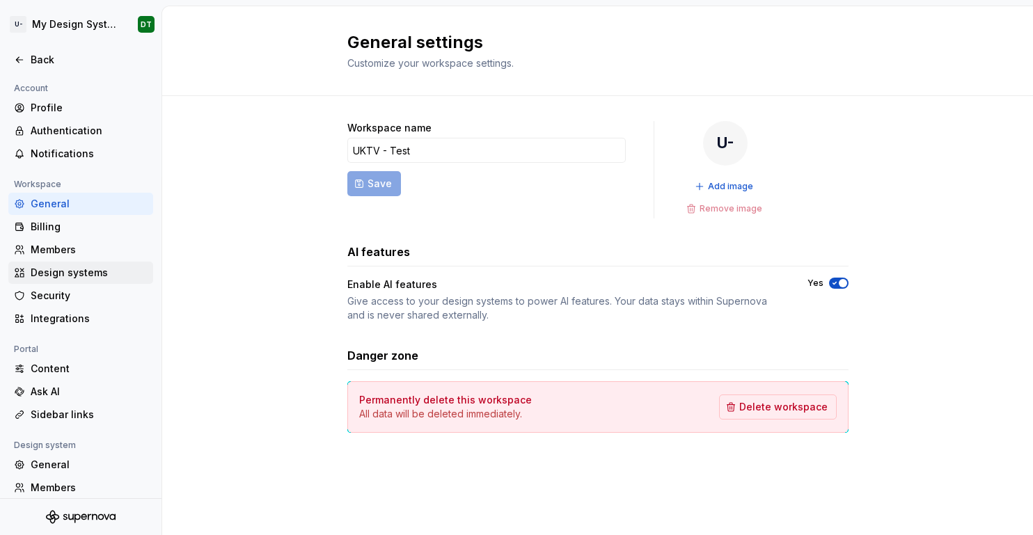
click at [81, 272] on div "Design systems" at bounding box center [89, 273] width 117 height 14
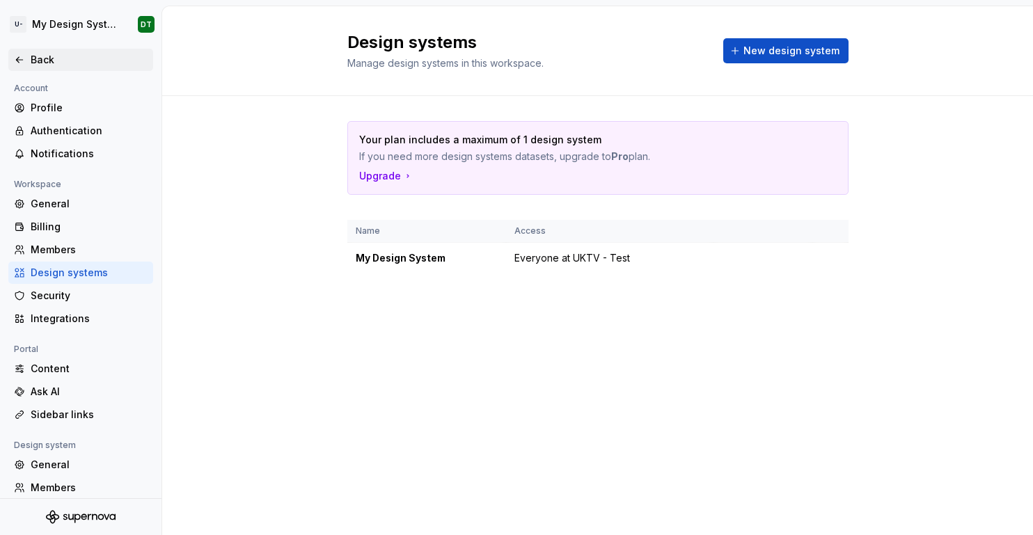
click at [43, 64] on div "Back" at bounding box center [89, 60] width 117 height 14
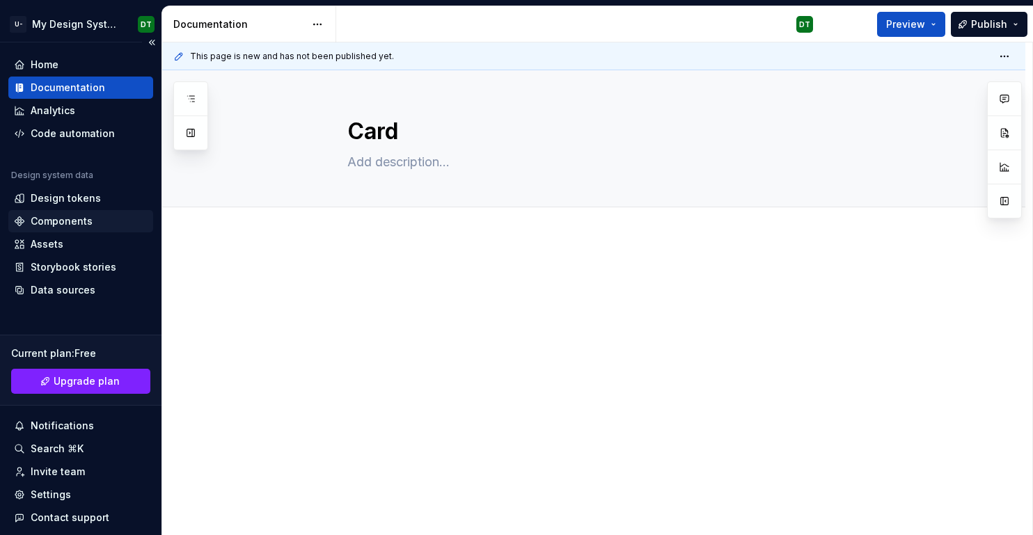
click at [70, 219] on div "Components" at bounding box center [62, 221] width 62 height 14
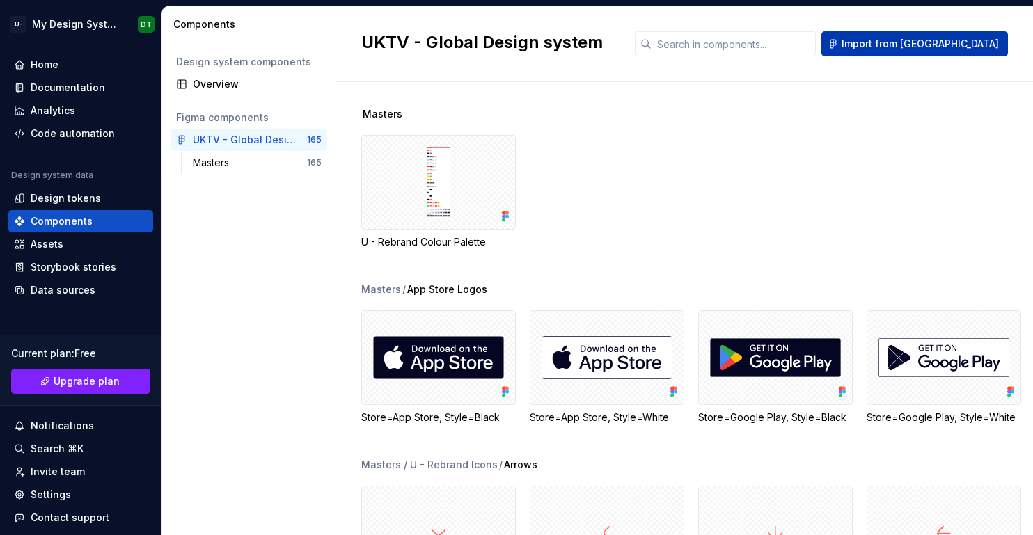
click at [930, 43] on span "Import from [GEOGRAPHIC_DATA]" at bounding box center [919, 44] width 157 height 14
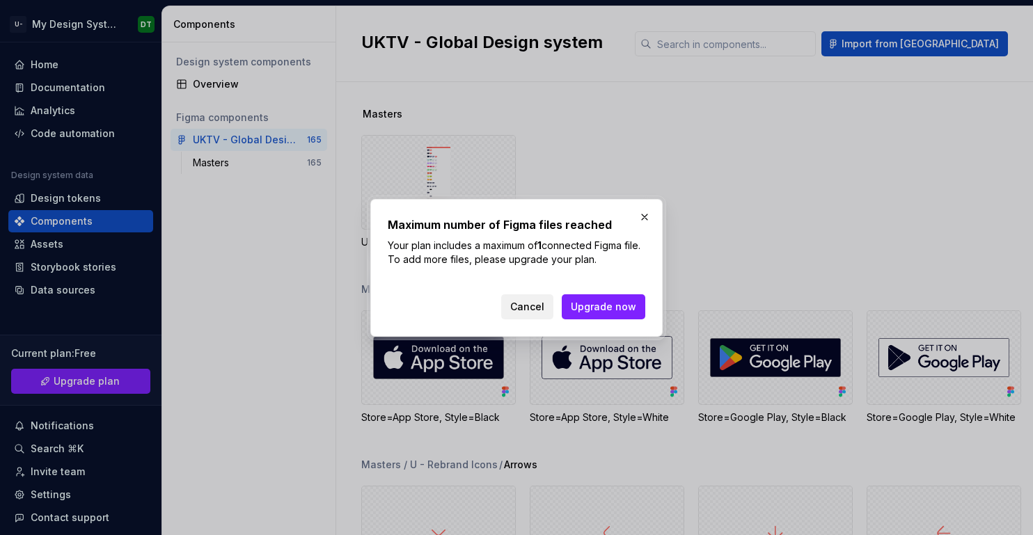
click at [537, 301] on span "Cancel" at bounding box center [527, 307] width 34 height 14
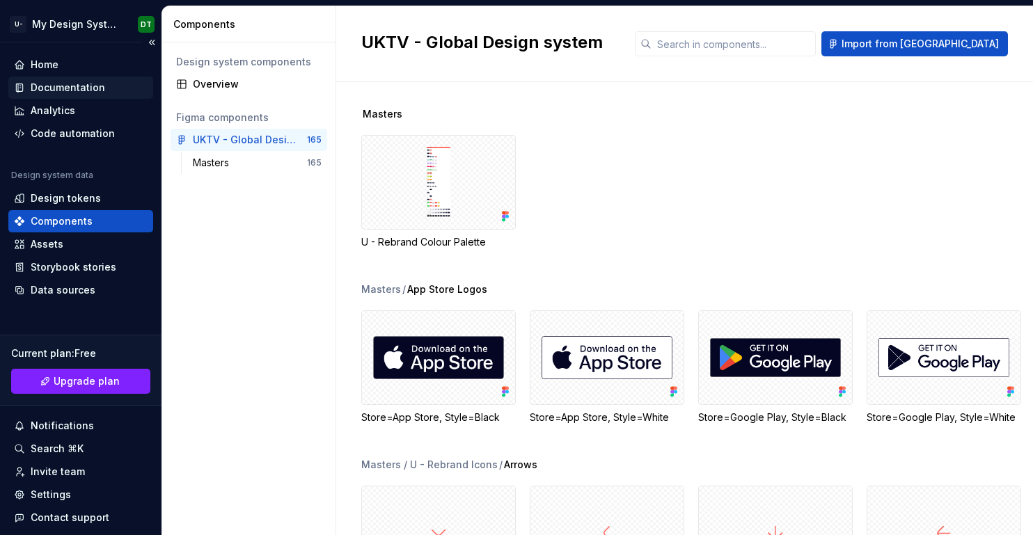
click at [68, 84] on div "Documentation" at bounding box center [68, 88] width 74 height 14
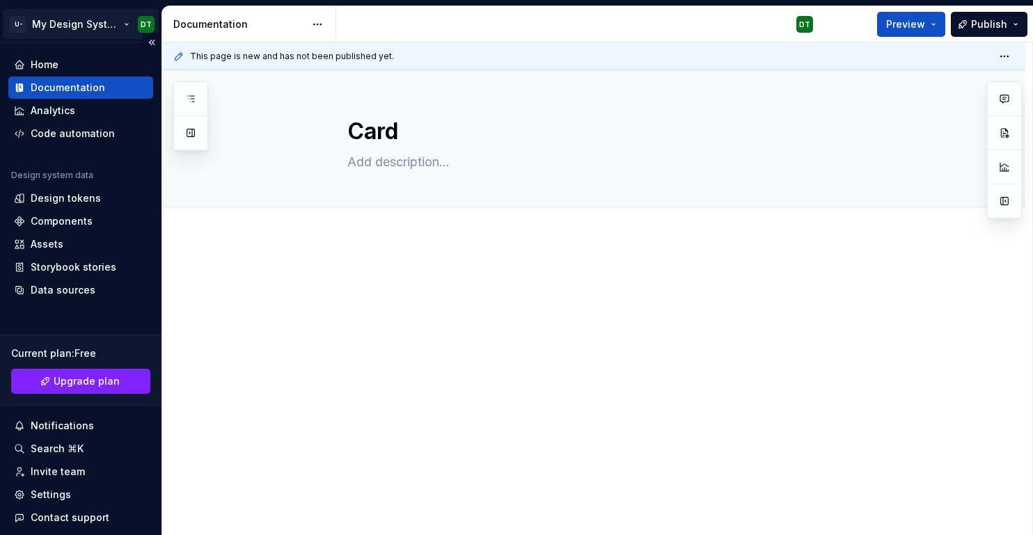
click at [77, 22] on html "U- My Design System DT Home Documentation Analytics Code automation Design syst…" at bounding box center [516, 267] width 1033 height 535
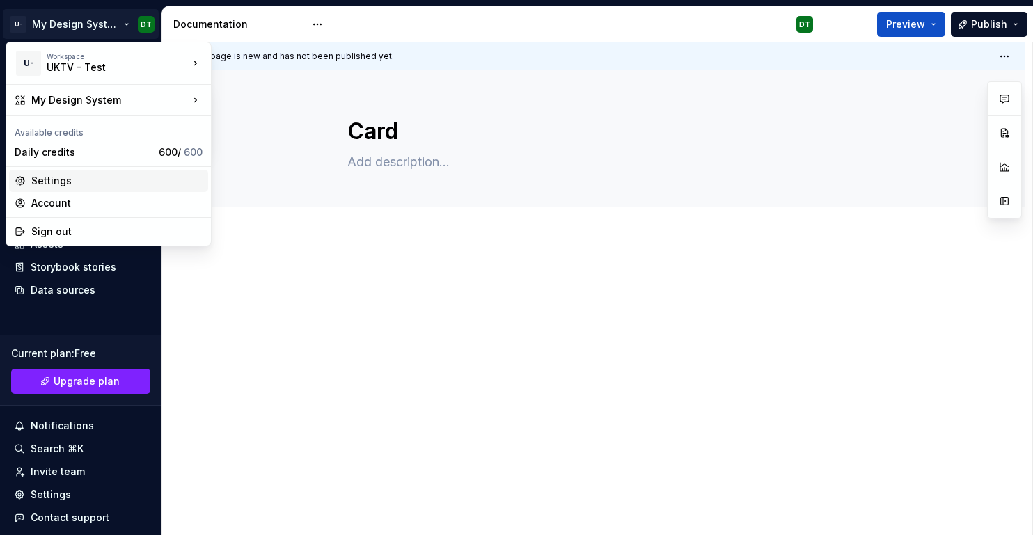
click at [75, 181] on div "Settings" at bounding box center [116, 181] width 171 height 14
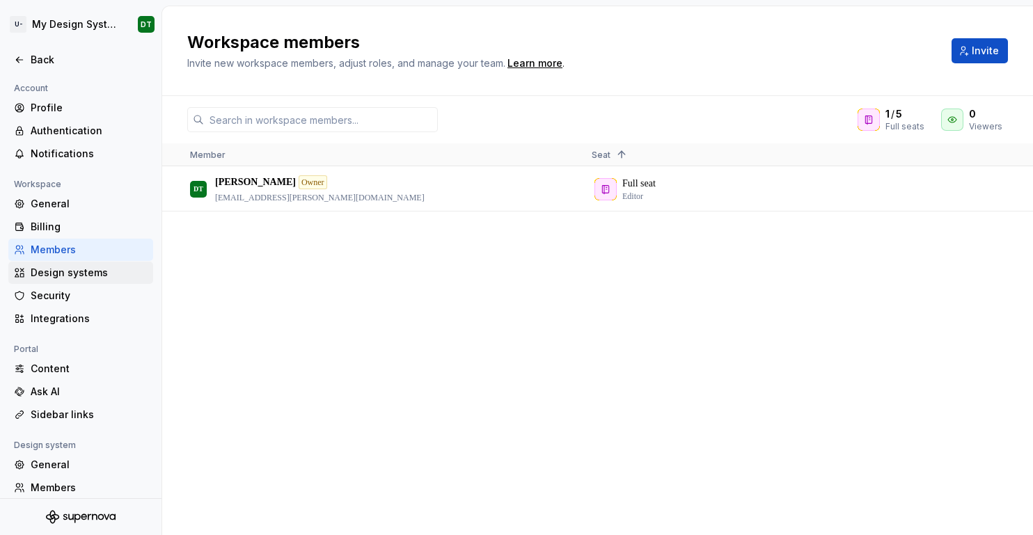
click at [50, 271] on div "Design systems" at bounding box center [89, 273] width 117 height 14
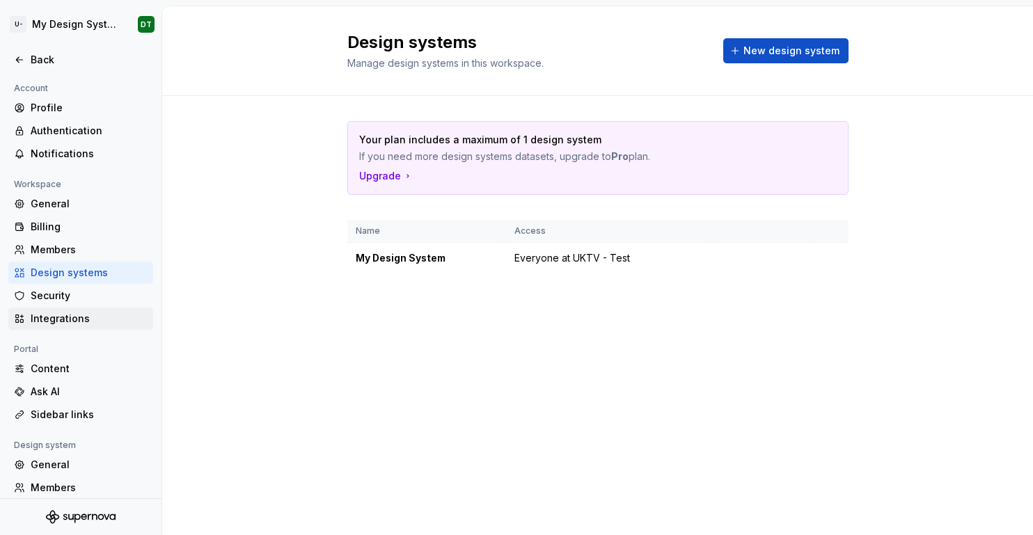
click at [72, 315] on div "Integrations" at bounding box center [89, 319] width 117 height 14
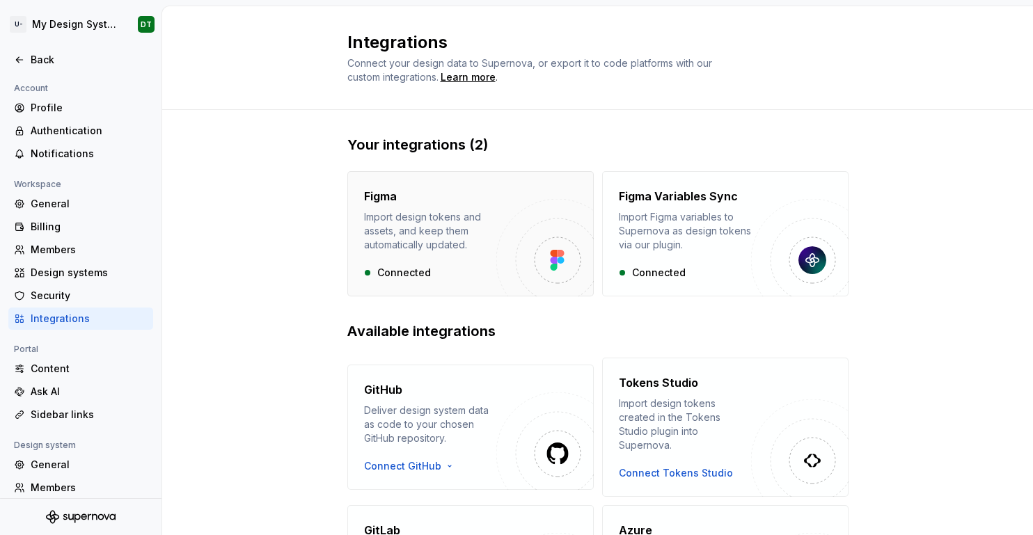
click at [502, 264] on img "button" at bounding box center [544, 247] width 97 height 97
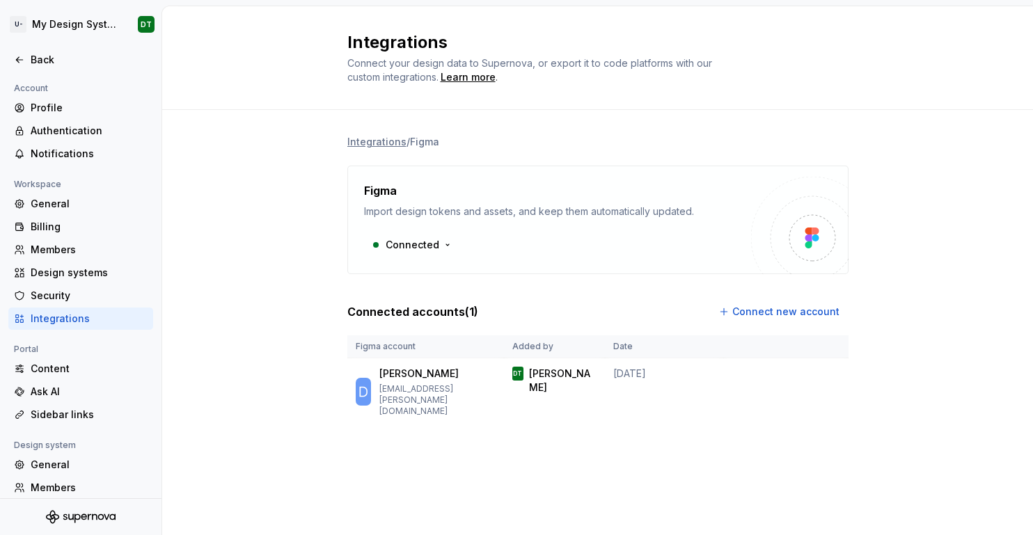
scroll to position [78, 0]
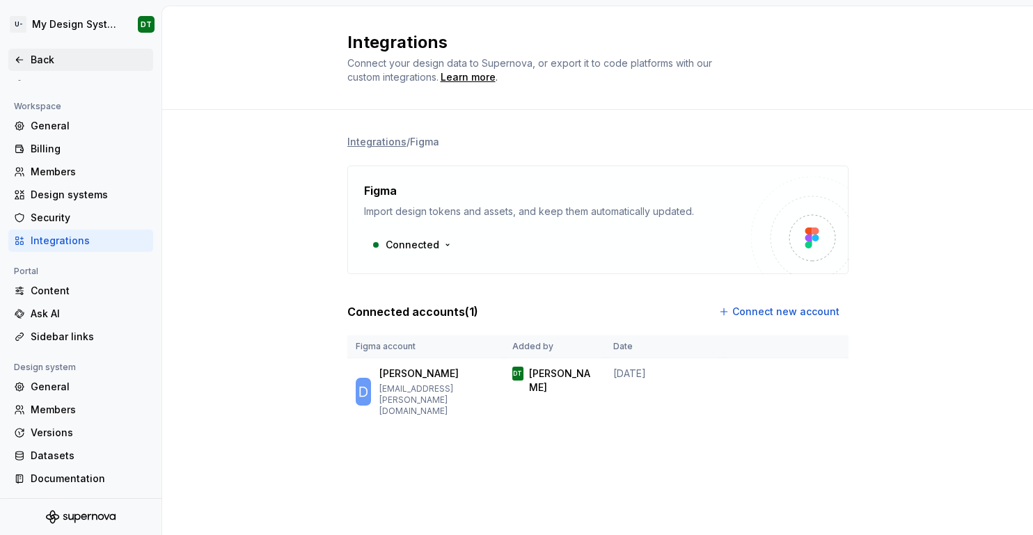
click at [22, 61] on icon at bounding box center [19, 59] width 11 height 11
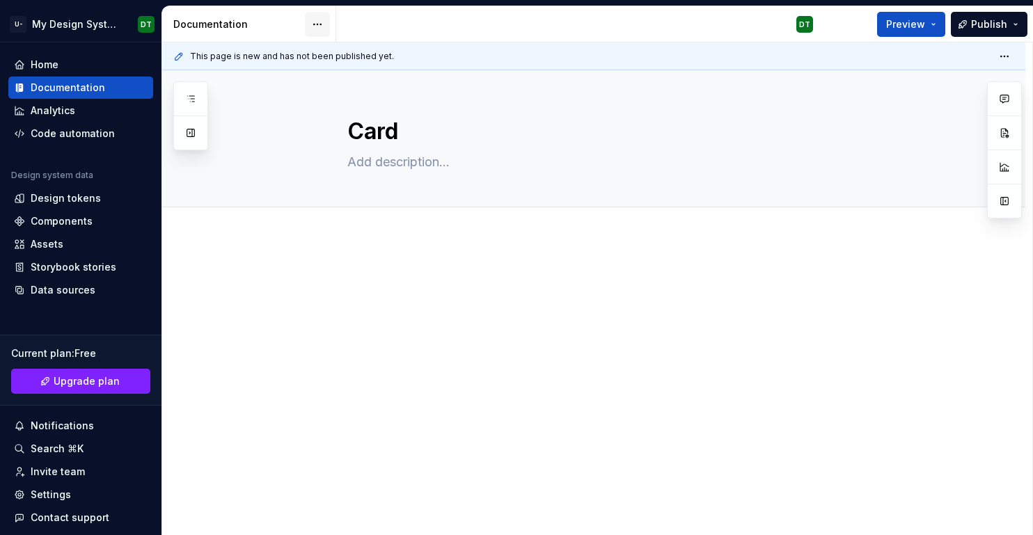
click at [307, 23] on html "U- My Design System DT Home Documentation Analytics Code automation Design syst…" at bounding box center [516, 267] width 1033 height 535
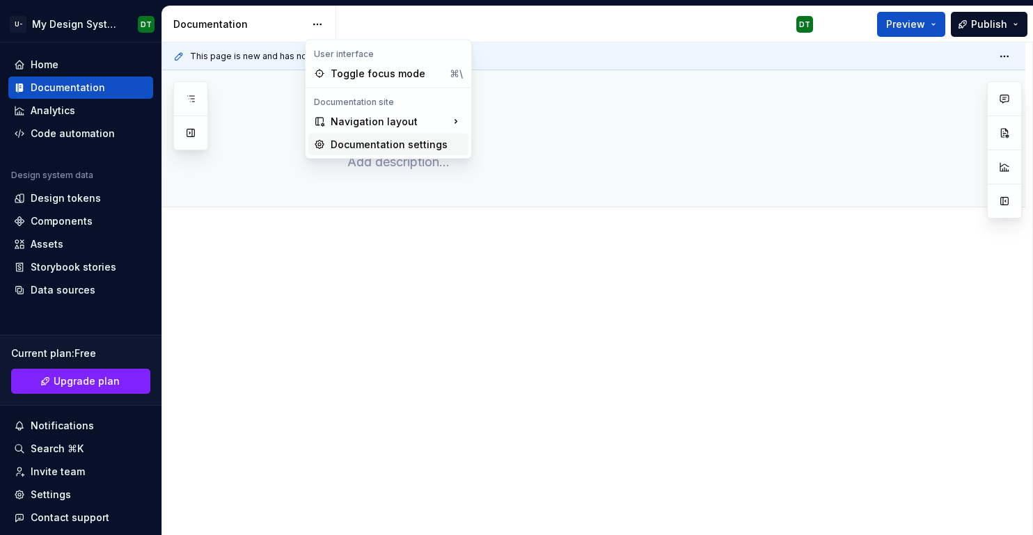
click at [344, 143] on div "Documentation settings" at bounding box center [397, 145] width 132 height 14
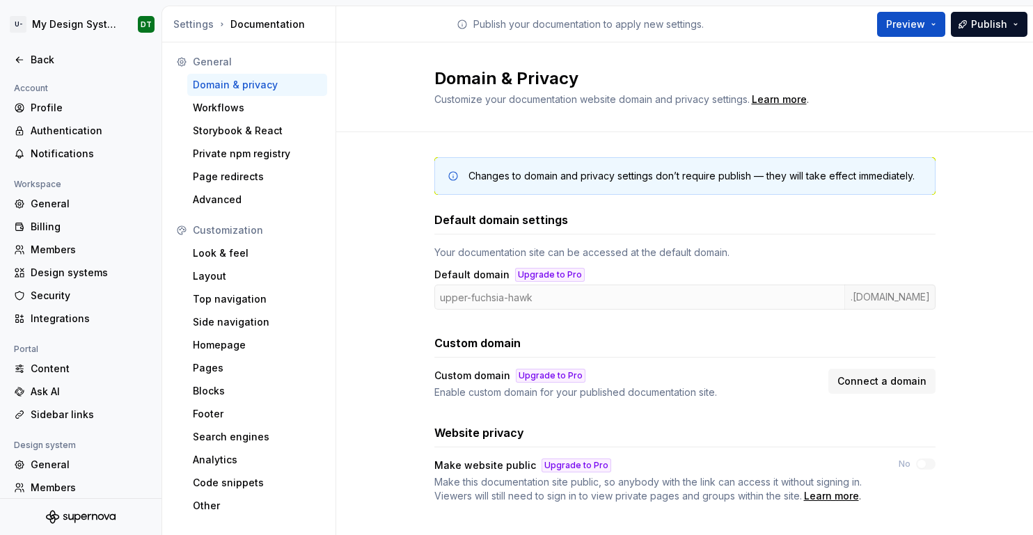
scroll to position [15, 0]
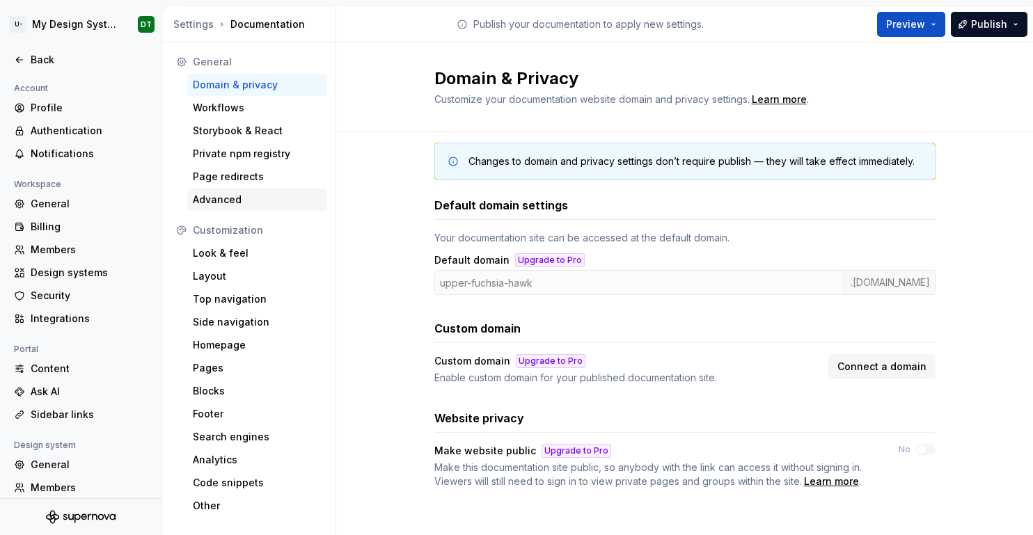
click at [239, 196] on div "Advanced" at bounding box center [257, 200] width 129 height 14
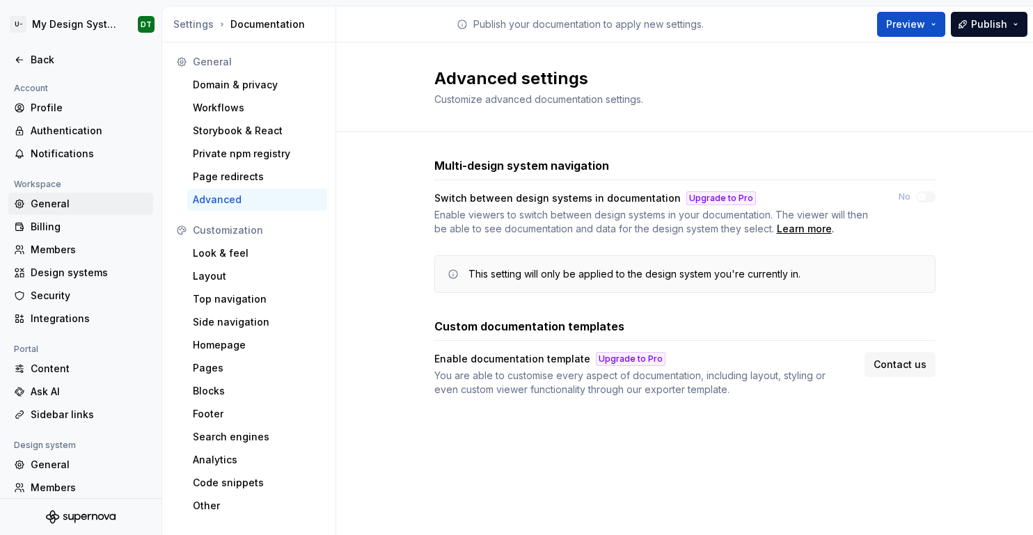
click at [72, 201] on div "General" at bounding box center [89, 204] width 117 height 14
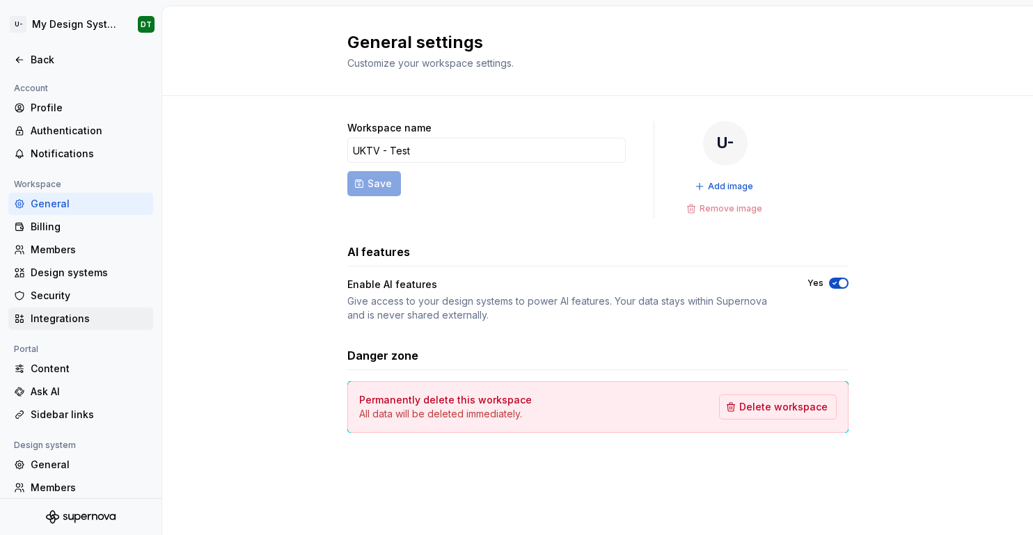
click at [99, 327] on div "Integrations" at bounding box center [80, 319] width 145 height 22
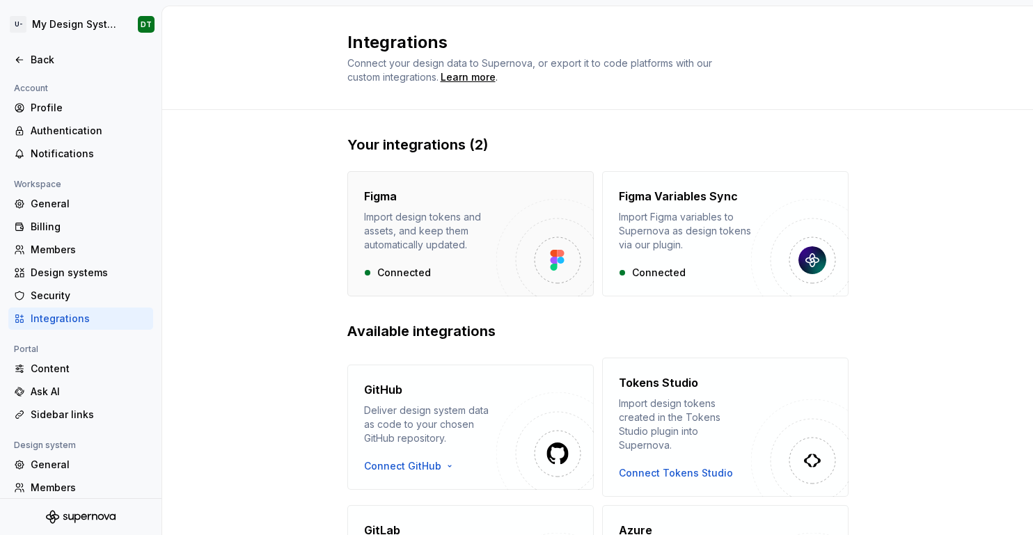
click at [404, 203] on div "Figma" at bounding box center [430, 196] width 132 height 17
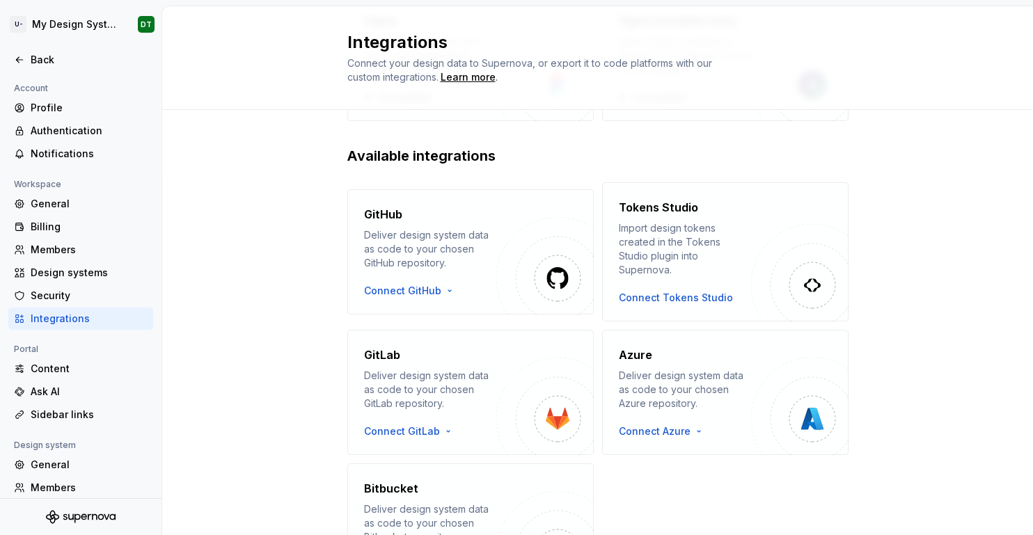
scroll to position [268, 0]
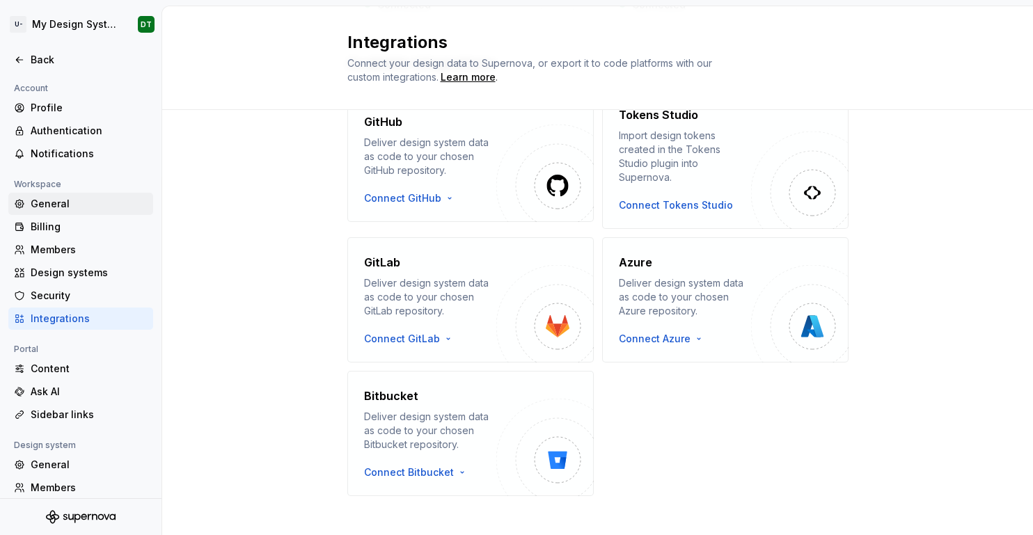
click at [65, 203] on div "General" at bounding box center [89, 204] width 117 height 14
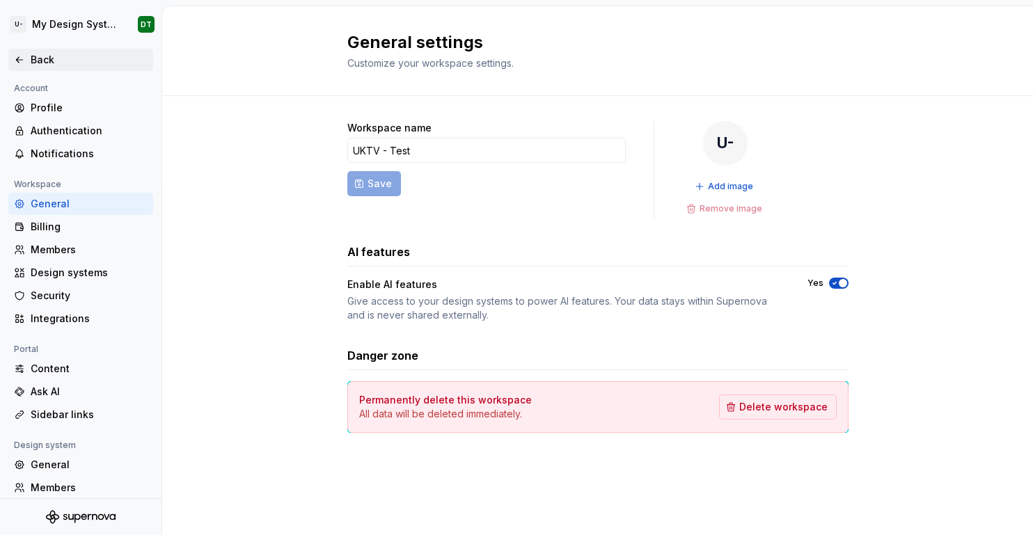
click at [40, 64] on div "Back" at bounding box center [89, 60] width 117 height 14
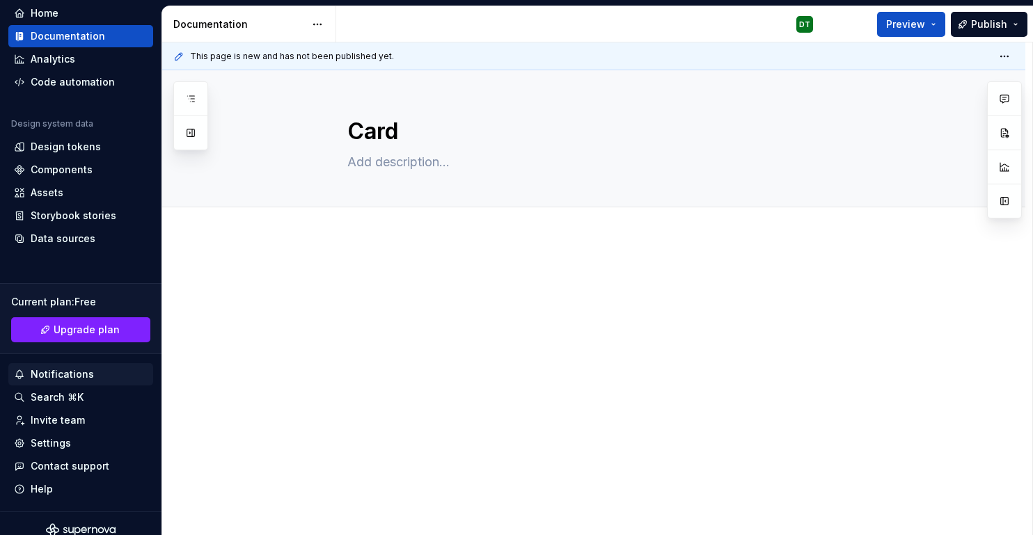
scroll to position [65, 0]
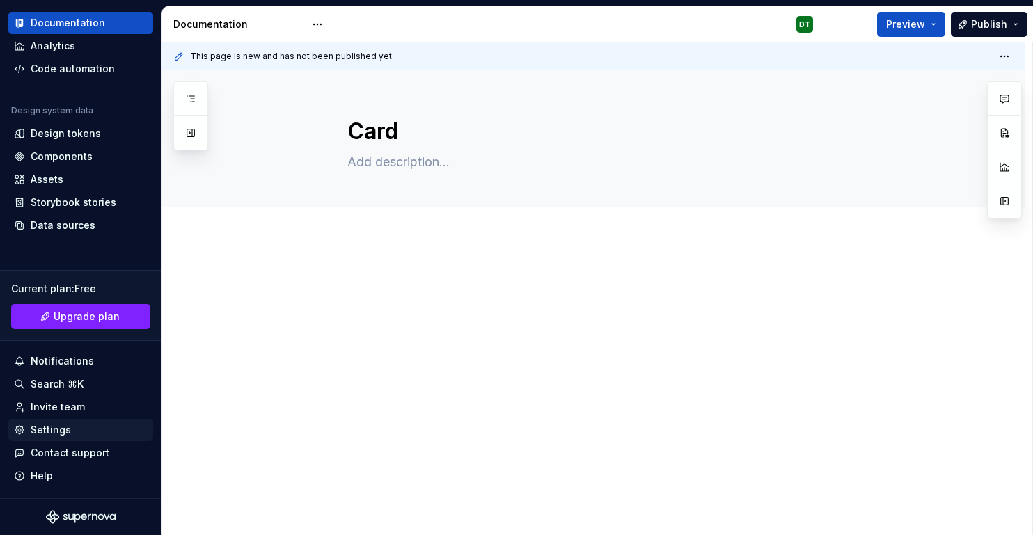
click at [61, 429] on div "Settings" at bounding box center [51, 430] width 40 height 14
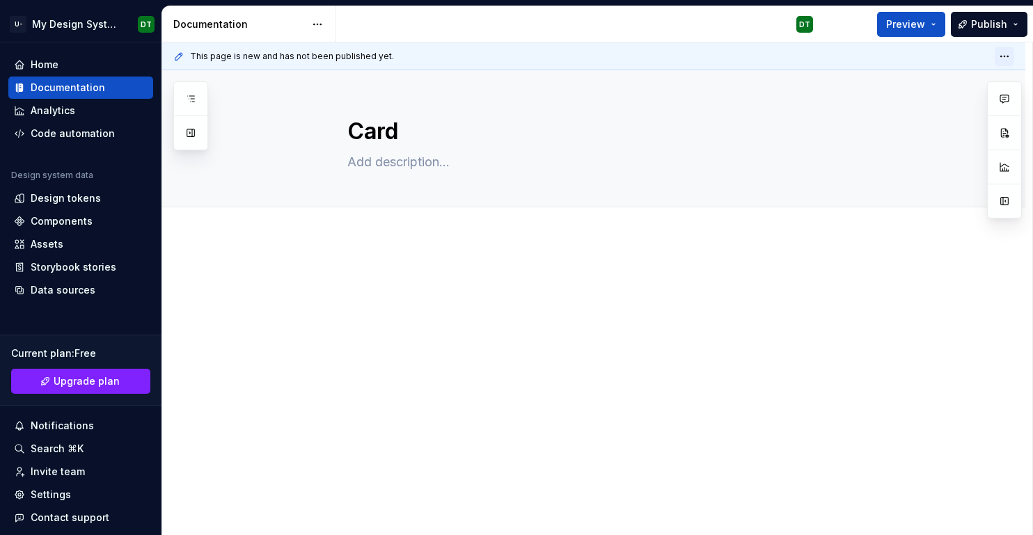
click at [1011, 55] on html "U- My Design System DT Home Documentation Analytics Code automation Design syst…" at bounding box center [516, 267] width 1033 height 535
type textarea "*"
click at [396, 308] on html "U- My Design System DT Home Documentation Analytics Code automation Design syst…" at bounding box center [516, 267] width 1033 height 535
click at [68, 218] on div "Components" at bounding box center [62, 221] width 62 height 14
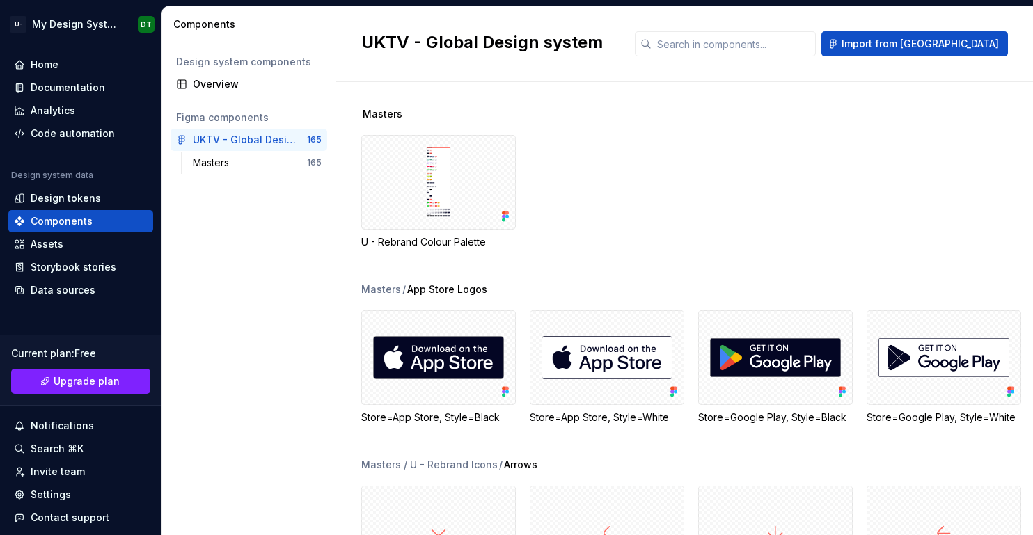
click at [922, 30] on div "UKTV - Global Design system Import from [GEOGRAPHIC_DATA]" at bounding box center [684, 44] width 697 height 76
click at [917, 38] on span "Import from [GEOGRAPHIC_DATA]" at bounding box center [919, 44] width 157 height 14
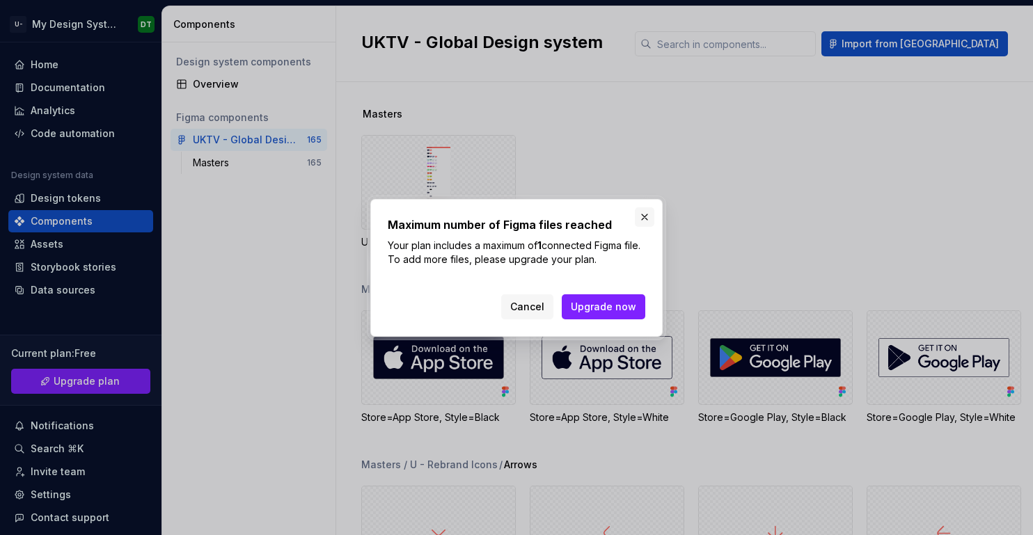
click at [644, 213] on button "button" at bounding box center [644, 216] width 19 height 19
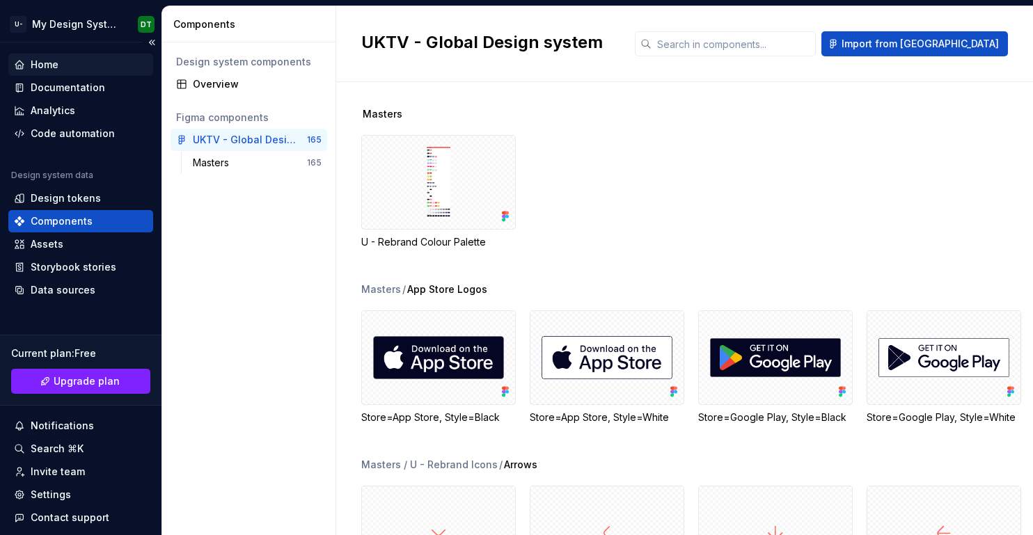
click at [65, 71] on div "Home" at bounding box center [81, 65] width 134 height 14
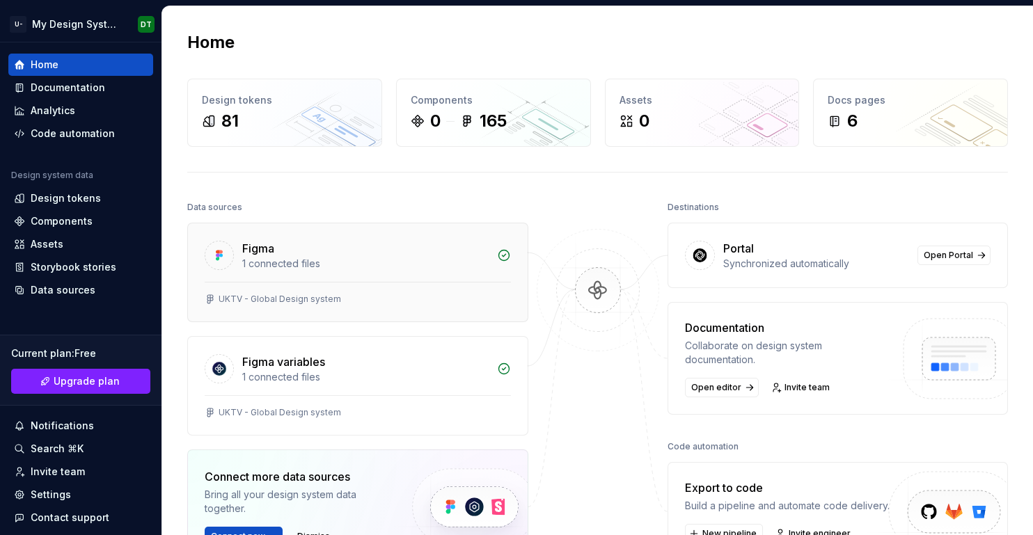
click at [411, 265] on div "1 connected files" at bounding box center [365, 264] width 246 height 14
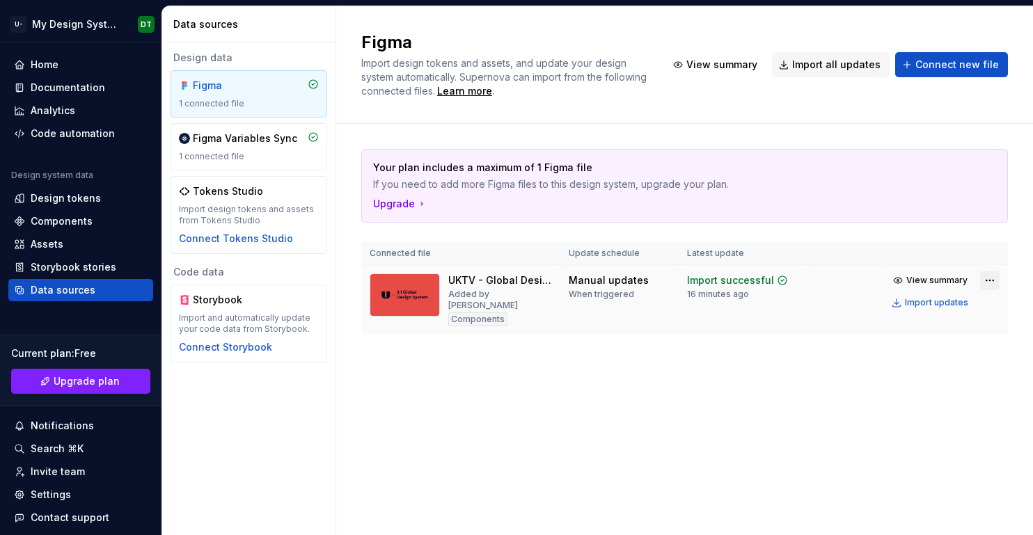
click at [987, 281] on html "U- My Design System DT Home Documentation Analytics Code automation Design syst…" at bounding box center [516, 267] width 1033 height 535
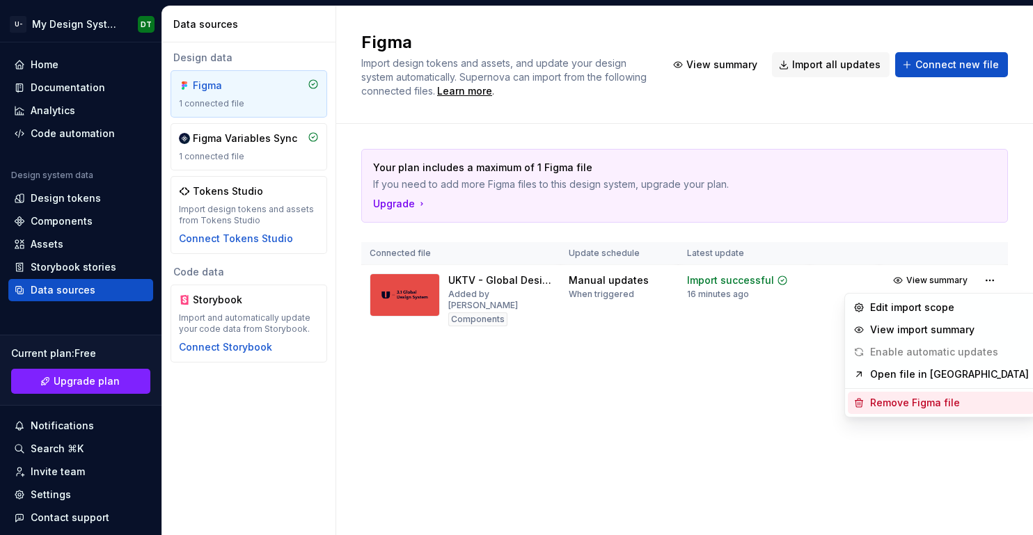
click at [912, 399] on div "Remove Figma file" at bounding box center [949, 403] width 159 height 14
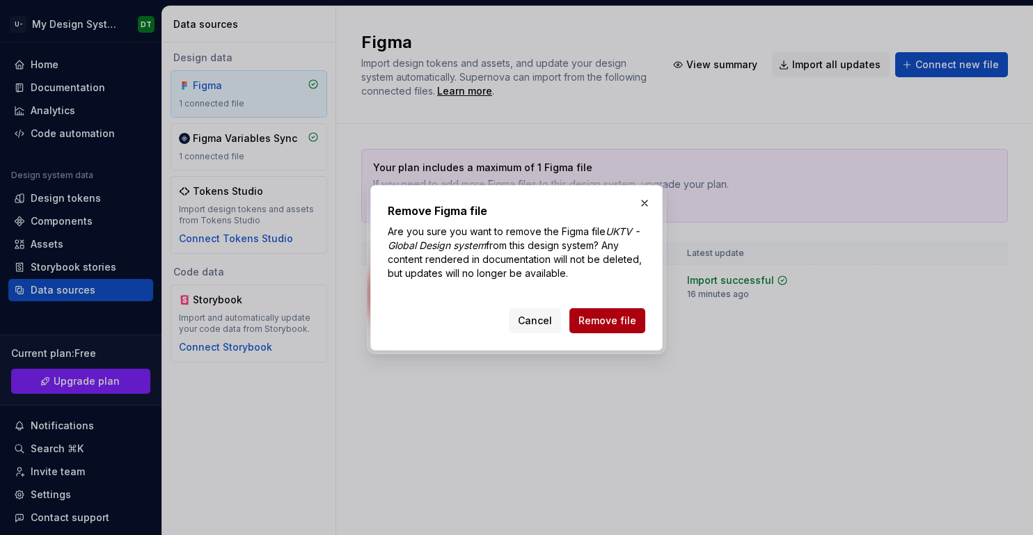
click at [632, 324] on span "Remove file" at bounding box center [607, 321] width 58 height 14
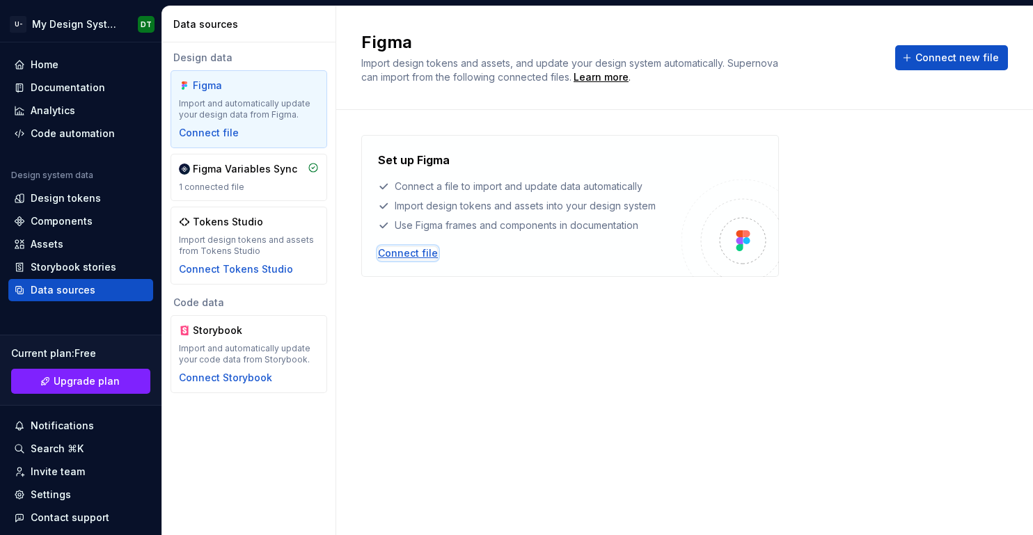
click at [419, 252] on div "Connect file" at bounding box center [408, 253] width 60 height 14
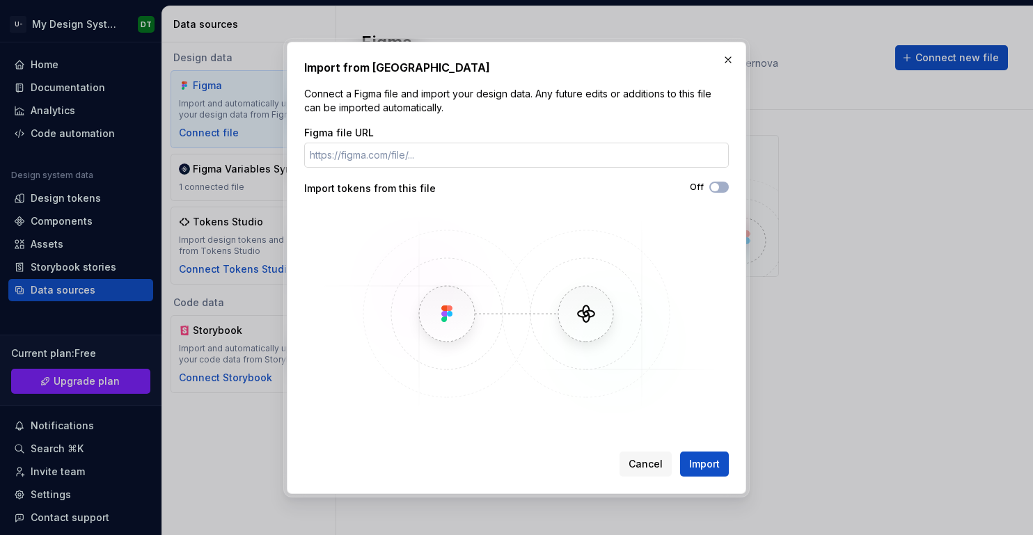
click at [496, 146] on input "Figma file URL" at bounding box center [516, 155] width 425 height 25
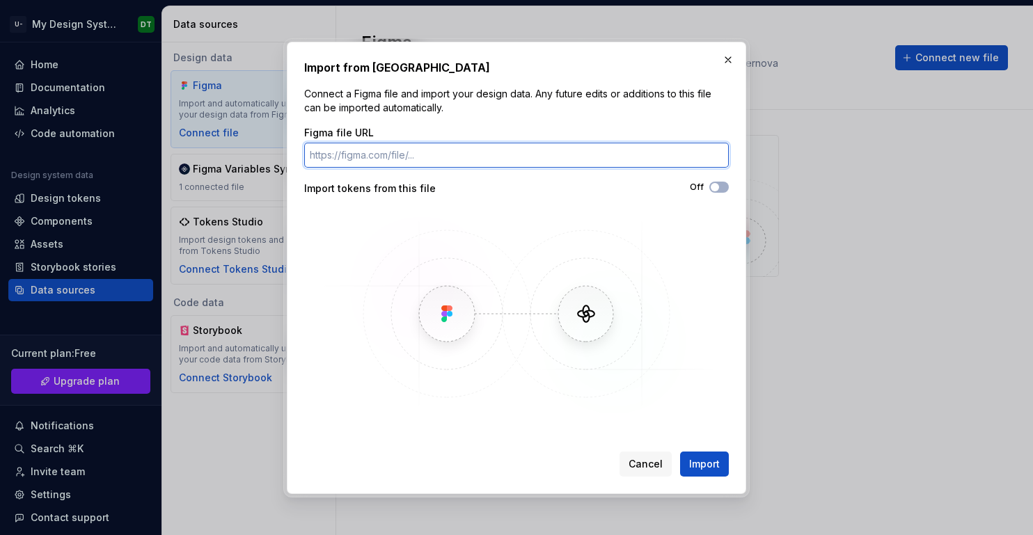
paste input "[URL][DOMAIN_NAME]"
type input "[URL][DOMAIN_NAME]"
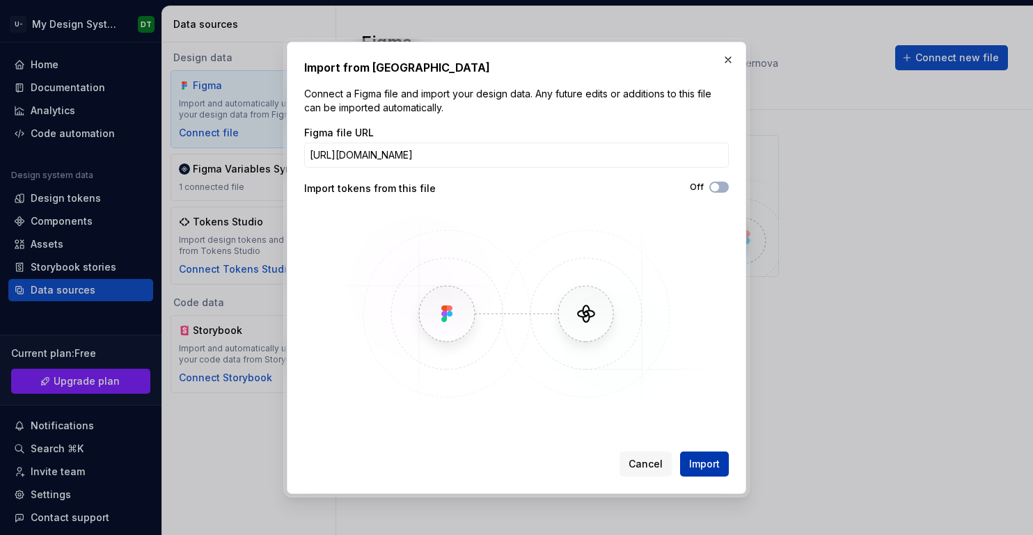
scroll to position [0, 0]
click at [698, 460] on span "Import" at bounding box center [704, 464] width 31 height 14
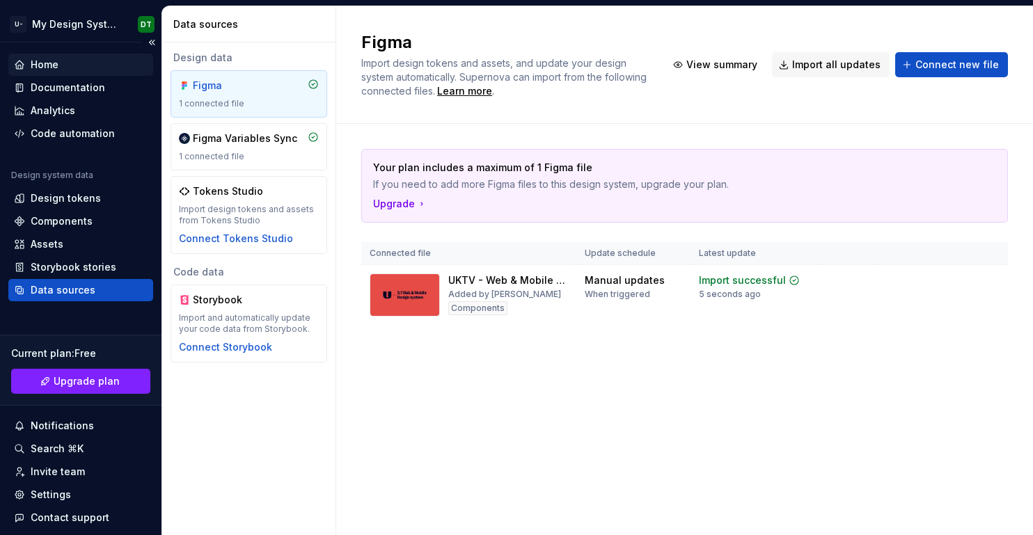
click at [71, 61] on div "Home" at bounding box center [81, 65] width 134 height 14
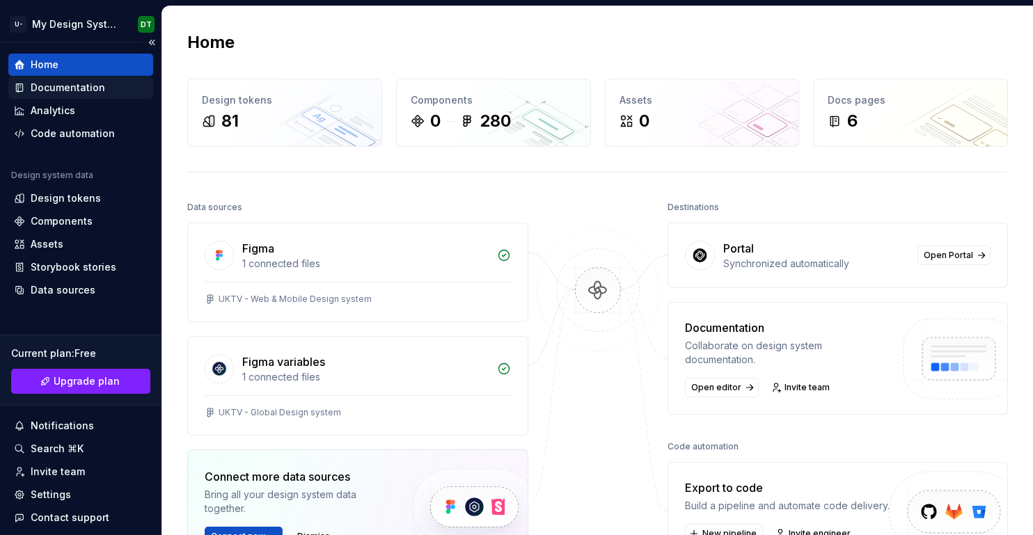
click at [88, 87] on div "Documentation" at bounding box center [68, 88] width 74 height 14
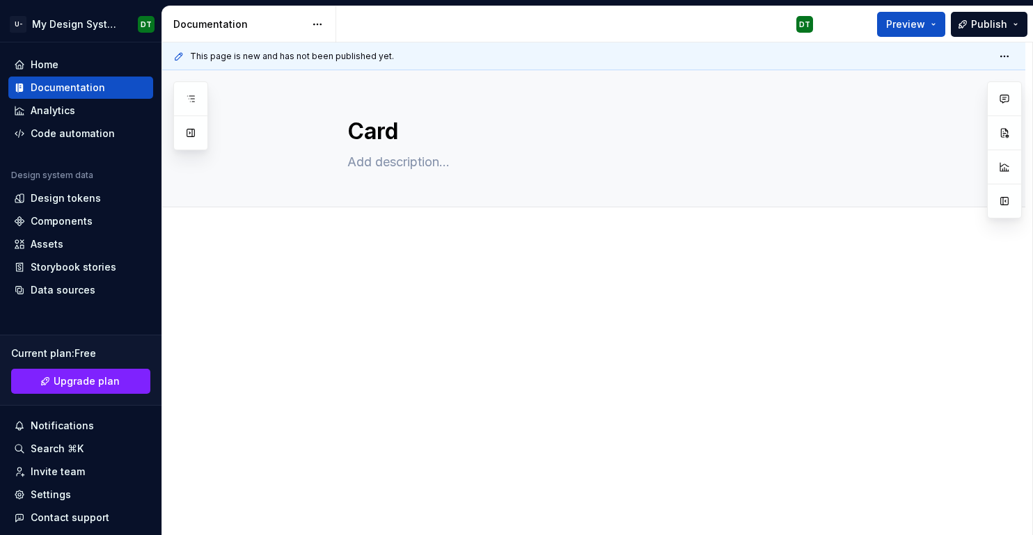
click at [422, 267] on div at bounding box center [593, 370] width 863 height 264
click at [339, 283] on div at bounding box center [593, 370] width 863 height 264
click at [299, 278] on div at bounding box center [593, 370] width 863 height 264
type textarea "*"
click at [457, 297] on div at bounding box center [610, 297] width 526 height 53
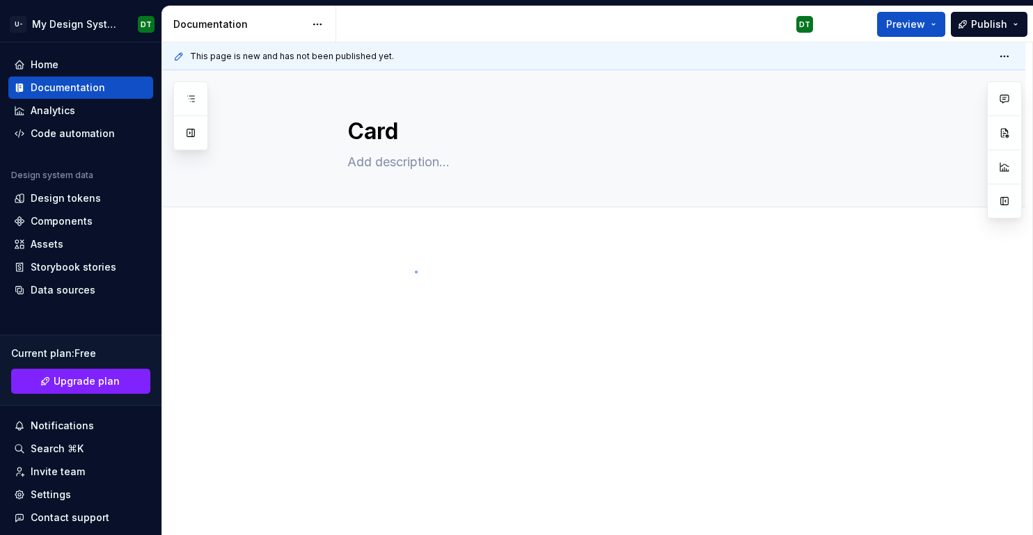
click at [415, 271] on div "This page is new and has not been published yet. Card Edit header" at bounding box center [597, 288] width 870 height 493
click at [398, 287] on p at bounding box center [610, 279] width 526 height 17
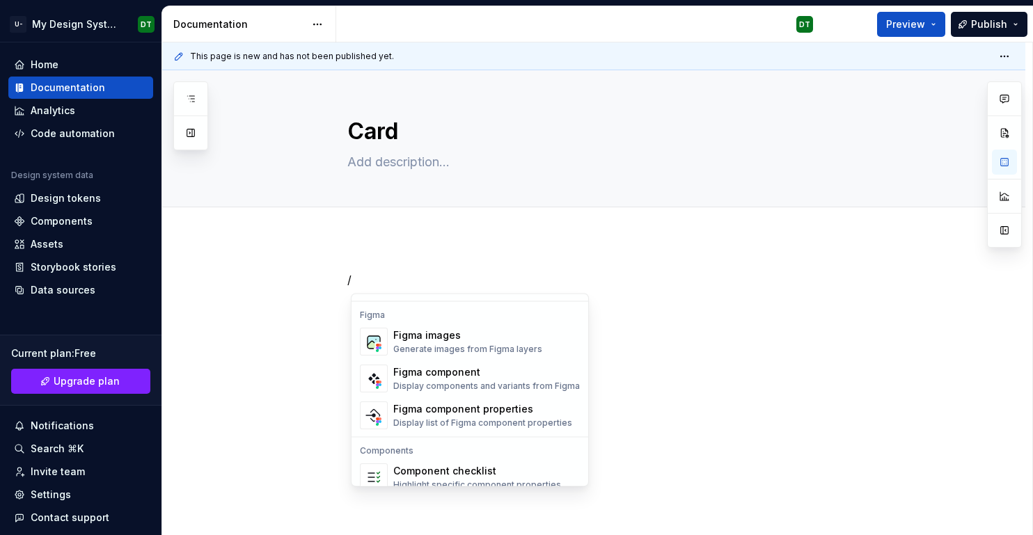
scroll to position [1307, 0]
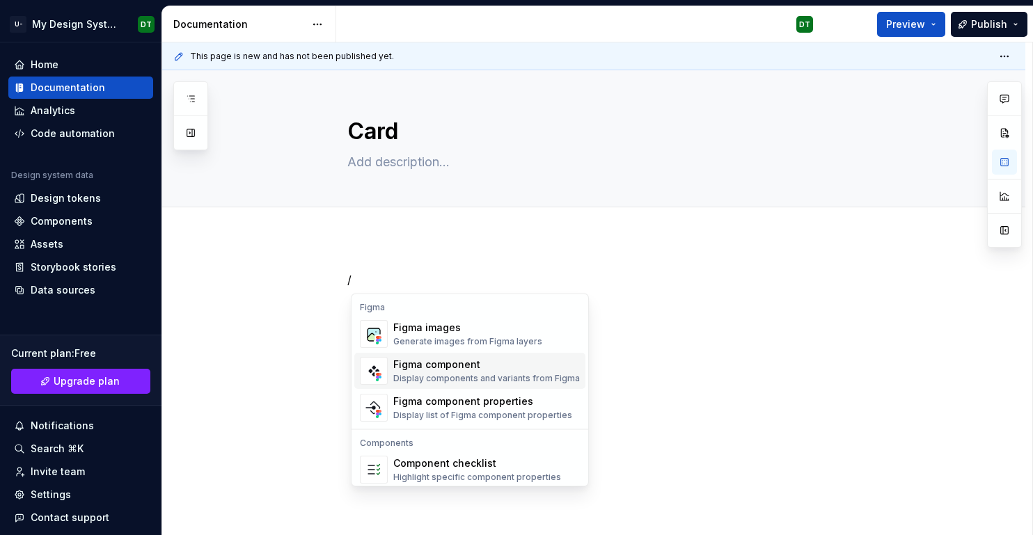
click at [444, 370] on div "Figma component" at bounding box center [486, 365] width 187 height 14
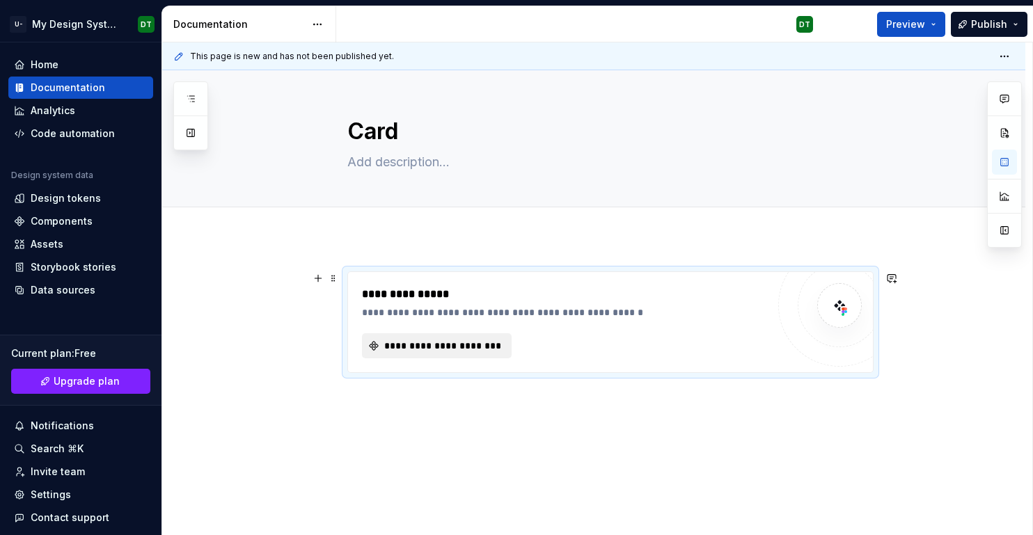
click at [434, 351] on span "**********" at bounding box center [442, 346] width 120 height 14
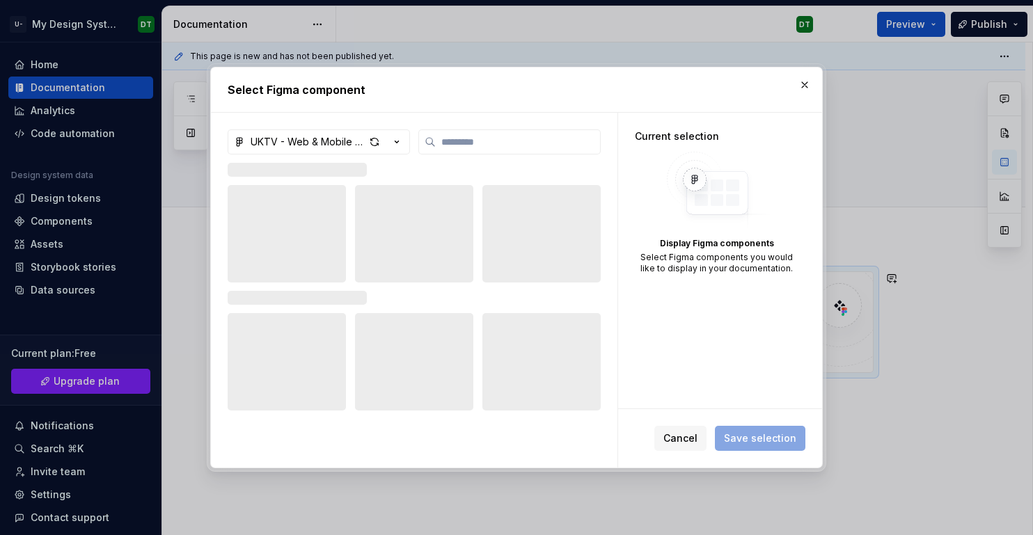
type textarea "*"
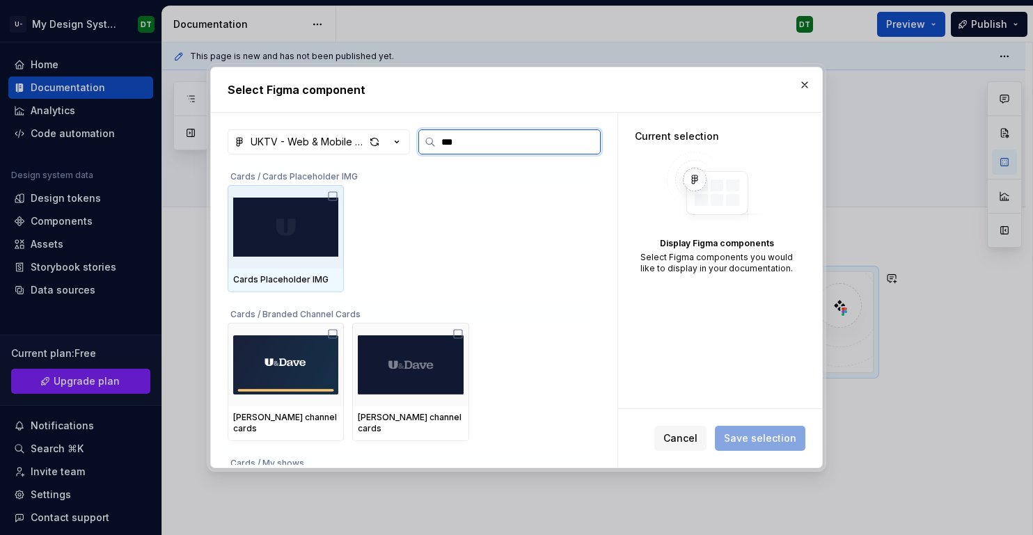
type input "****"
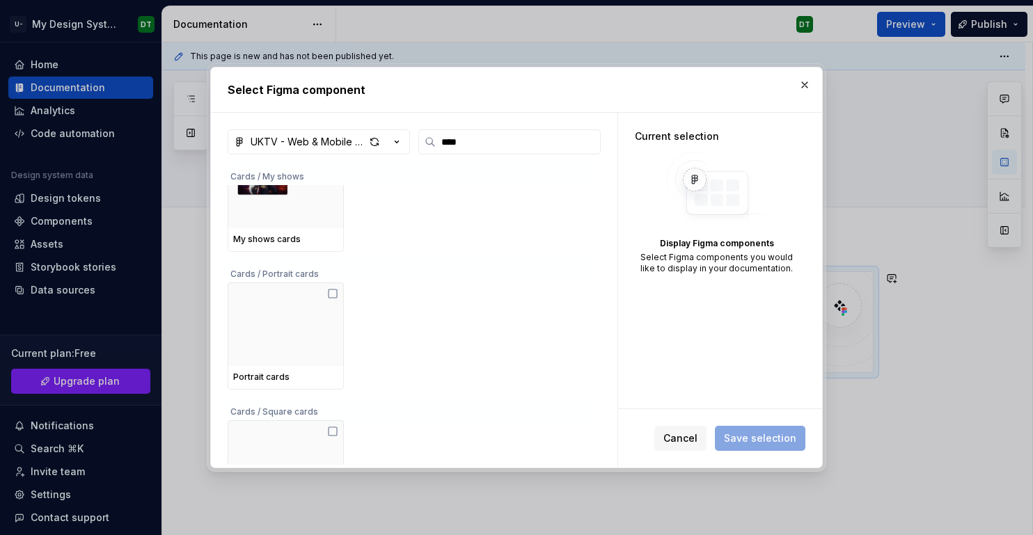
scroll to position [300, 0]
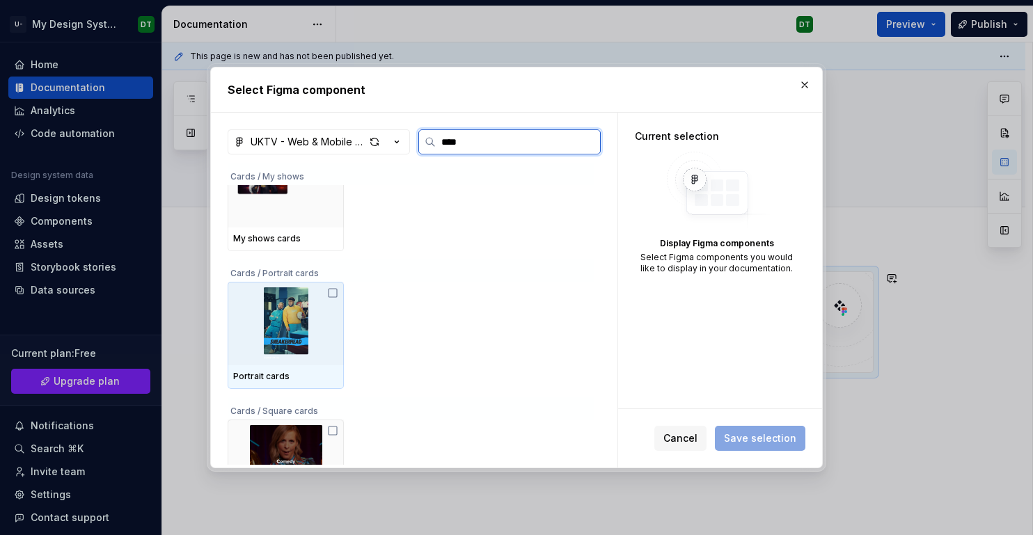
click at [299, 324] on img at bounding box center [285, 323] width 105 height 72
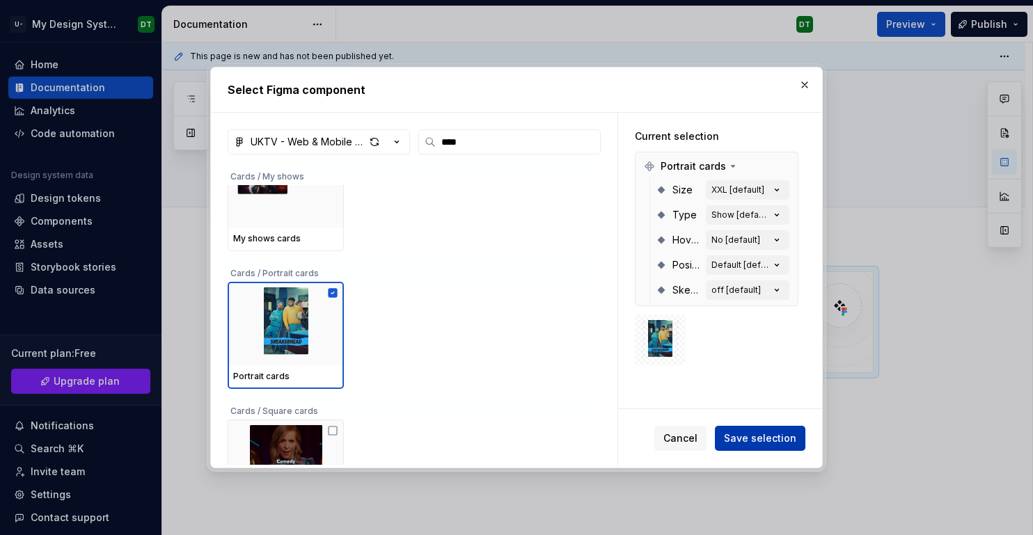
click at [745, 437] on span "Save selection" at bounding box center [760, 438] width 72 height 14
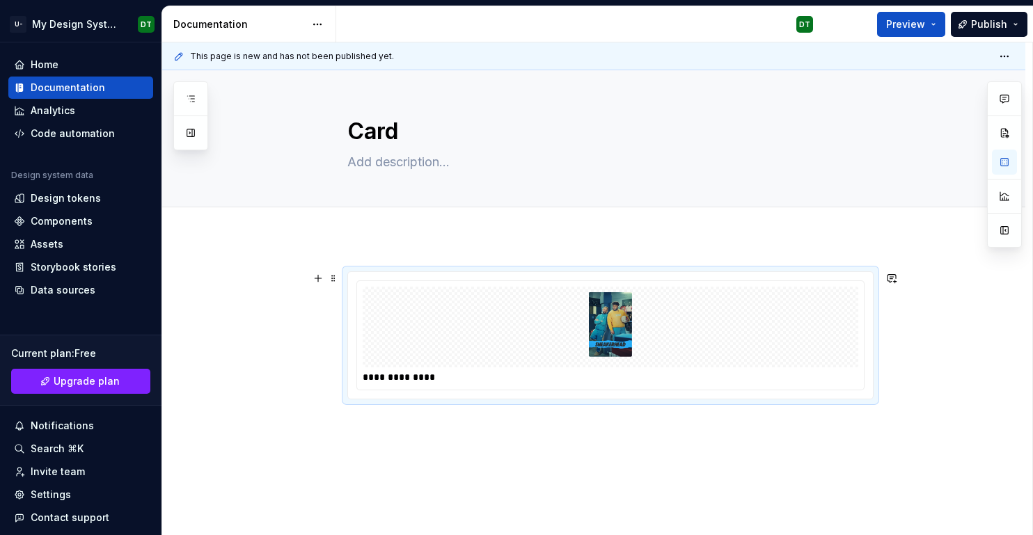
click at [603, 337] on img at bounding box center [610, 327] width 185 height 70
click at [395, 373] on div "**********" at bounding box center [611, 377] width 496 height 14
click at [272, 378] on div "**********" at bounding box center [593, 407] width 863 height 339
click at [618, 309] on img at bounding box center [610, 327] width 185 height 70
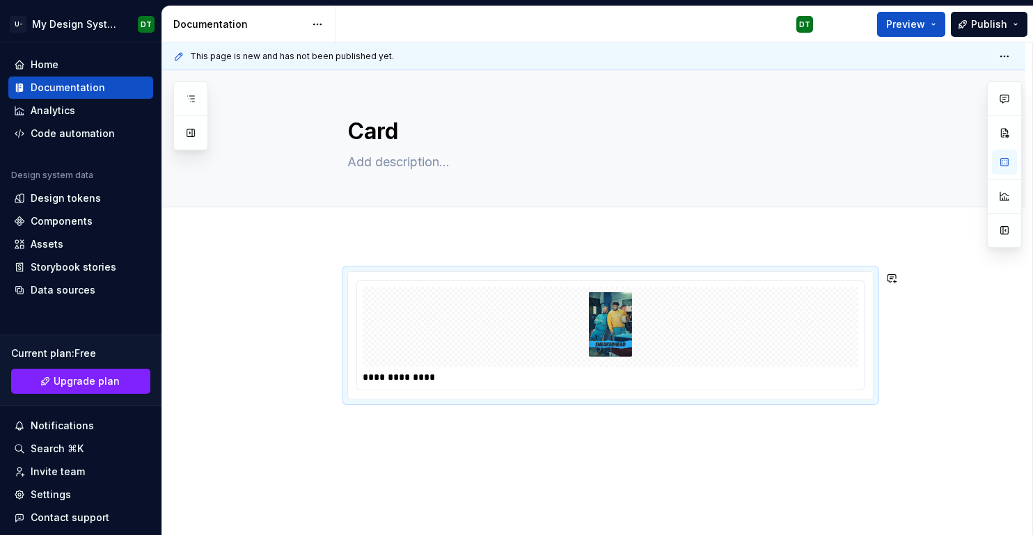
click at [699, 239] on div "**********" at bounding box center [593, 407] width 863 height 339
click at [915, 326] on div "**********" at bounding box center [593, 407] width 863 height 339
click at [925, 18] on span "Preview" at bounding box center [905, 24] width 39 height 14
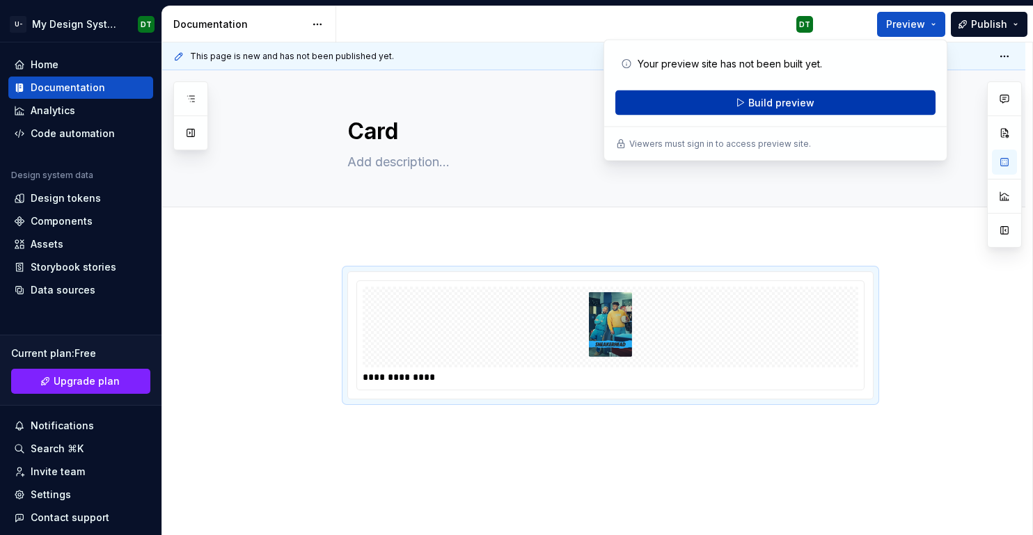
click at [807, 100] on span "Build preview" at bounding box center [781, 103] width 66 height 14
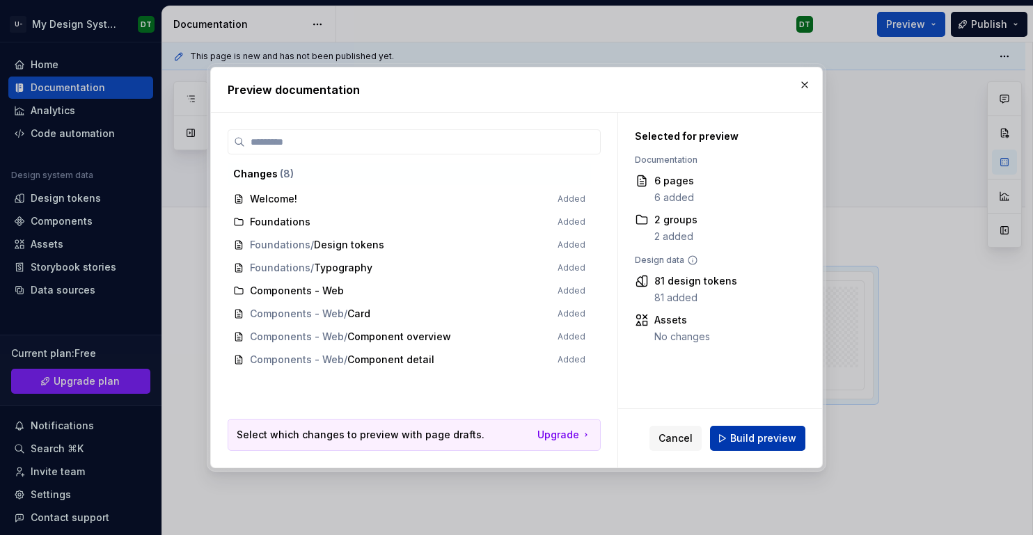
click at [729, 439] on button "Build preview" at bounding box center [757, 438] width 95 height 25
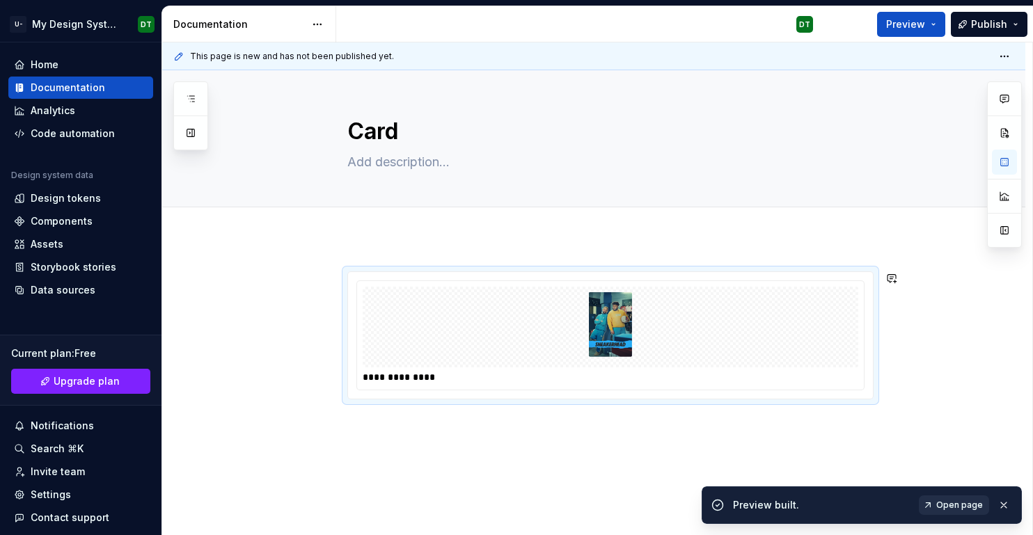
click at [953, 496] on link "Open page" at bounding box center [954, 505] width 70 height 19
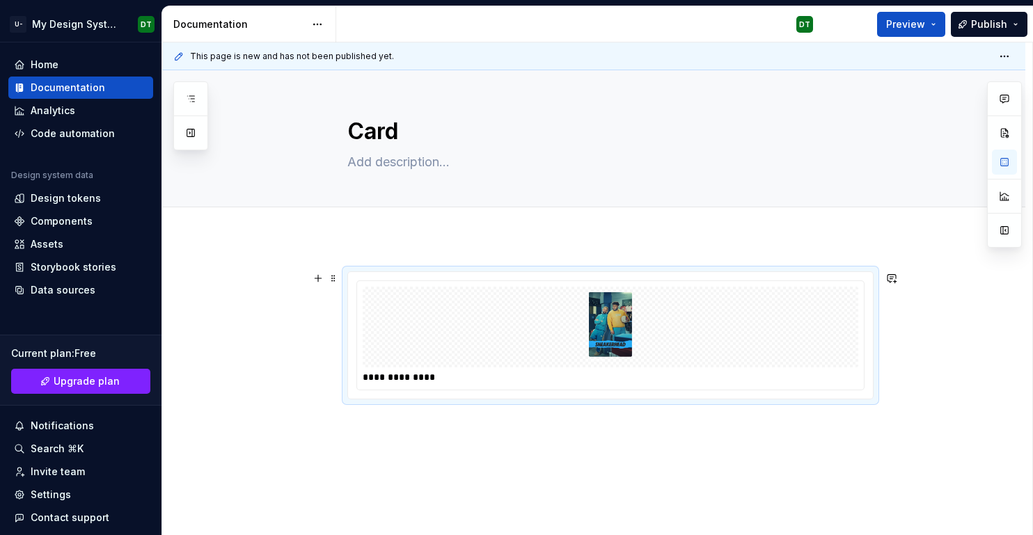
click at [873, 314] on div "**********" at bounding box center [610, 335] width 526 height 128
click at [433, 344] on div at bounding box center [611, 327] width 496 height 81
click at [390, 436] on div "**********" at bounding box center [593, 407] width 863 height 339
click at [691, 397] on div "**********" at bounding box center [610, 335] width 525 height 127
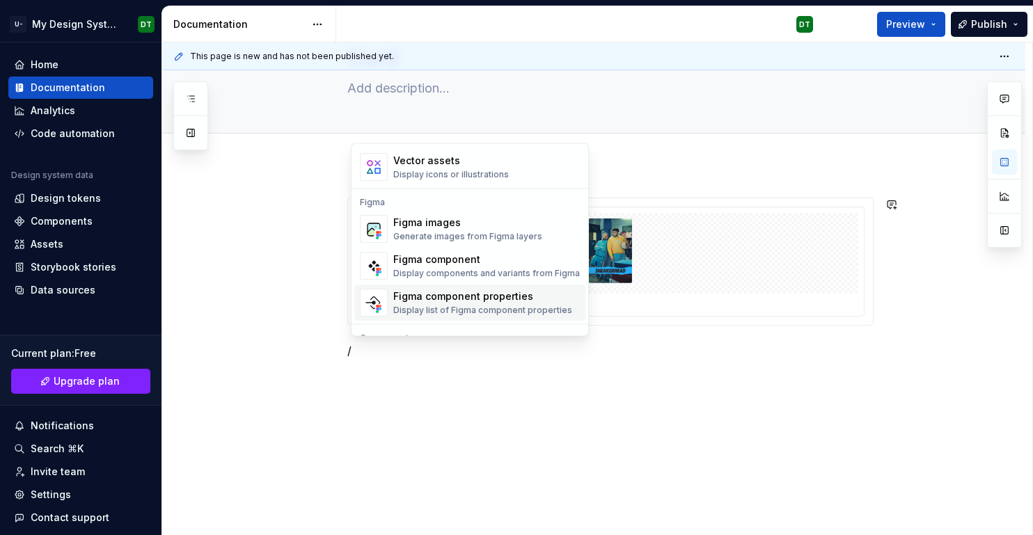
scroll to position [1260, 0]
click at [441, 270] on div "Display components and variants from Figma" at bounding box center [486, 275] width 187 height 11
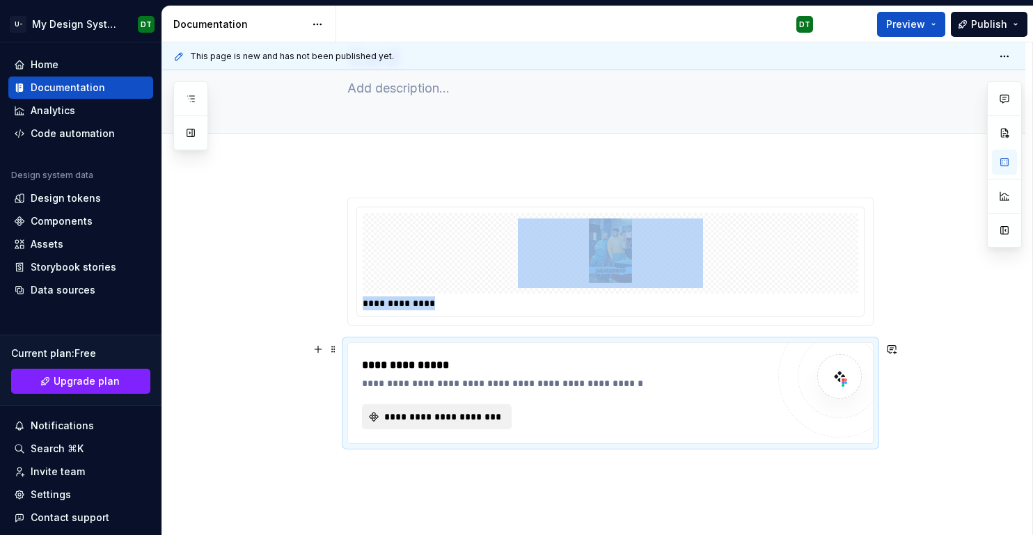
click at [460, 427] on button "**********" at bounding box center [437, 416] width 150 height 25
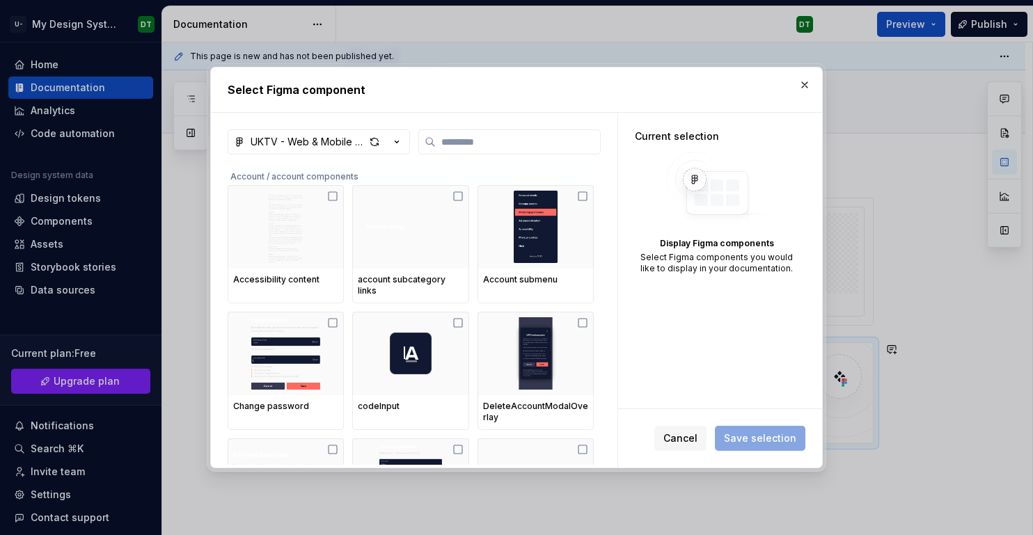
type textarea "*"
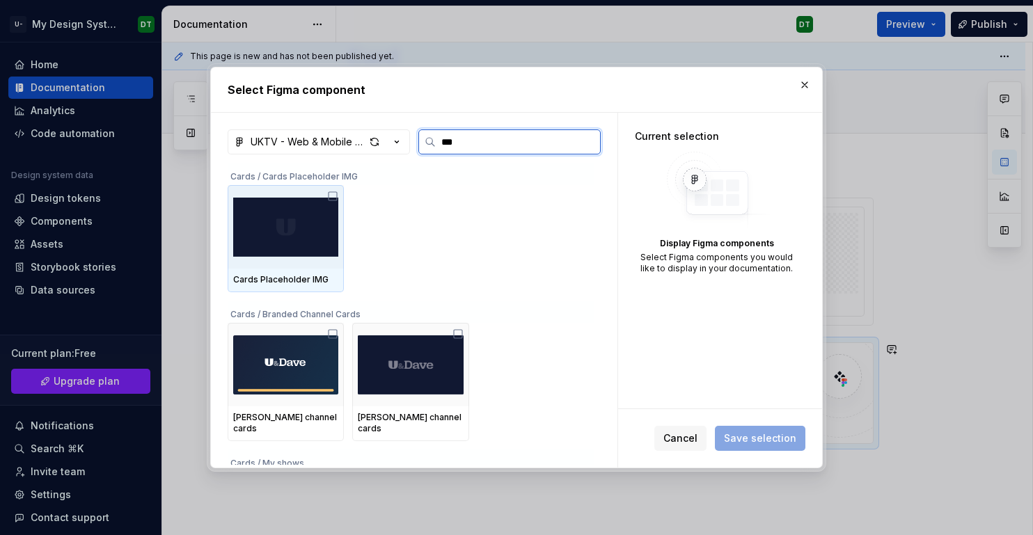
type input "****"
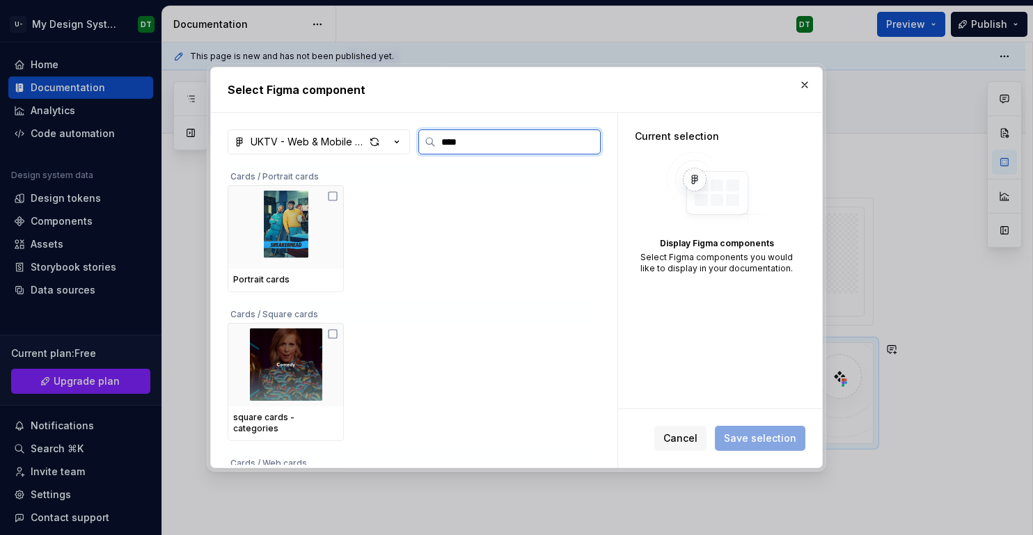
scroll to position [387, 0]
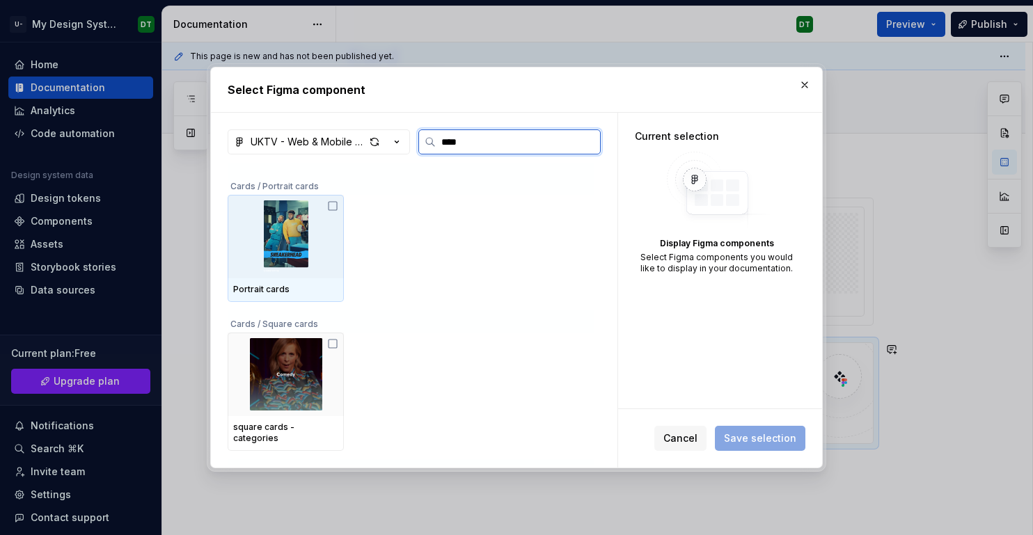
click at [328, 268] on img at bounding box center [285, 236] width 105 height 72
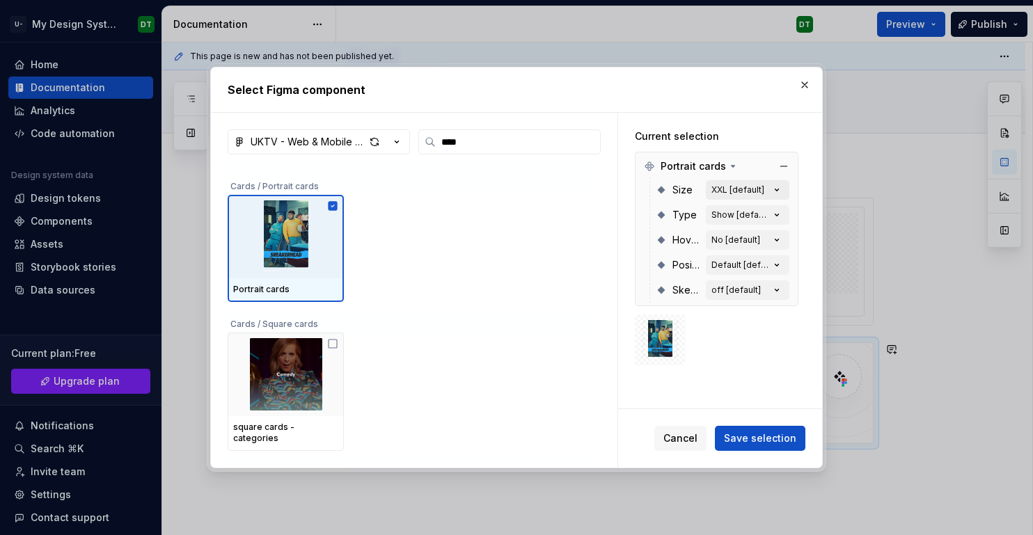
click at [782, 189] on icon "button" at bounding box center [777, 190] width 14 height 14
click at [789, 193] on button "XXL [default]" at bounding box center [748, 189] width 84 height 19
click at [783, 192] on icon "button" at bounding box center [777, 190] width 14 height 14
click at [764, 187] on div "XXL [default]" at bounding box center [737, 189] width 53 height 11
click at [700, 187] on div "Size" at bounding box center [686, 190] width 28 height 14
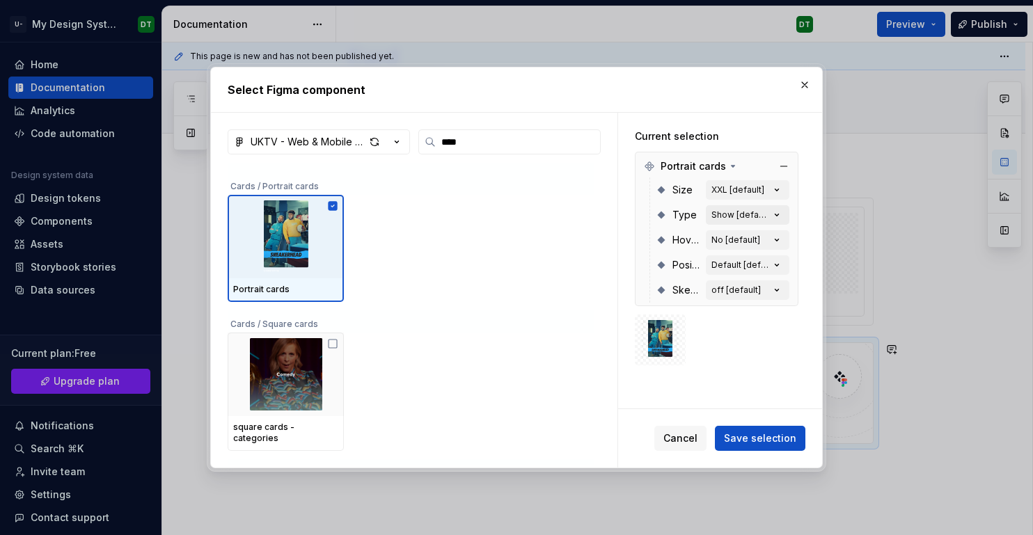
click at [741, 213] on div "Show [default]" at bounding box center [740, 214] width 58 height 11
click at [729, 244] on div "No [default]" at bounding box center [735, 240] width 49 height 11
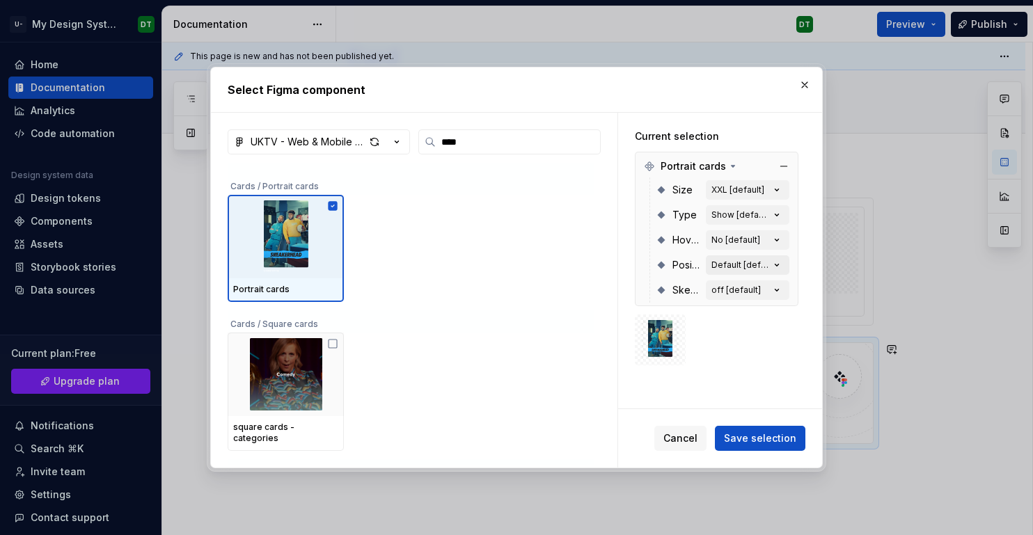
click at [730, 260] on div "Default [default]" at bounding box center [740, 265] width 58 height 11
click at [730, 228] on div "Hover No [default]" at bounding box center [723, 240] width 134 height 25
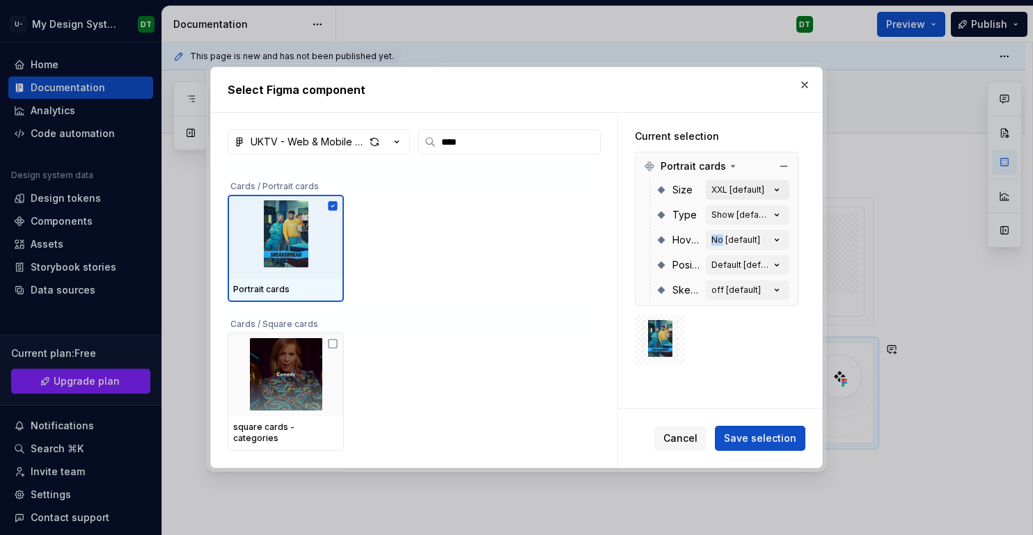
click at [718, 185] on div "XXL [default]" at bounding box center [737, 189] width 53 height 11
click at [791, 165] on button "button" at bounding box center [783, 166] width 19 height 19
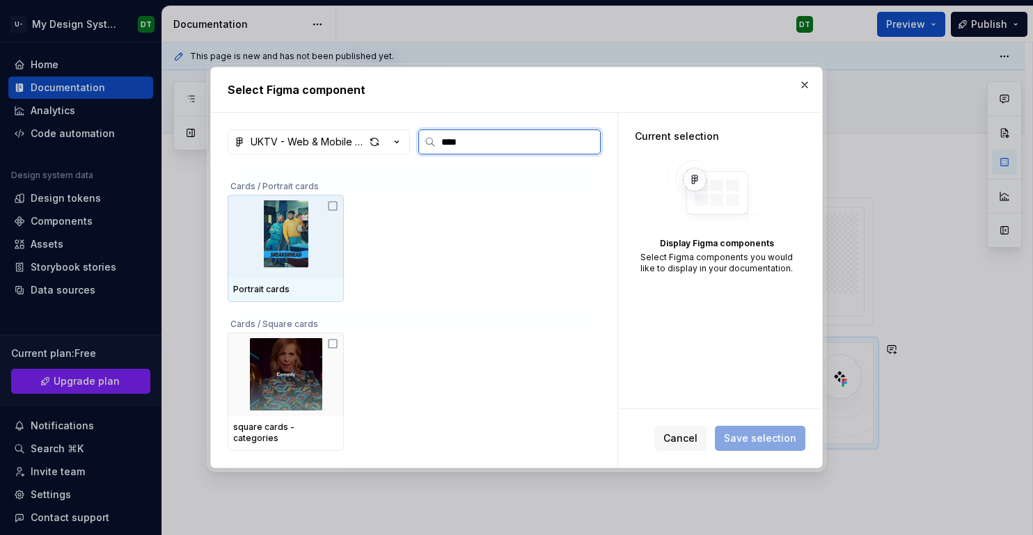
click at [324, 257] on img at bounding box center [285, 236] width 105 height 72
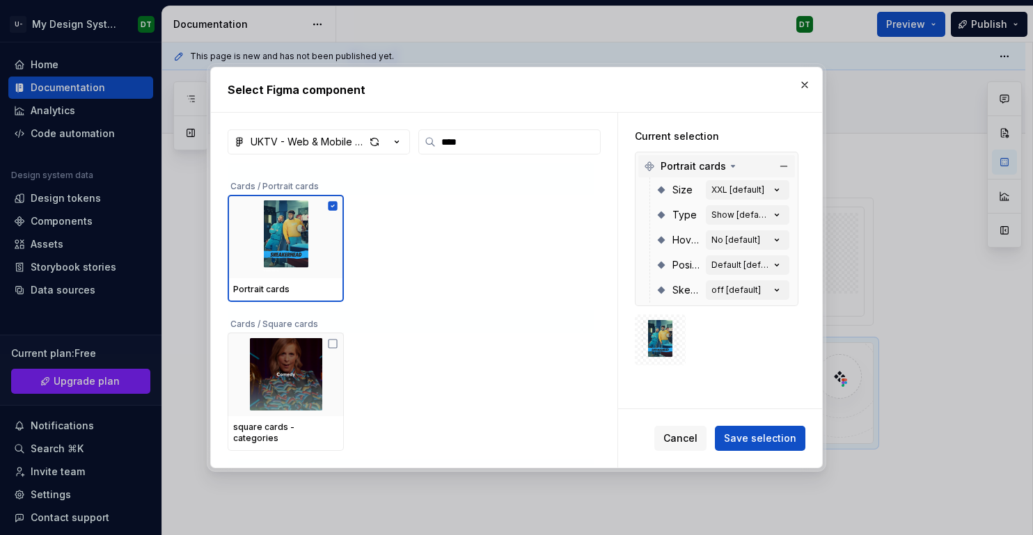
click at [731, 162] on icon at bounding box center [732, 166] width 11 height 11
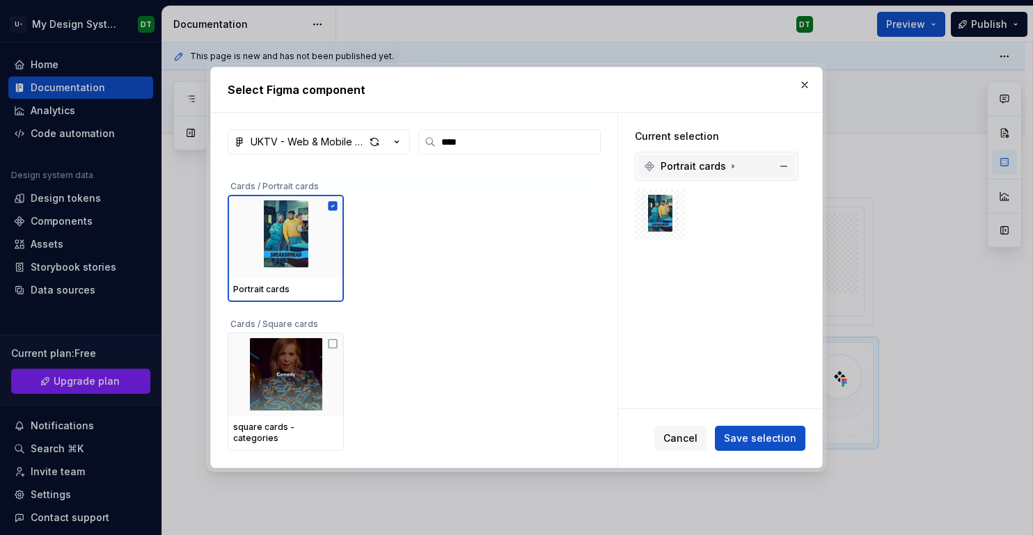
click at [731, 162] on icon at bounding box center [732, 166] width 11 height 11
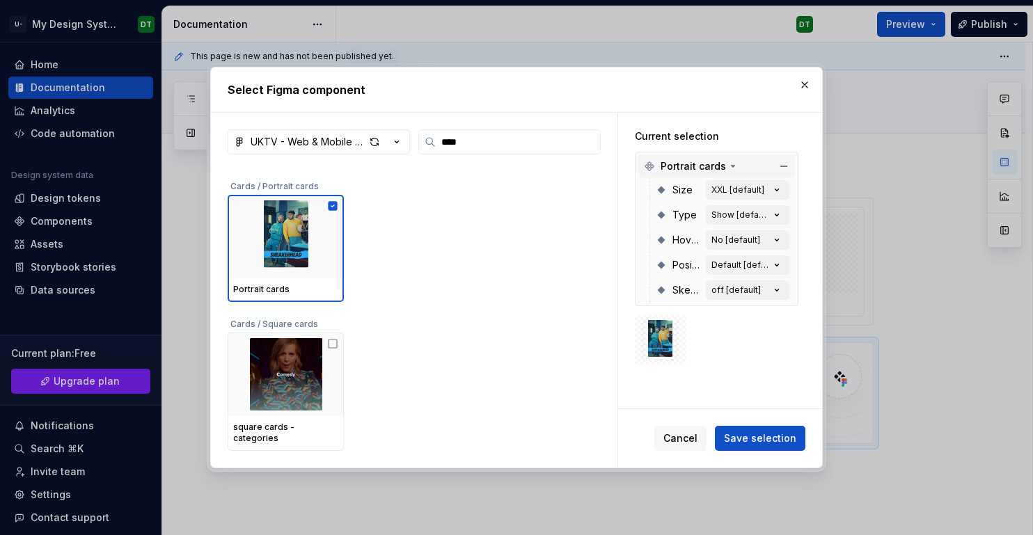
click at [731, 162] on icon at bounding box center [732, 166] width 11 height 11
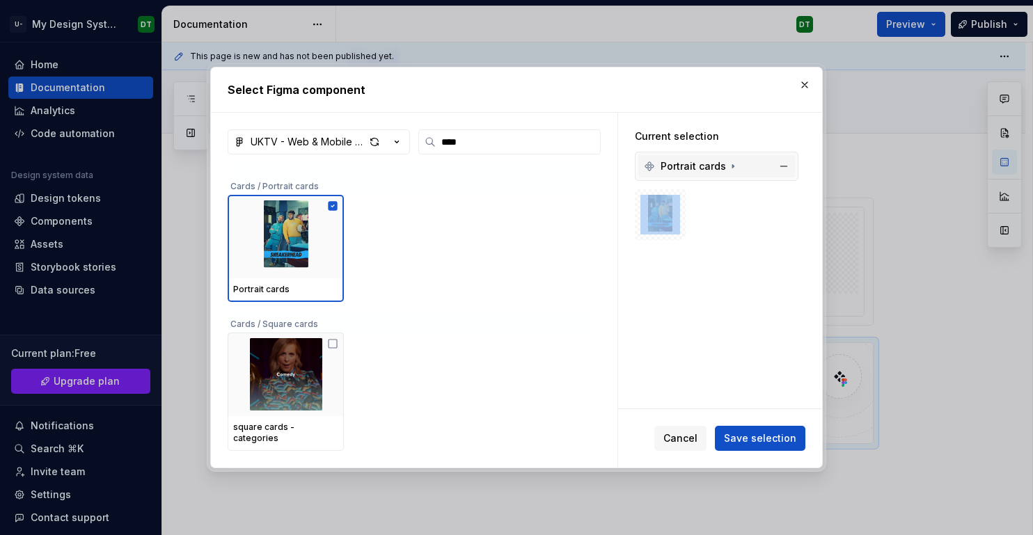
click at [731, 162] on icon at bounding box center [732, 166] width 11 height 11
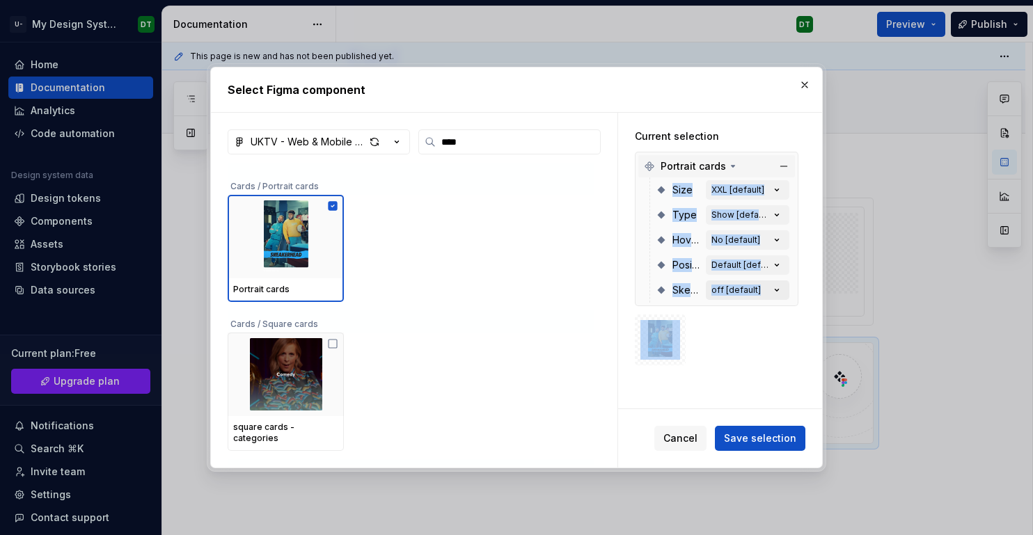
click at [761, 285] on div "off [default]" at bounding box center [735, 290] width 49 height 11
click at [784, 290] on icon "button" at bounding box center [777, 290] width 14 height 14
click at [768, 289] on button "off [default]" at bounding box center [748, 289] width 84 height 19
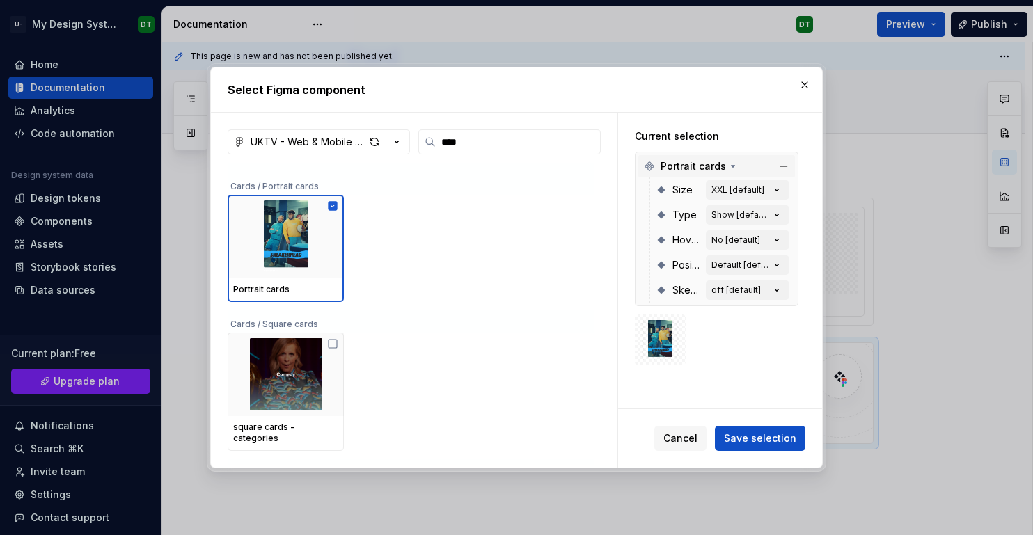
click at [693, 281] on div "Skeleton off [default]" at bounding box center [723, 290] width 134 height 25
click at [738, 290] on div "off [default]" at bounding box center [735, 290] width 49 height 11
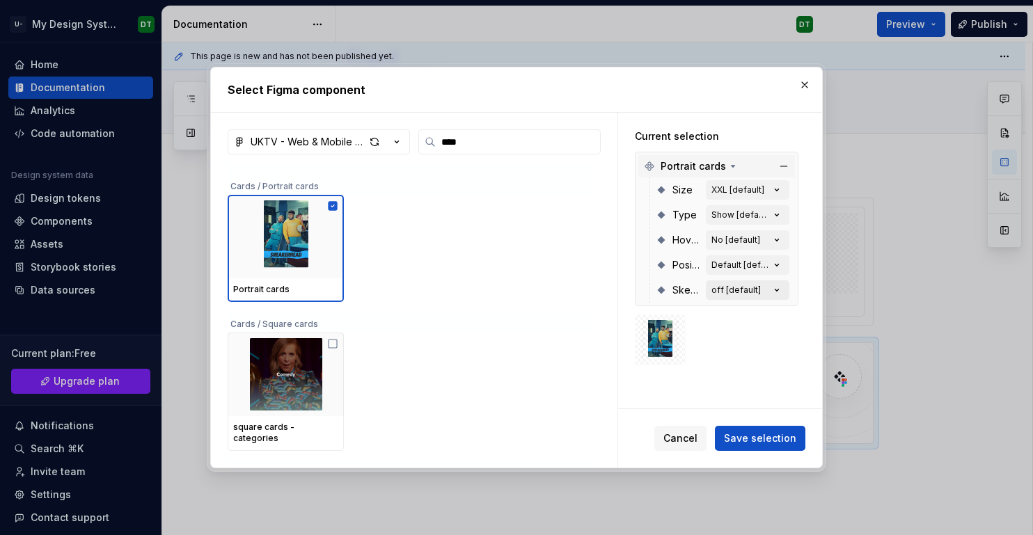
click at [738, 290] on div "off [default]" at bounding box center [735, 290] width 49 height 11
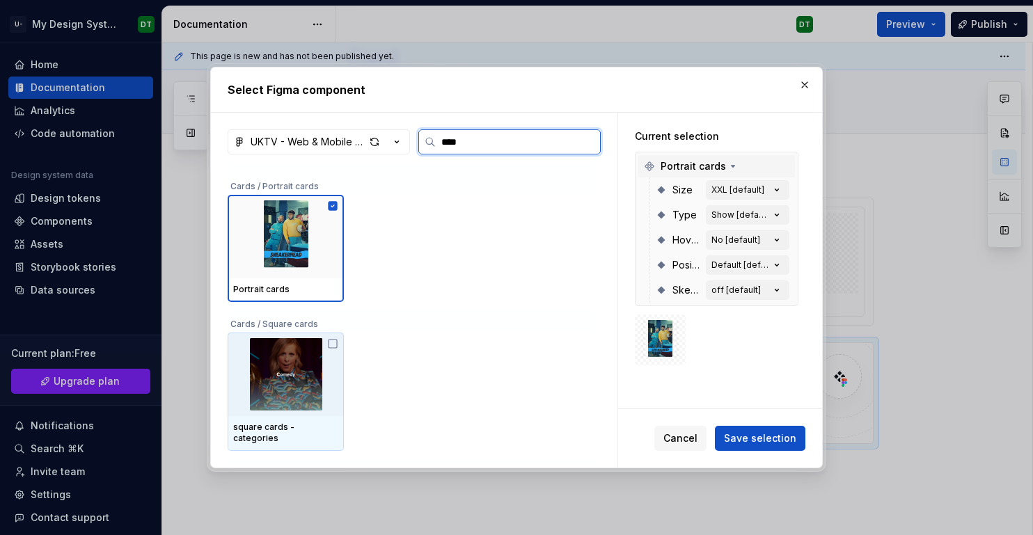
click at [324, 360] on img at bounding box center [285, 374] width 105 height 72
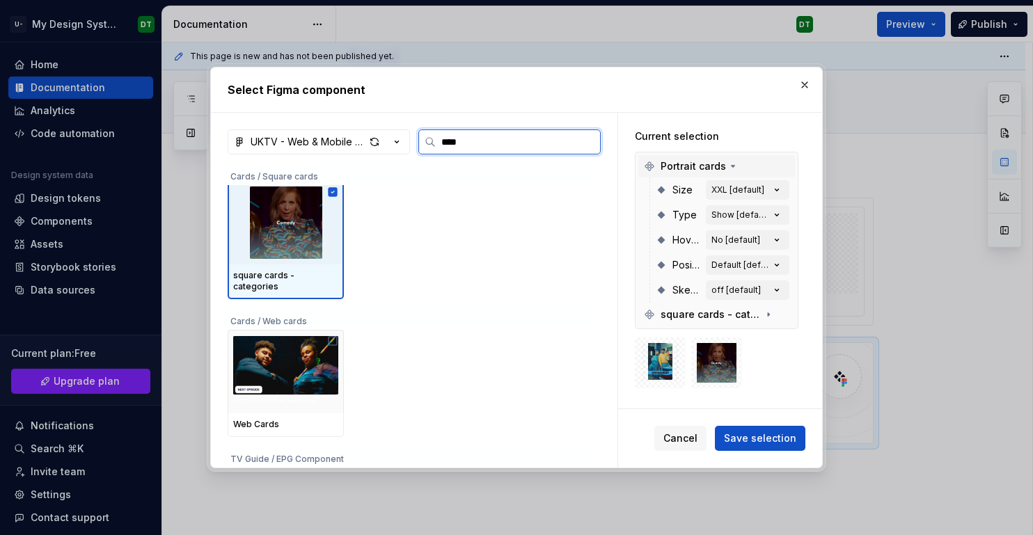
scroll to position [523, 0]
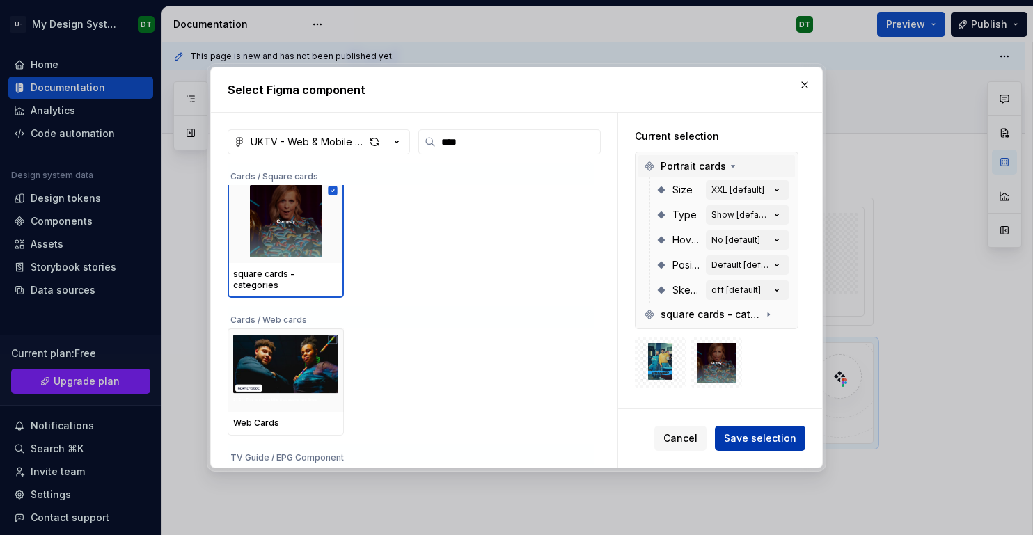
click at [770, 444] on span "Save selection" at bounding box center [760, 438] width 72 height 14
type textarea "*"
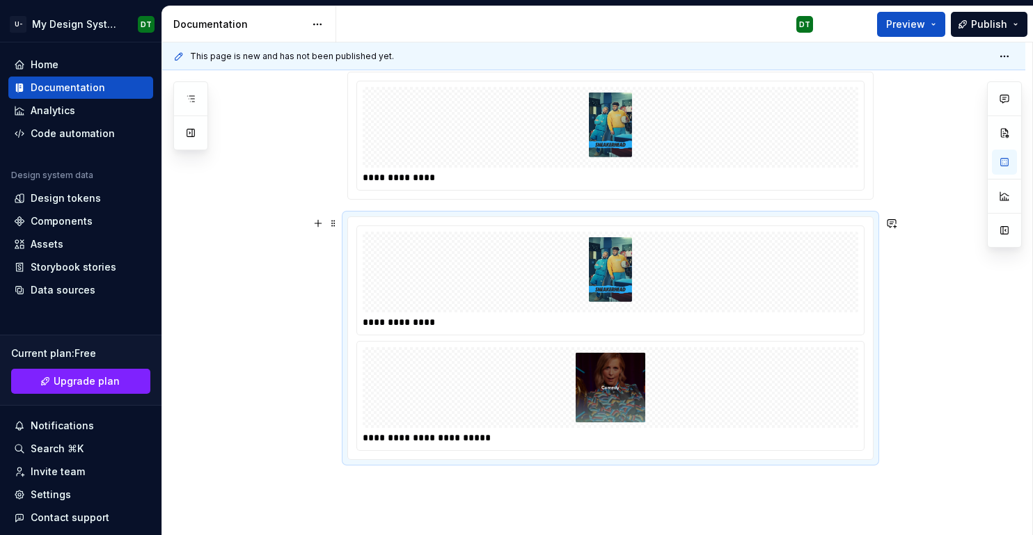
scroll to position [214, 0]
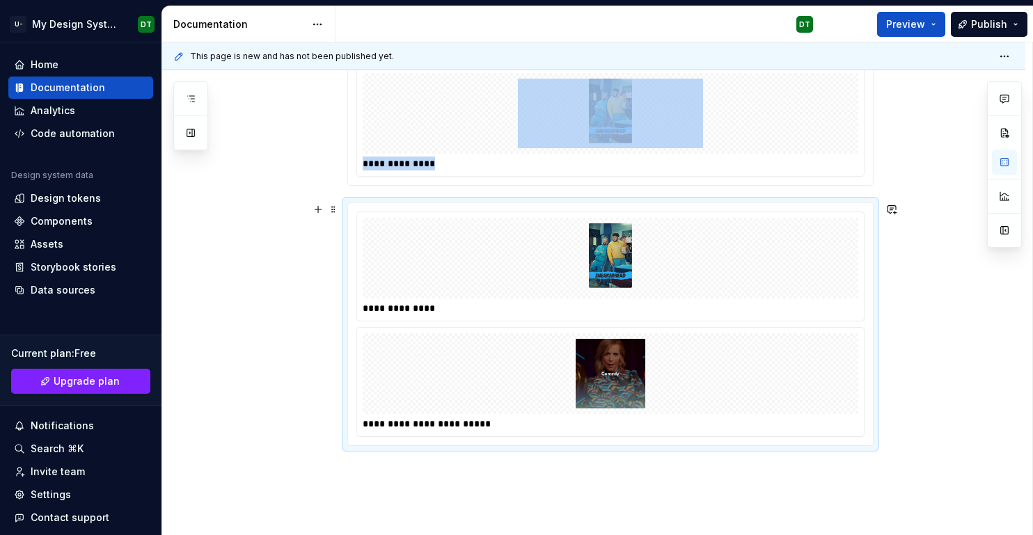
click at [720, 290] on div at bounding box center [611, 258] width 496 height 81
click at [653, 273] on img at bounding box center [610, 258] width 185 height 70
click at [608, 254] on img at bounding box center [610, 258] width 185 height 70
click at [564, 360] on img at bounding box center [610, 374] width 185 height 70
